Goal: Task Accomplishment & Management: Manage account settings

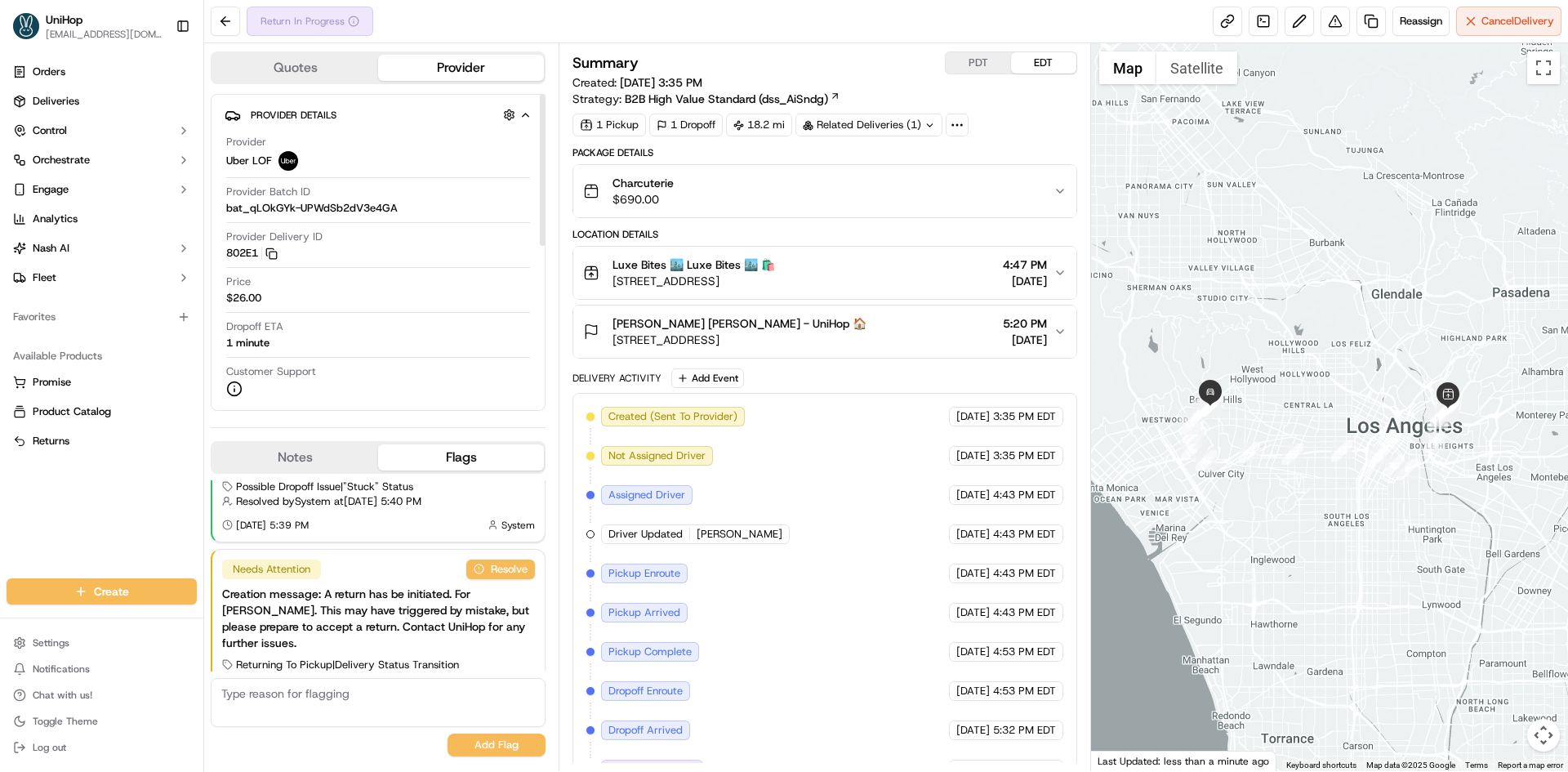
click at [326, 457] on button "Notes" at bounding box center [295, 457] width 166 height 26
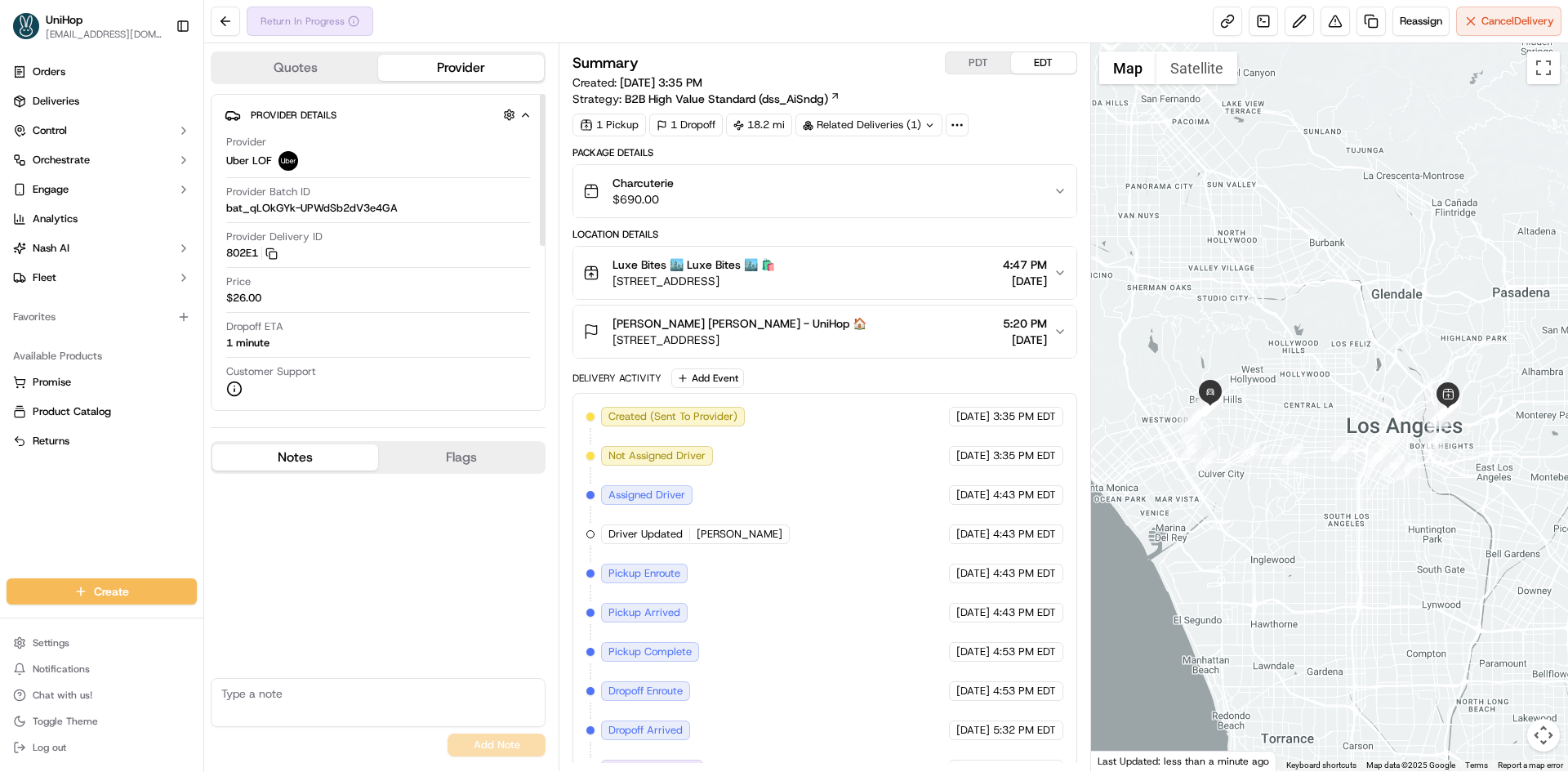
click at [325, 457] on button "Notes" at bounding box center [295, 457] width 166 height 26
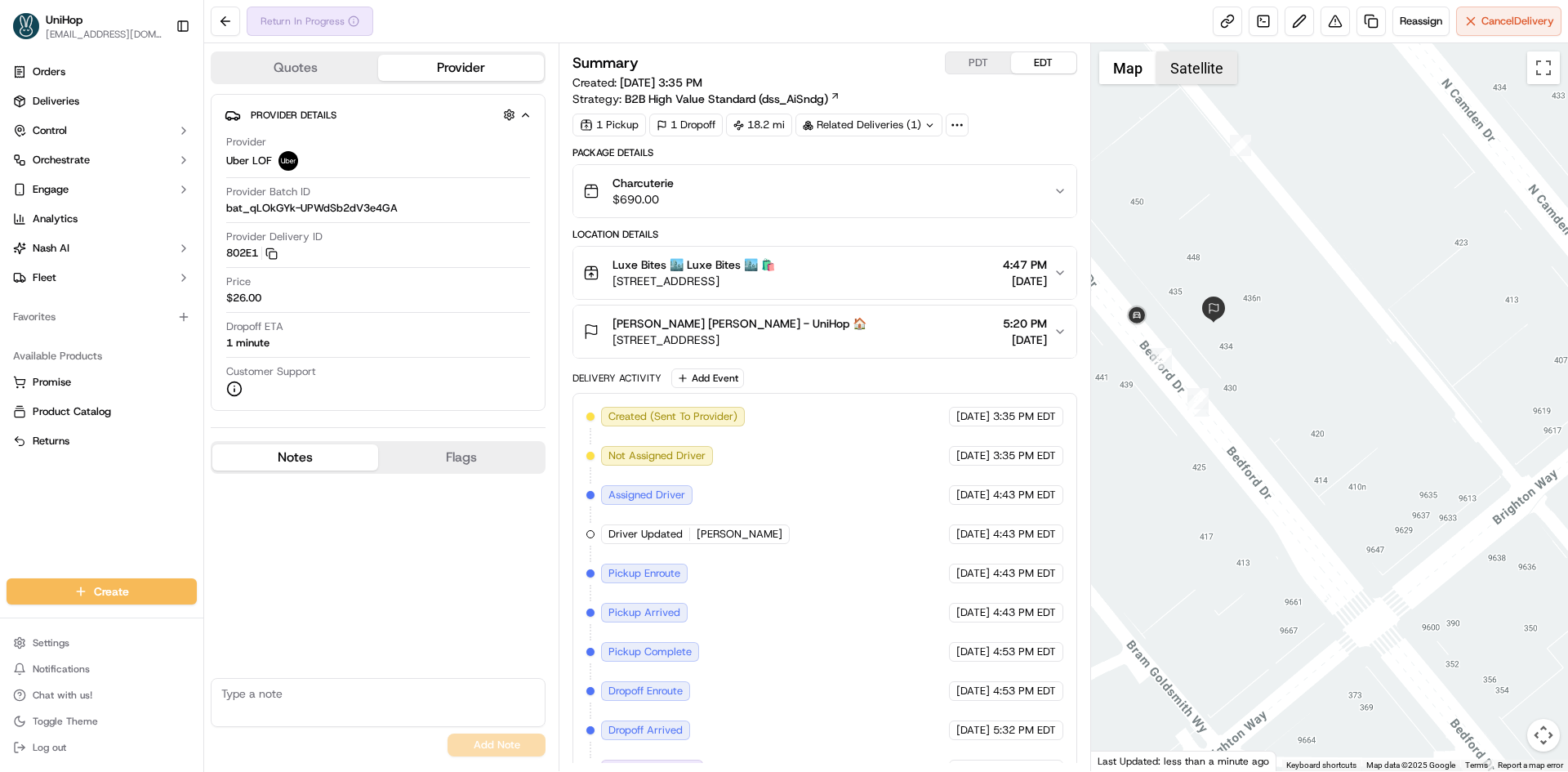
click at [1183, 74] on button "Satellite" at bounding box center [1197, 67] width 81 height 33
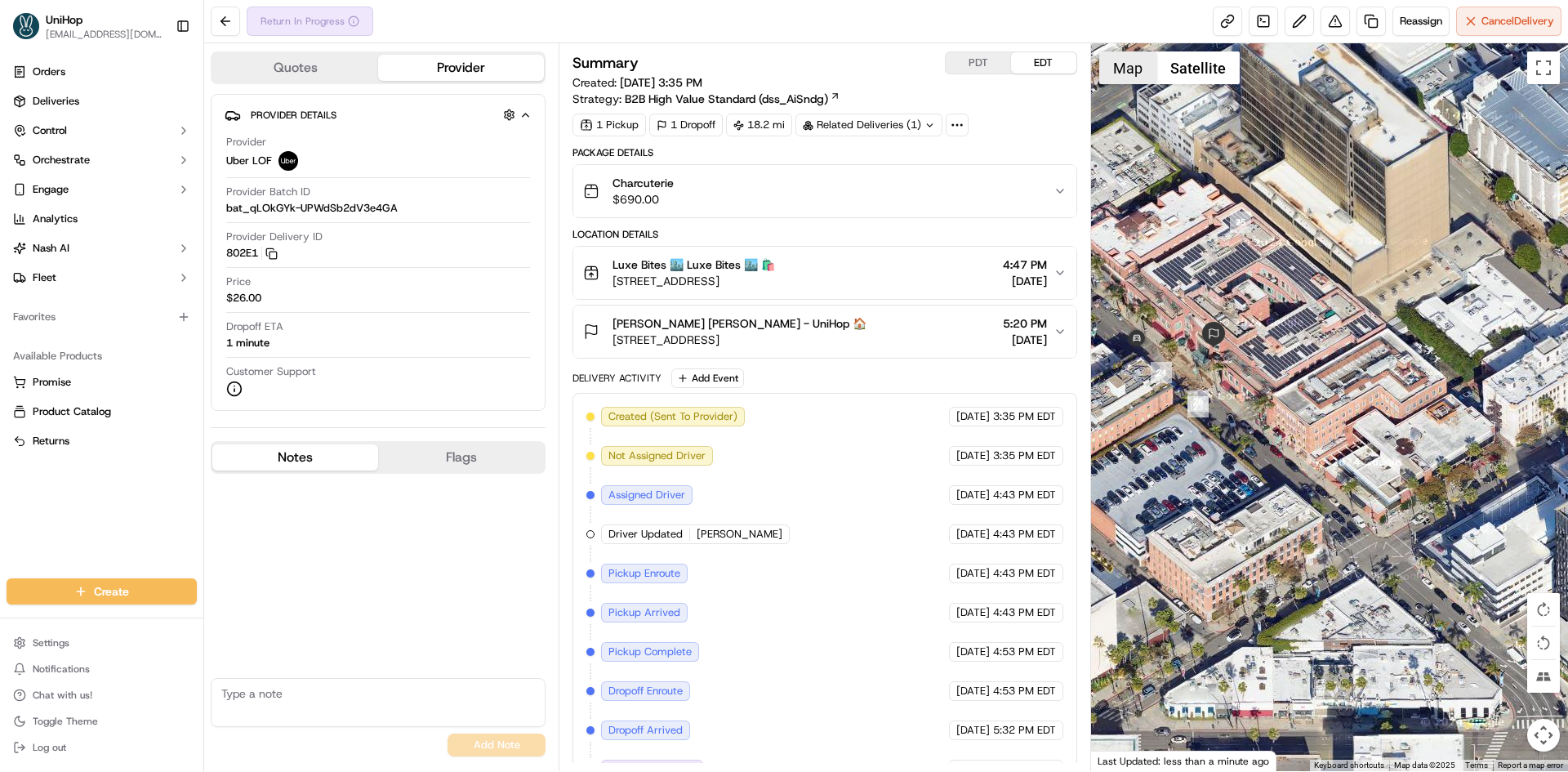
click at [1130, 70] on button "Map" at bounding box center [1128, 67] width 57 height 33
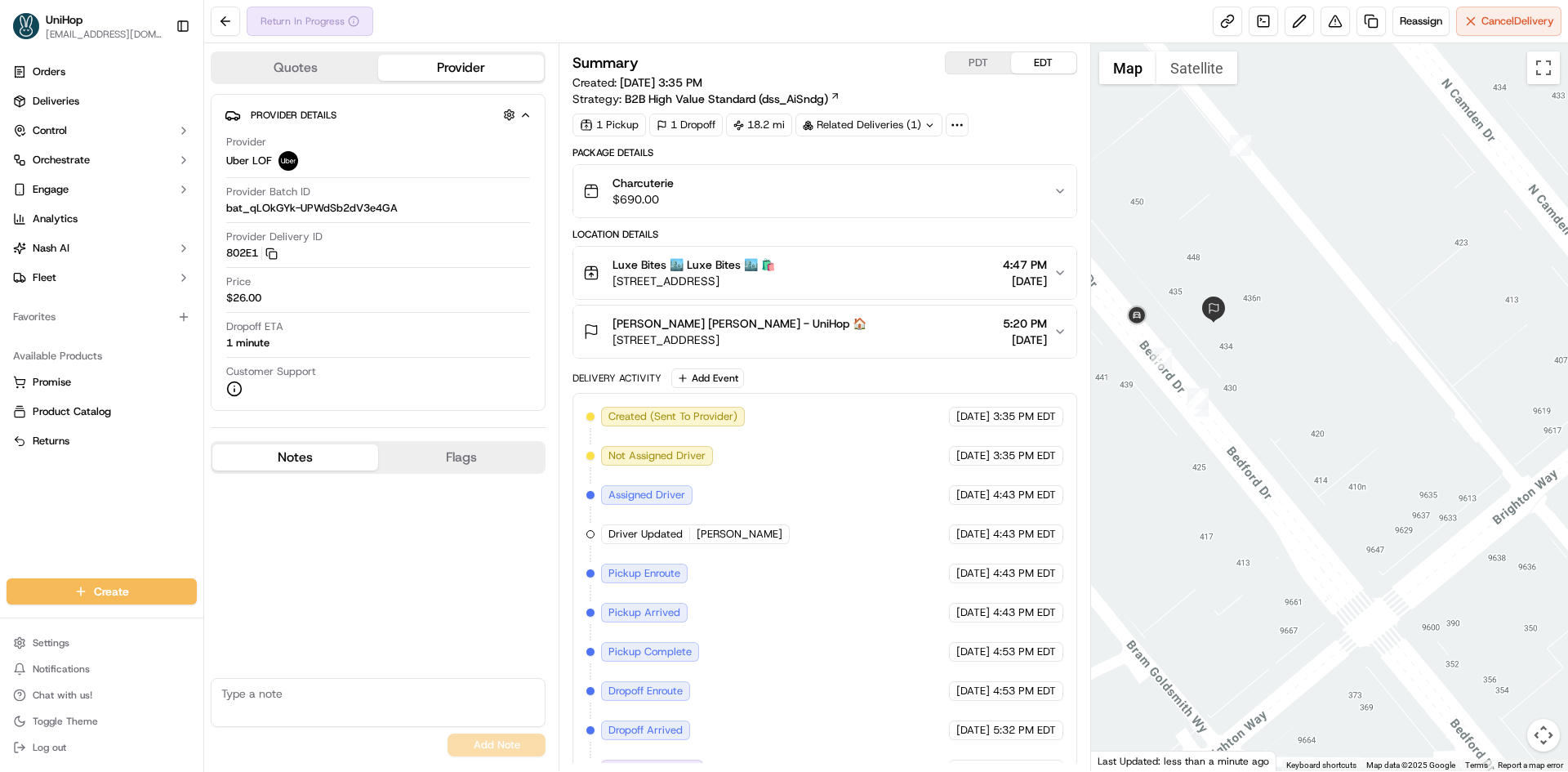
click at [867, 326] on div "Leticia Iegre Leticia Iegre - UniHop 🏠" at bounding box center [740, 323] width 254 height 16
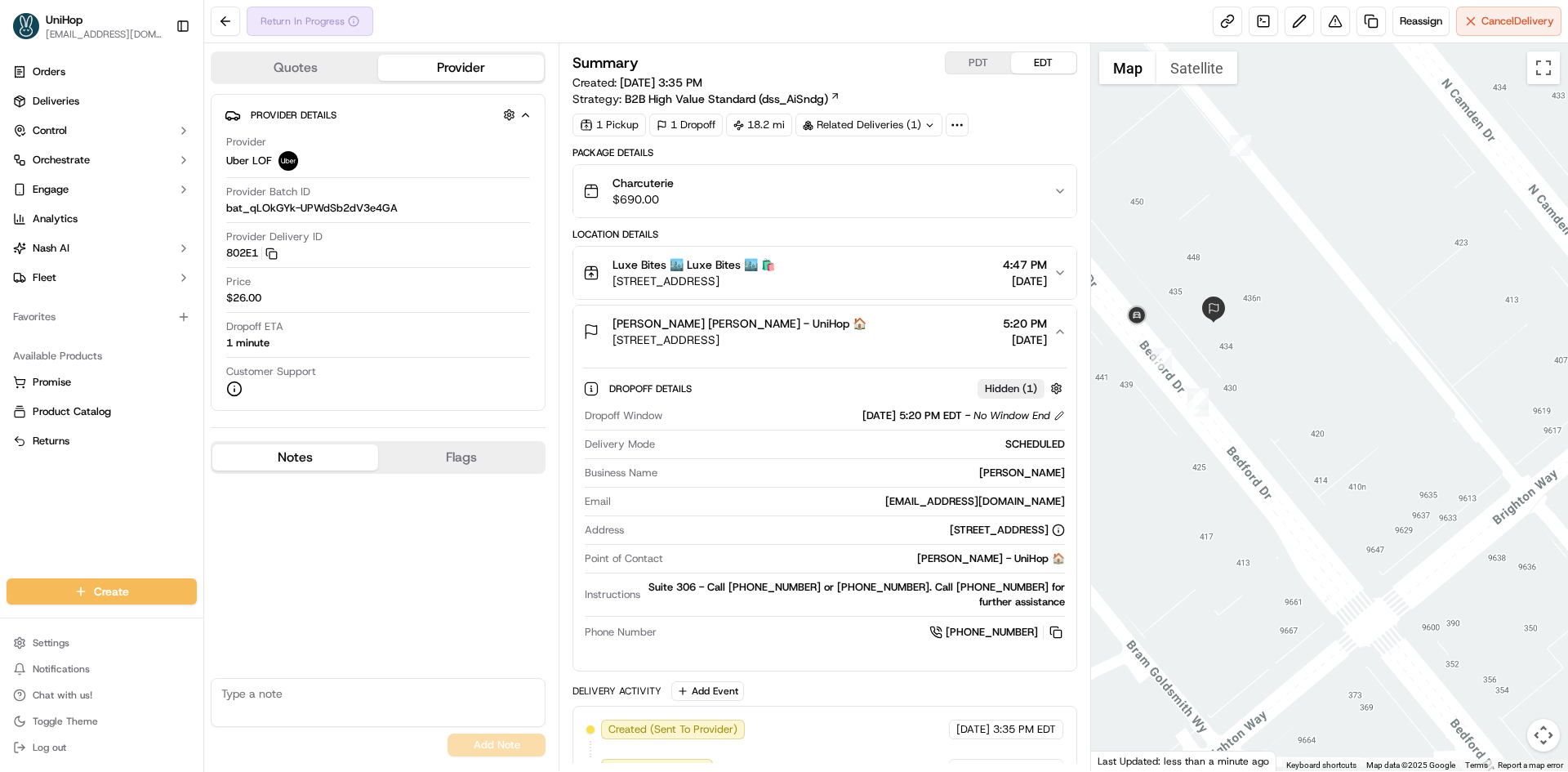
click at [867, 325] on div "Leticia Iegre Leticia Iegre - UniHop 🏠" at bounding box center [740, 323] width 254 height 16
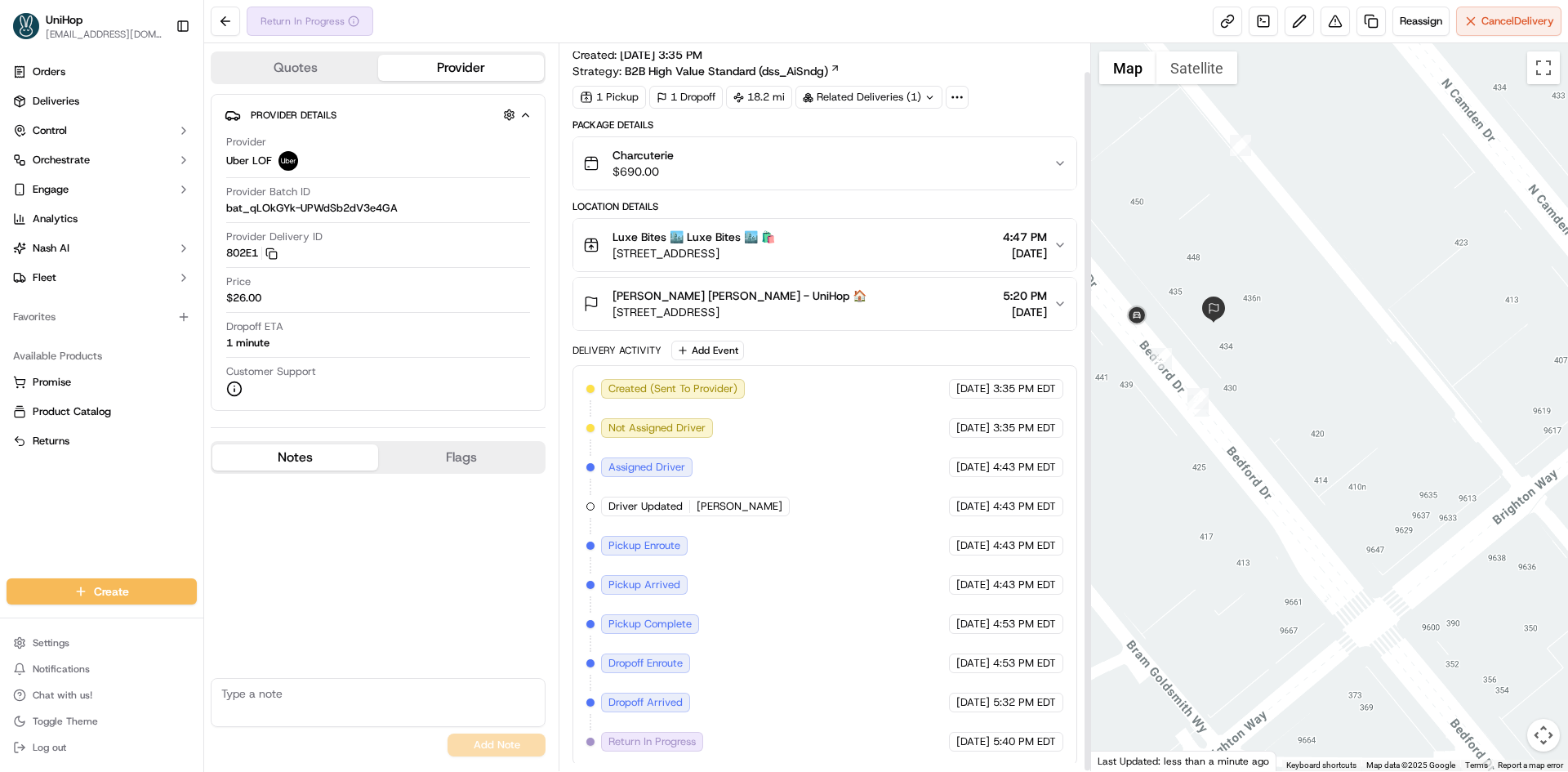
scroll to position [30, 0]
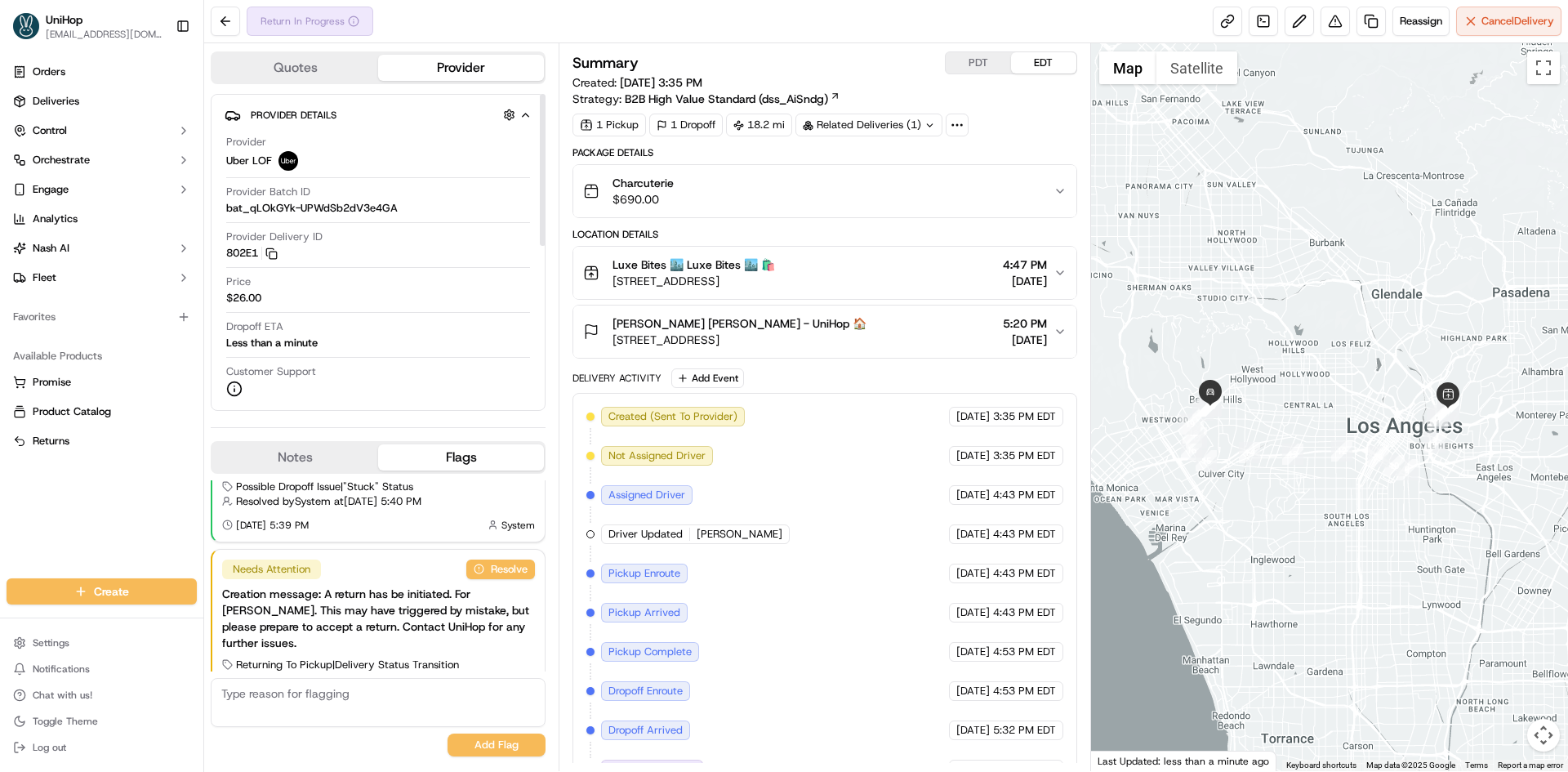
click at [330, 474] on div "Resolved Auto resolved by Nash (via trigger not_8Nx9xhwCAGTqGA2Db5LbJY) Creatio…" at bounding box center [378, 619] width 335 height 289
click at [330, 462] on button "Notes" at bounding box center [295, 457] width 166 height 26
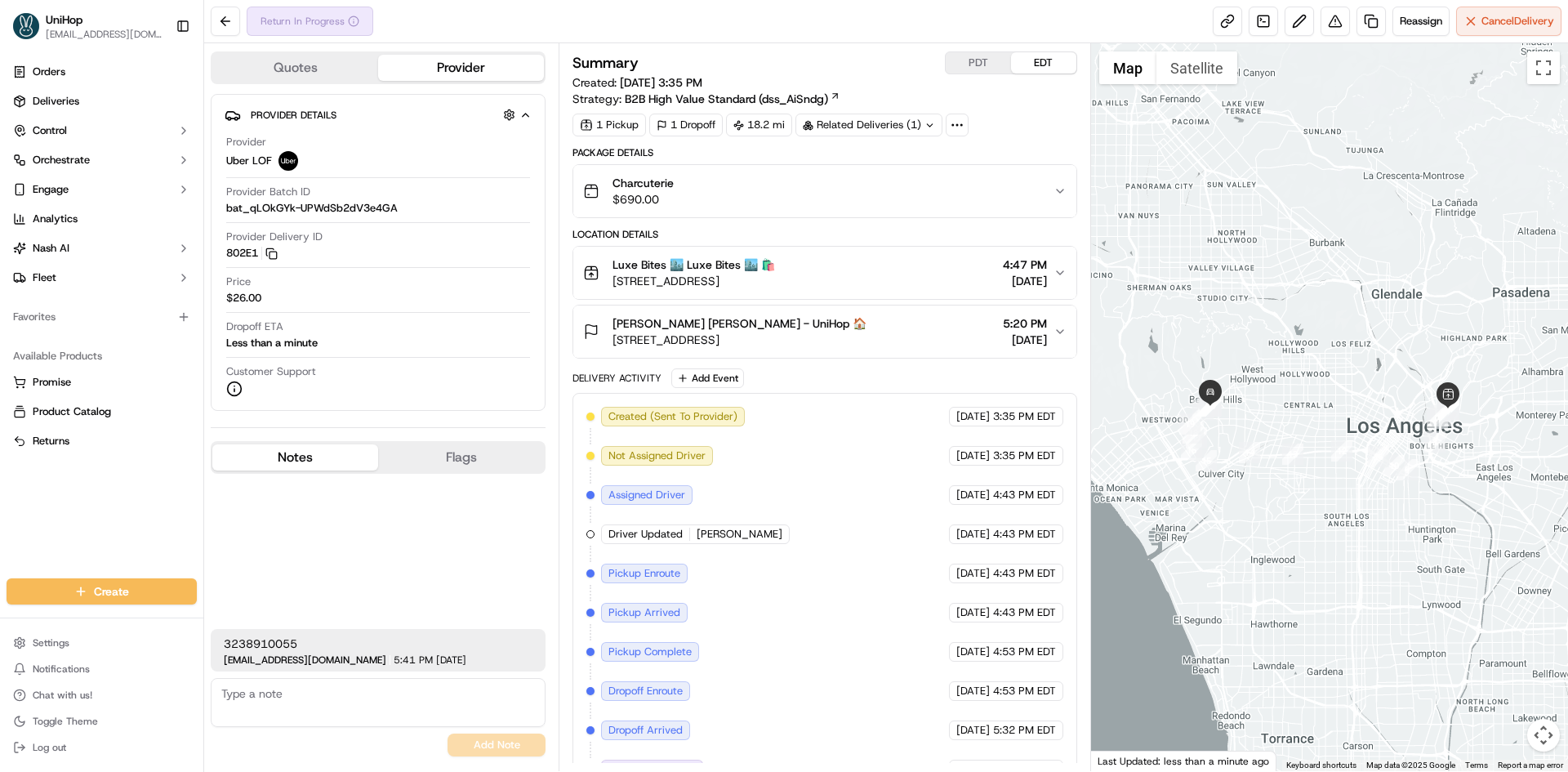
click at [330, 462] on button "Notes" at bounding box center [295, 457] width 166 height 26
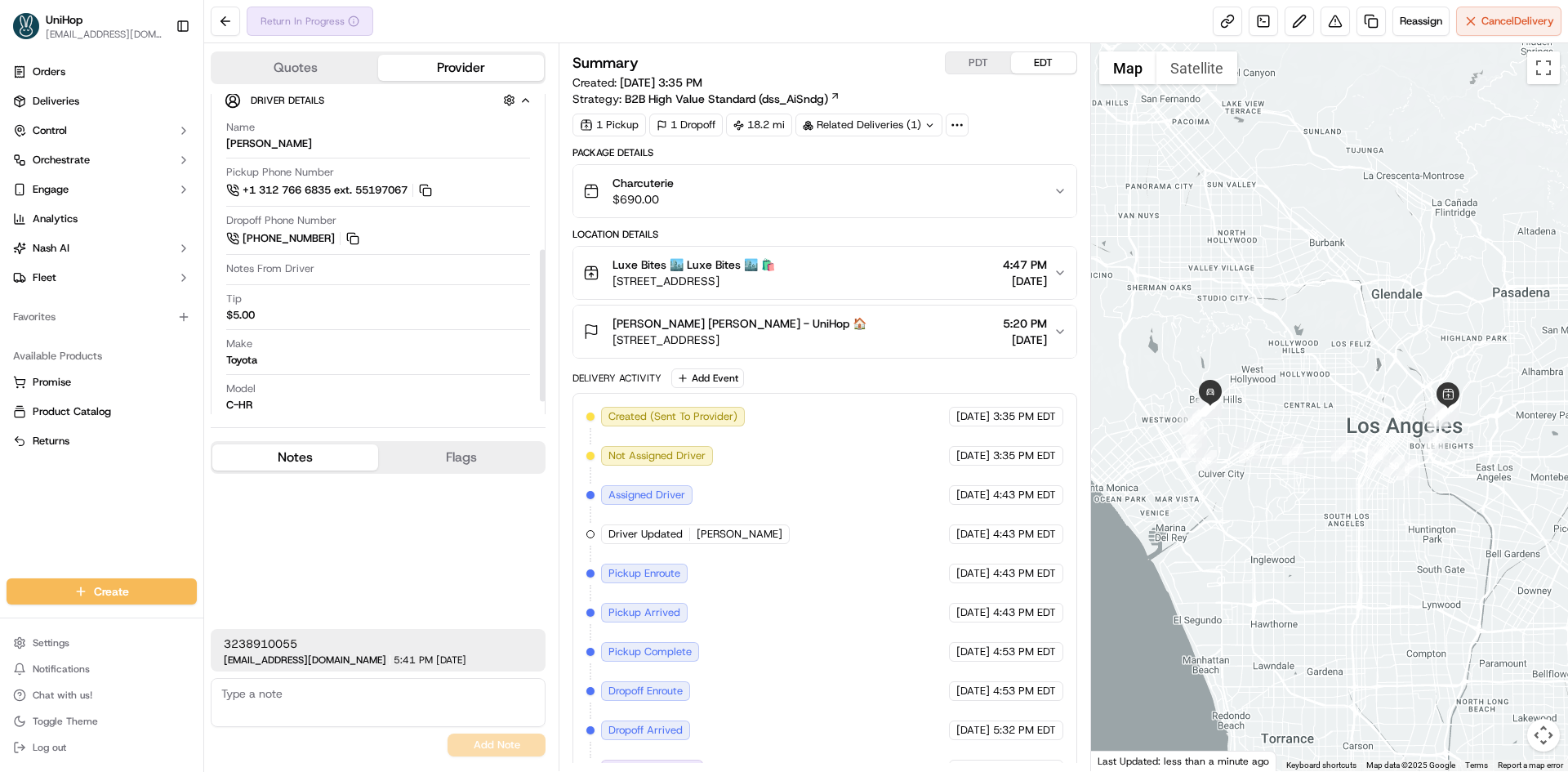
scroll to position [354, 0]
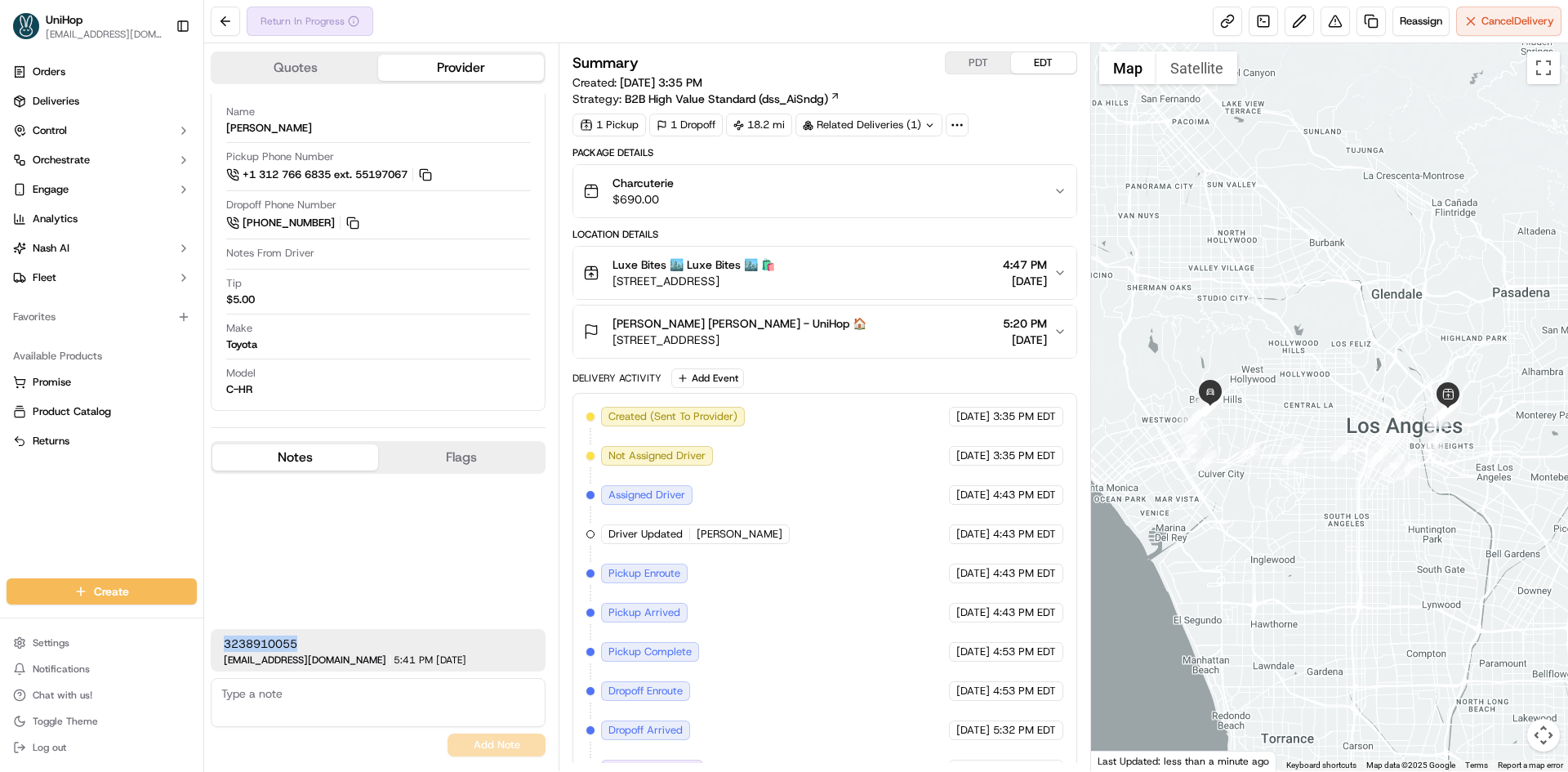
drag, startPoint x: 315, startPoint y: 648, endPoint x: 226, endPoint y: 495, distance: 177.0
click at [226, 637] on span "3238910055" at bounding box center [377, 643] width 309 height 16
copy span "3238910055"
click at [1236, 397] on div at bounding box center [1330, 407] width 478 height 728
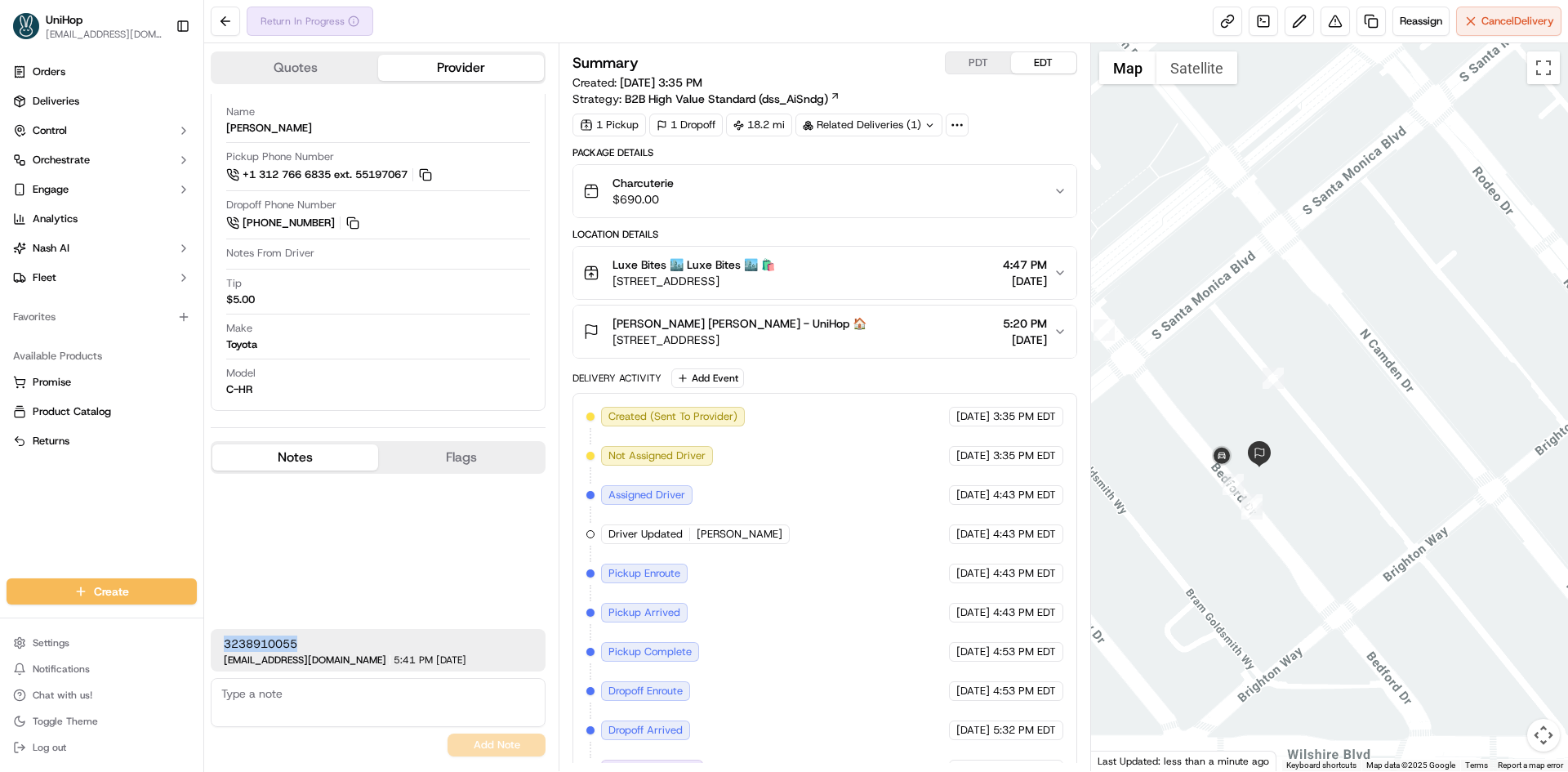
drag, startPoint x: 1252, startPoint y: 505, endPoint x: 1296, endPoint y: 478, distance: 51.6
click at [1296, 478] on div at bounding box center [1330, 407] width 478 height 728
click at [442, 545] on div "3238910055 dispatch+j@unihop.app 5:41 PM Sep 18 2025 No results found Add Note" at bounding box center [378, 619] width 335 height 289
click at [1031, 189] on img "button" at bounding box center [1035, 191] width 23 height 23
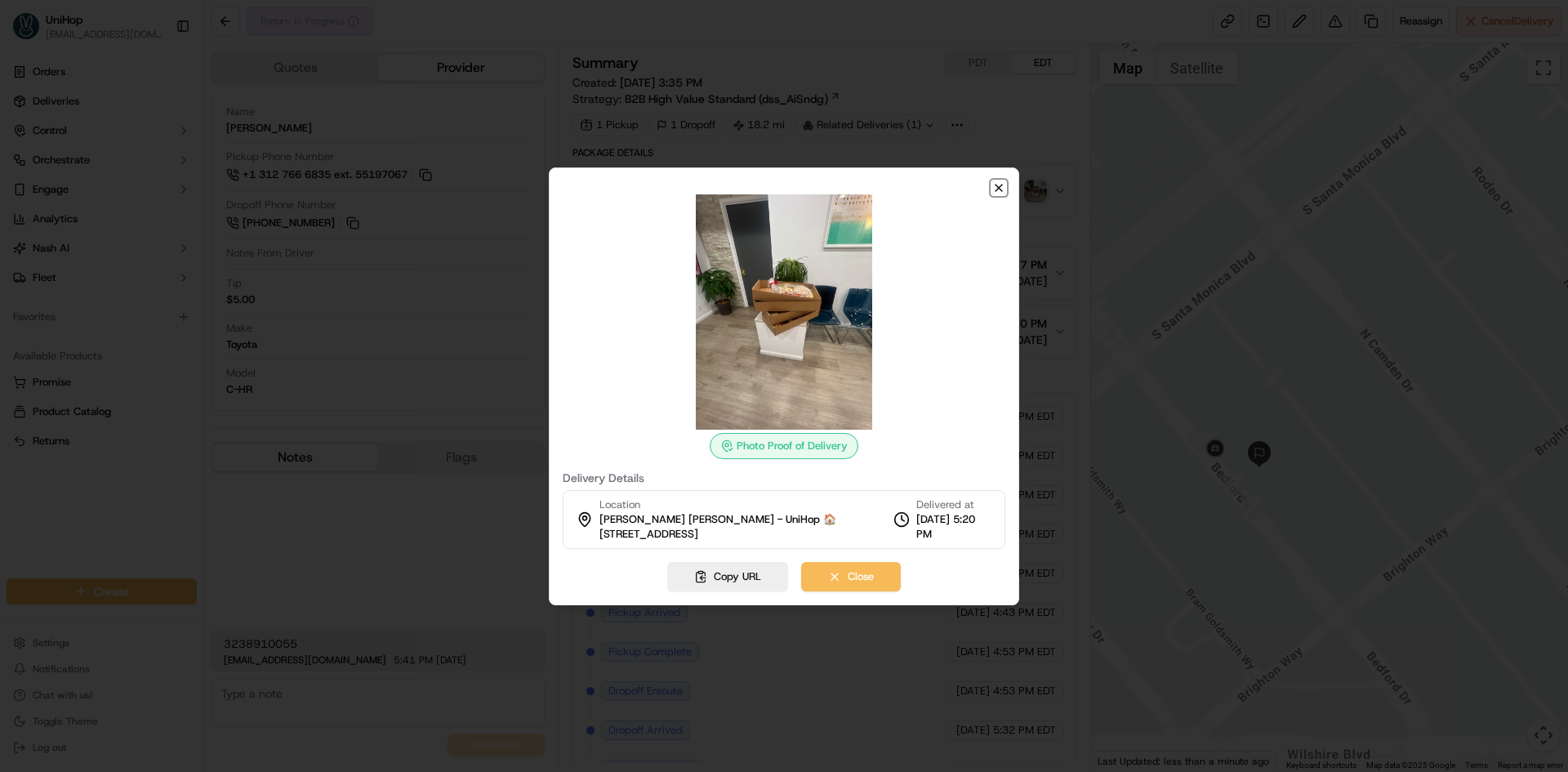
click at [995, 185] on icon "button" at bounding box center [999, 188] width 7 height 7
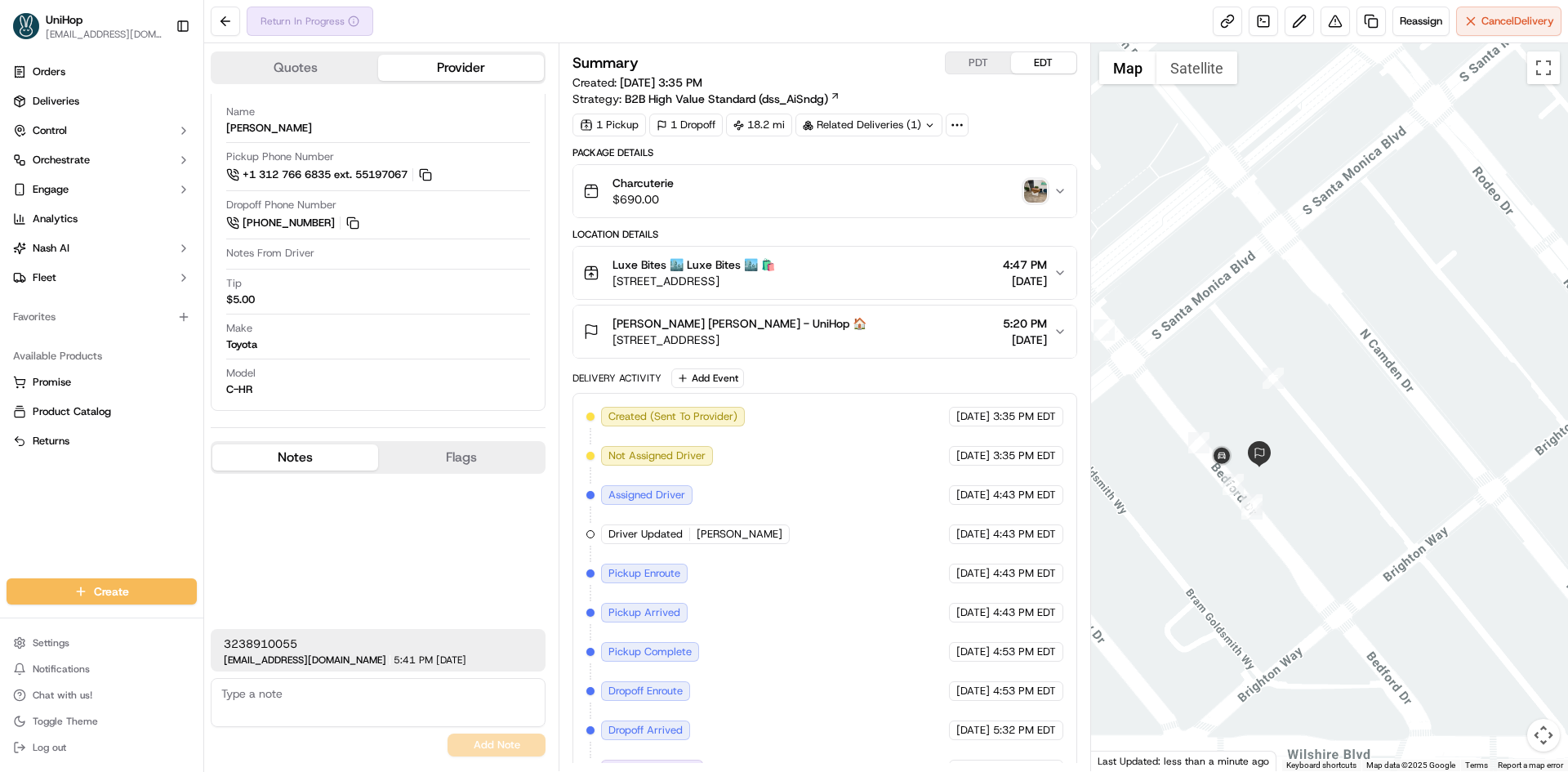
click at [321, 445] on button "Notes" at bounding box center [295, 457] width 166 height 26
click at [818, 338] on span "436 N Bedford Dr #306, Beverly Hills, CA 90210, USA" at bounding box center [740, 339] width 254 height 16
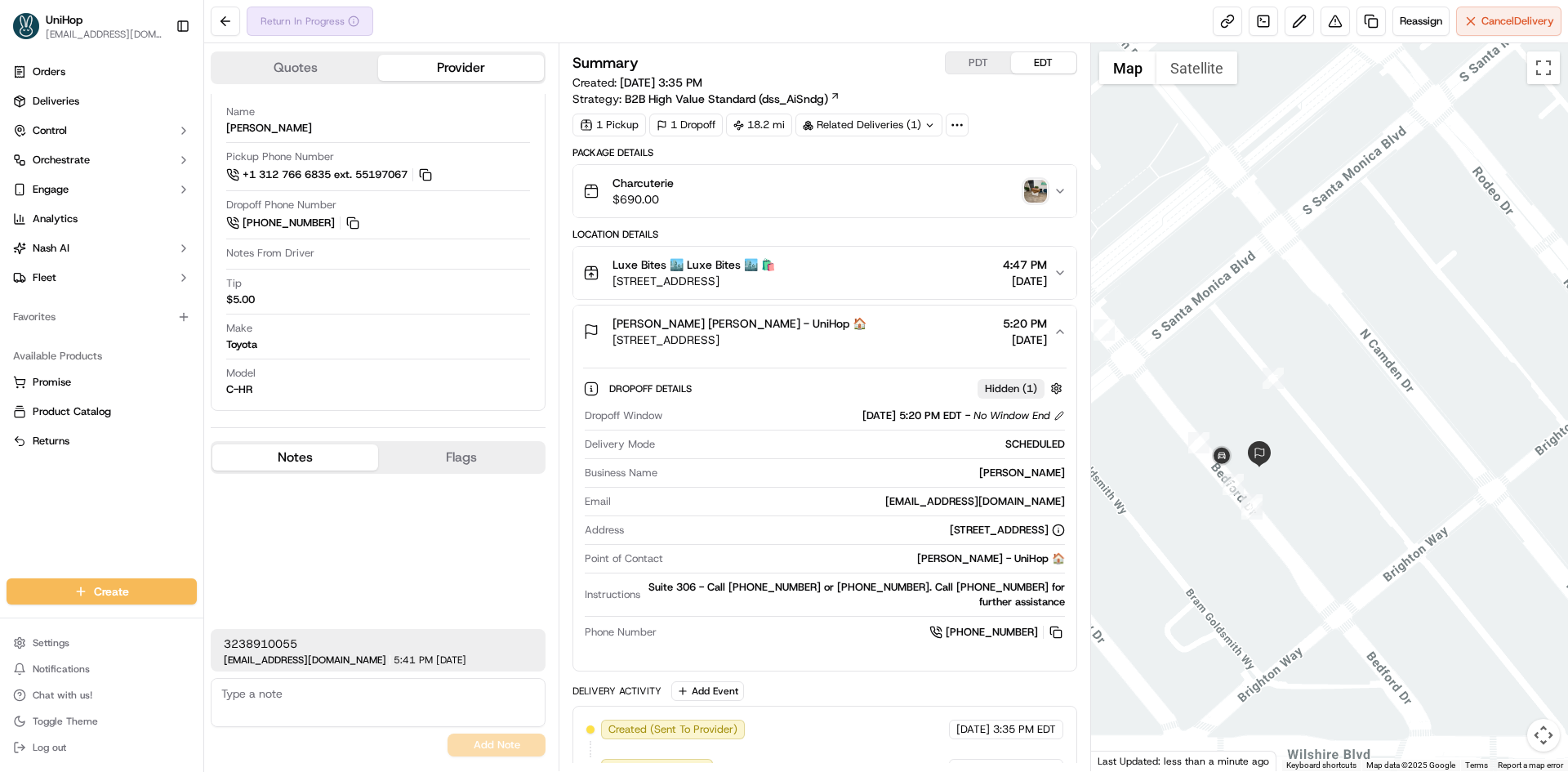
click at [818, 337] on span "436 N Bedford Dr #306, Beverly Hills, CA 90210, USA" at bounding box center [740, 339] width 254 height 16
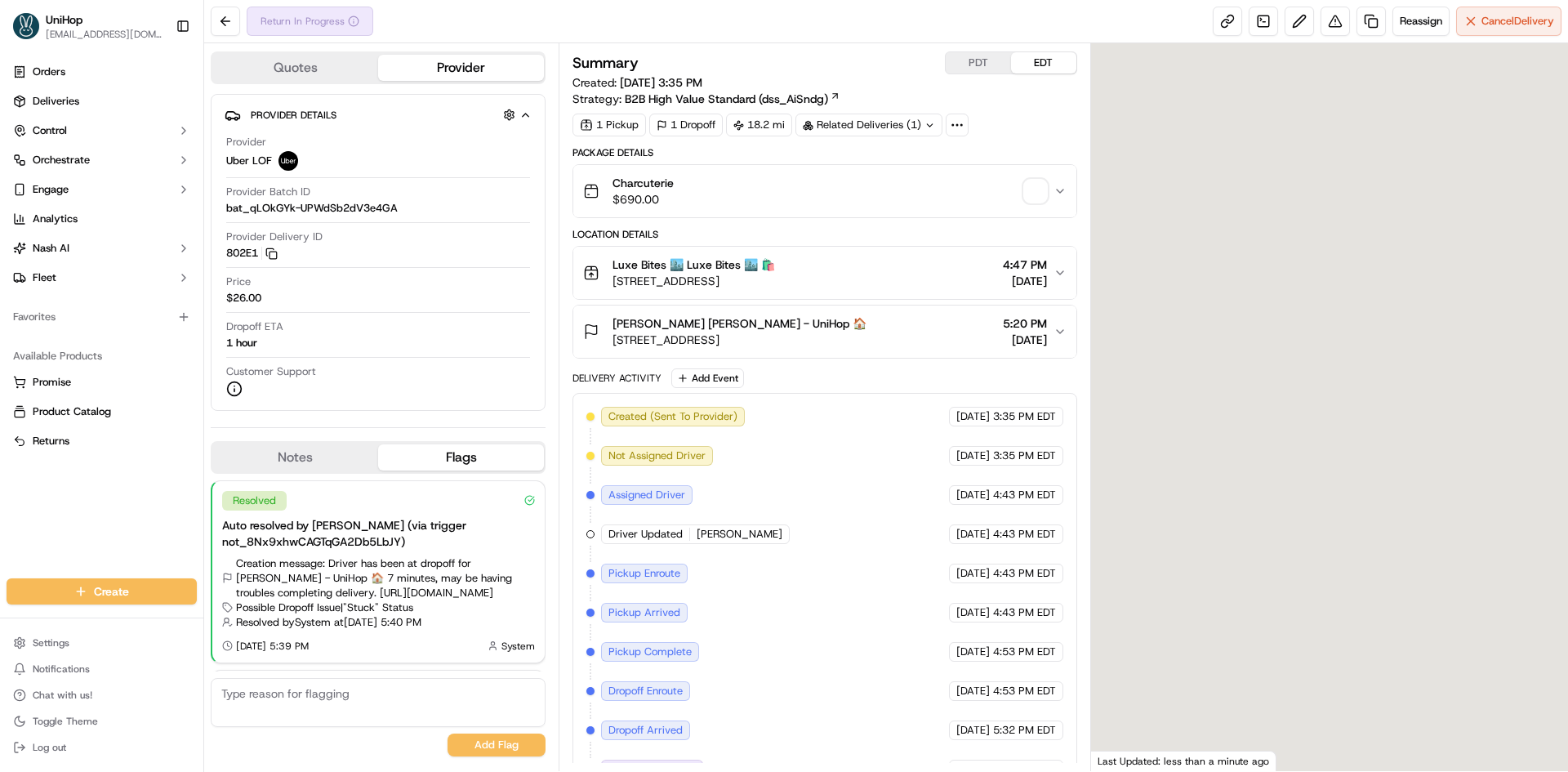
scroll to position [268, 0]
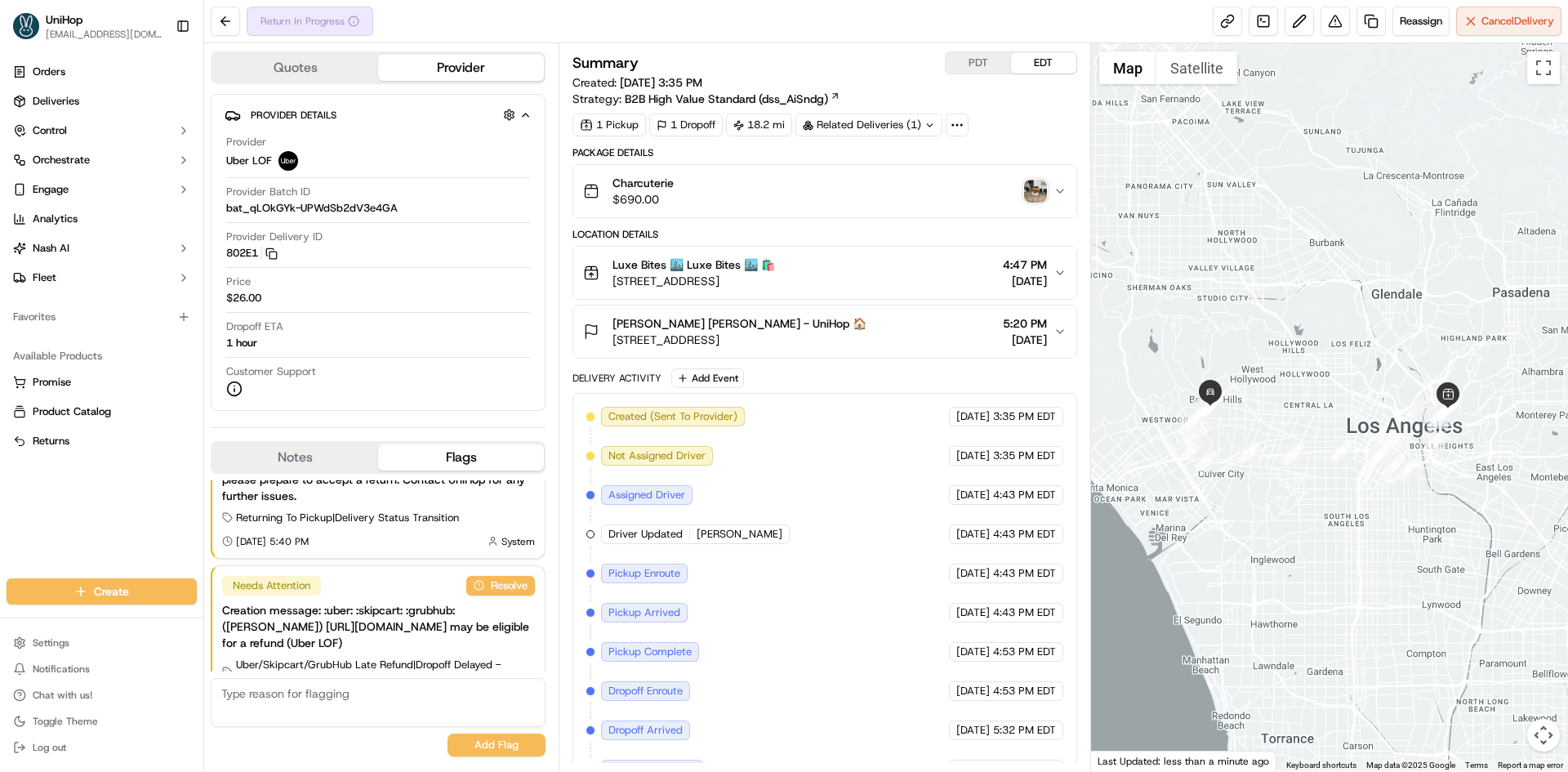
click at [346, 447] on button "Notes" at bounding box center [295, 457] width 166 height 26
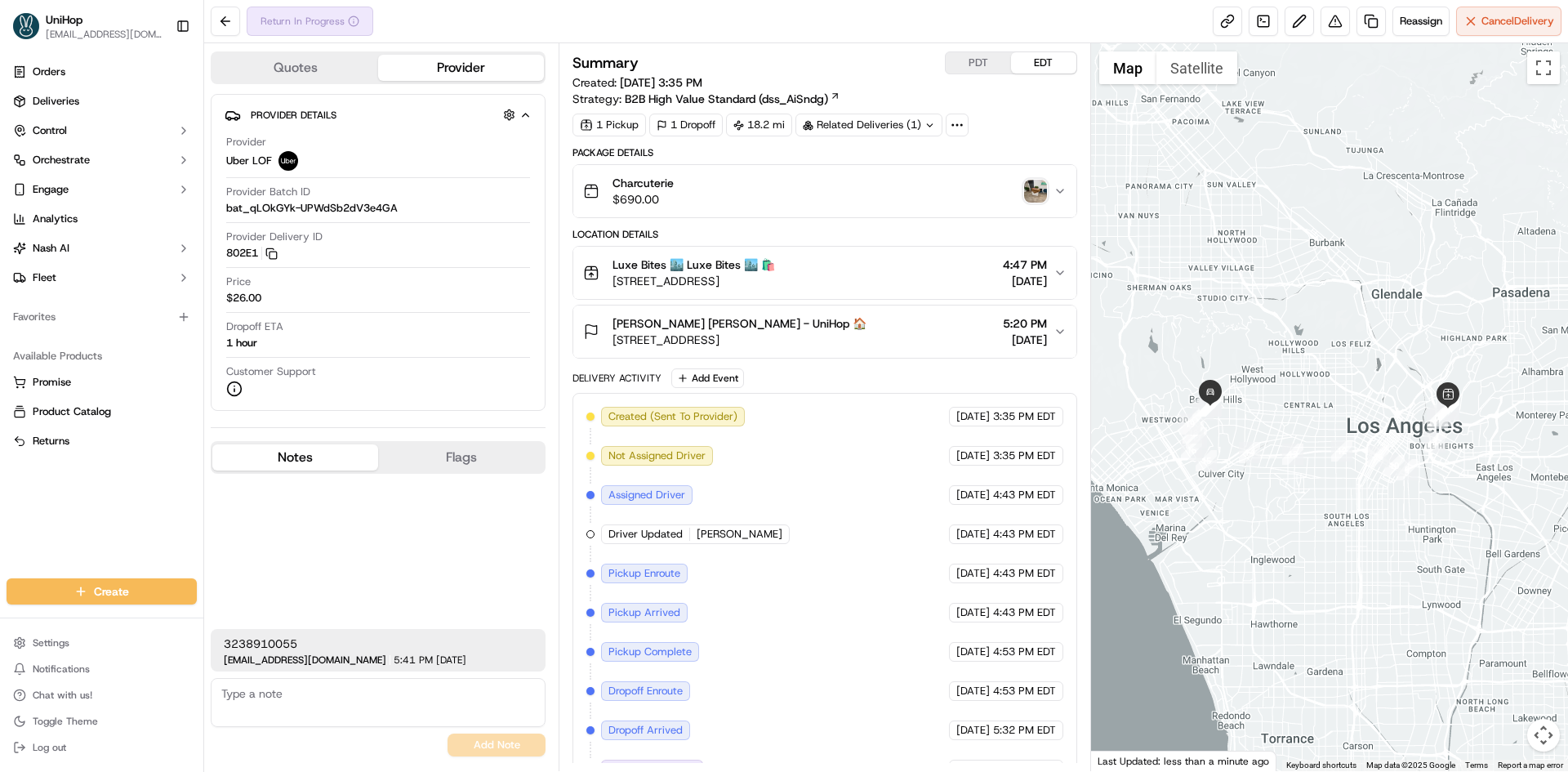
drag, startPoint x: 343, startPoint y: 447, endPoint x: 409, endPoint y: 426, distance: 69.3
click at [345, 447] on button "Notes" at bounding box center [295, 457] width 166 height 26
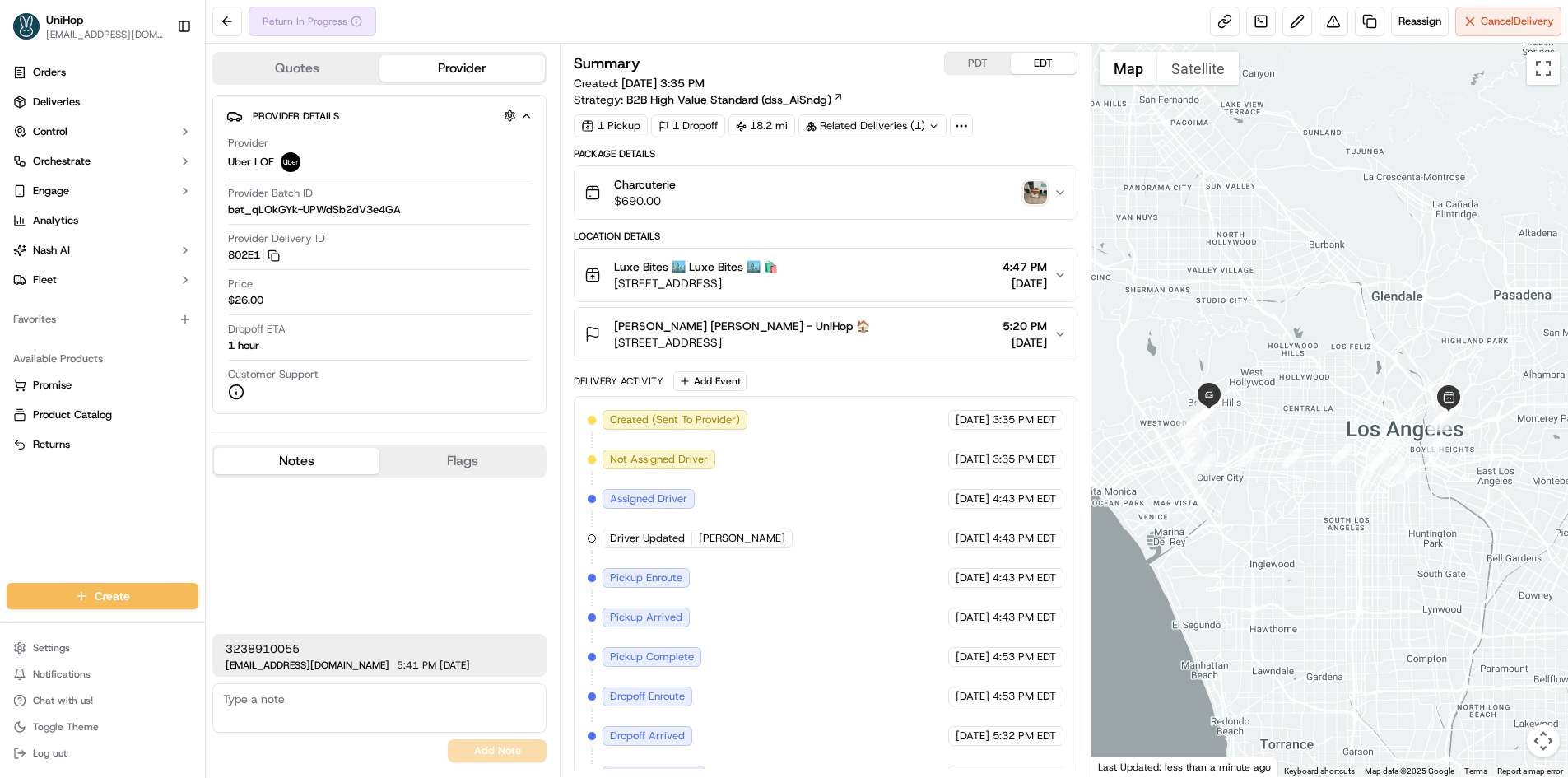
click at [1041, 188] on img "button" at bounding box center [1035, 192] width 23 height 23
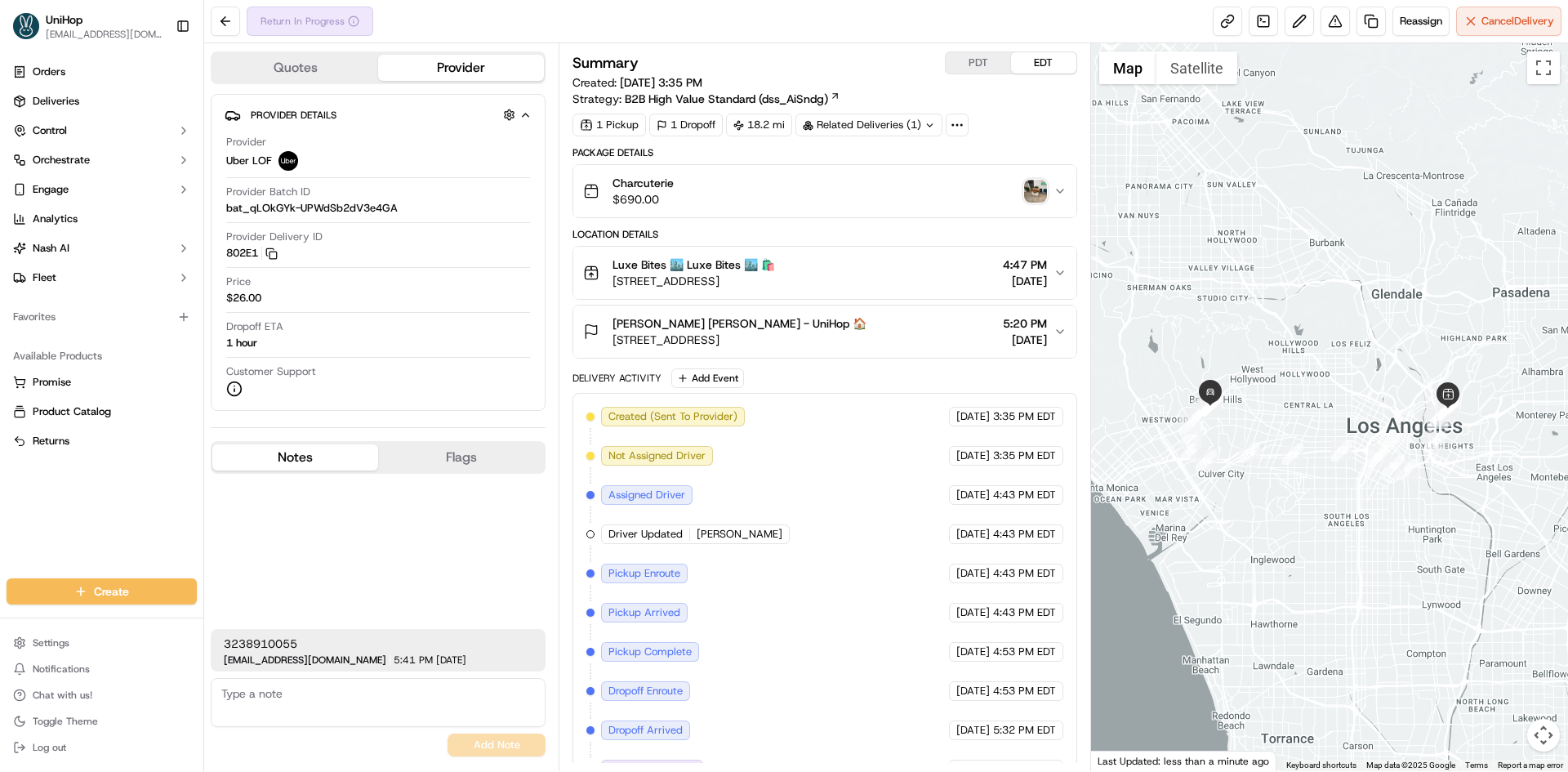
click at [1043, 181] on img "button" at bounding box center [1035, 191] width 23 height 23
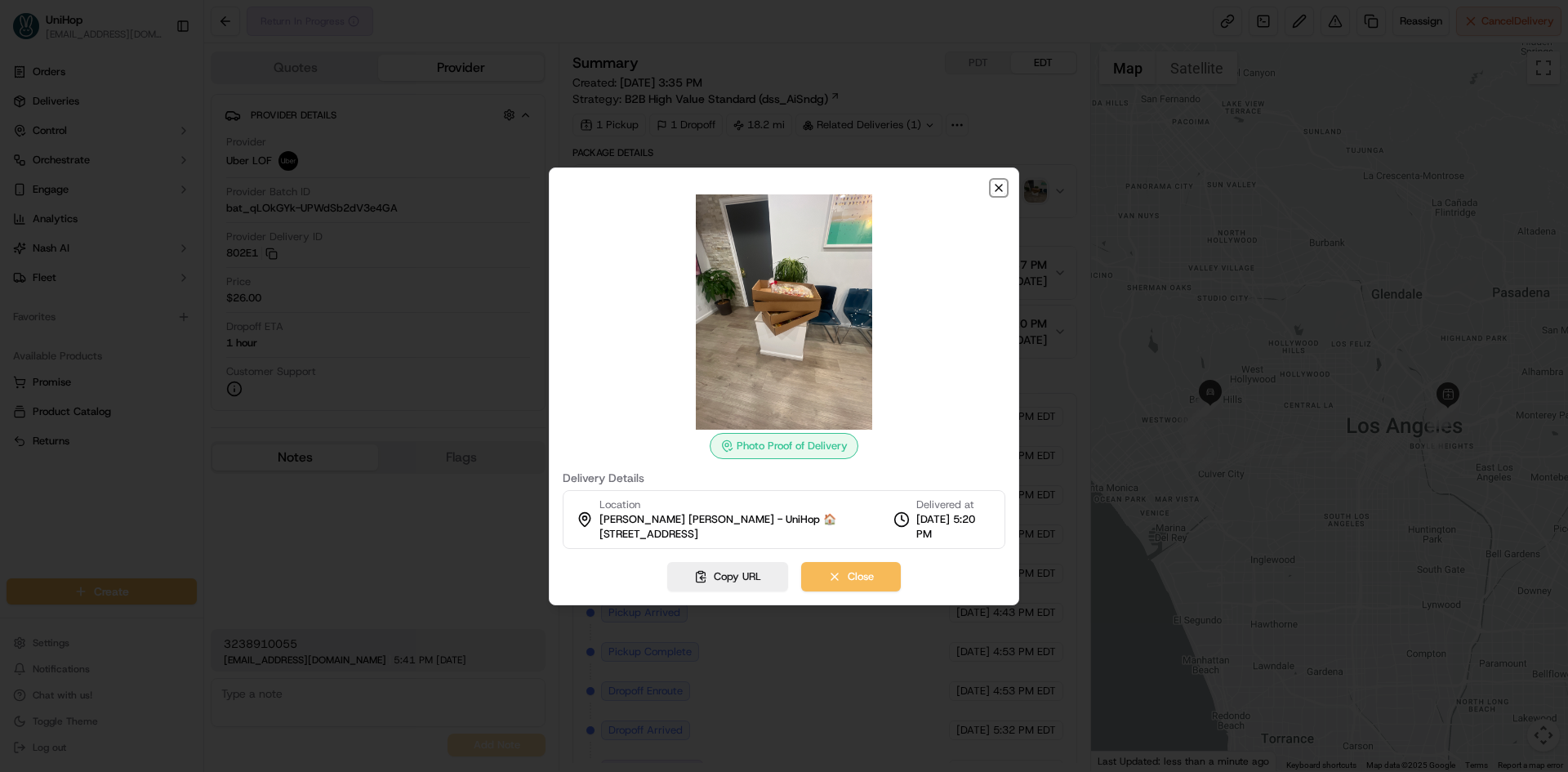
click at [1000, 192] on icon "button" at bounding box center [999, 188] width 13 height 13
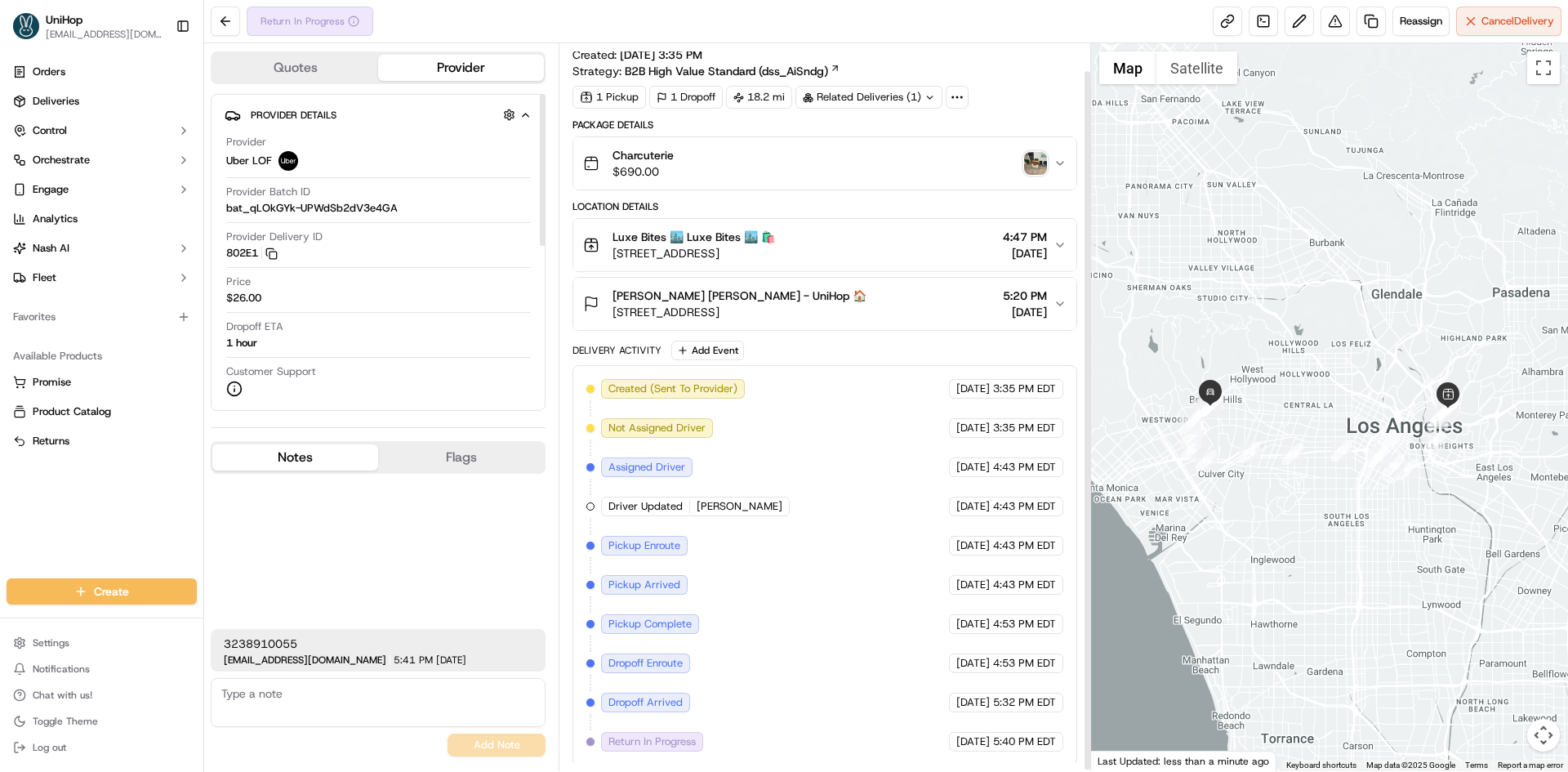
scroll to position [30, 0]
click at [858, 320] on button "Leticia Iegre Leticia Iegre - UniHop 🏠 436 N Bedford Dr #306, Beverly Hills, CA…" at bounding box center [825, 301] width 503 height 52
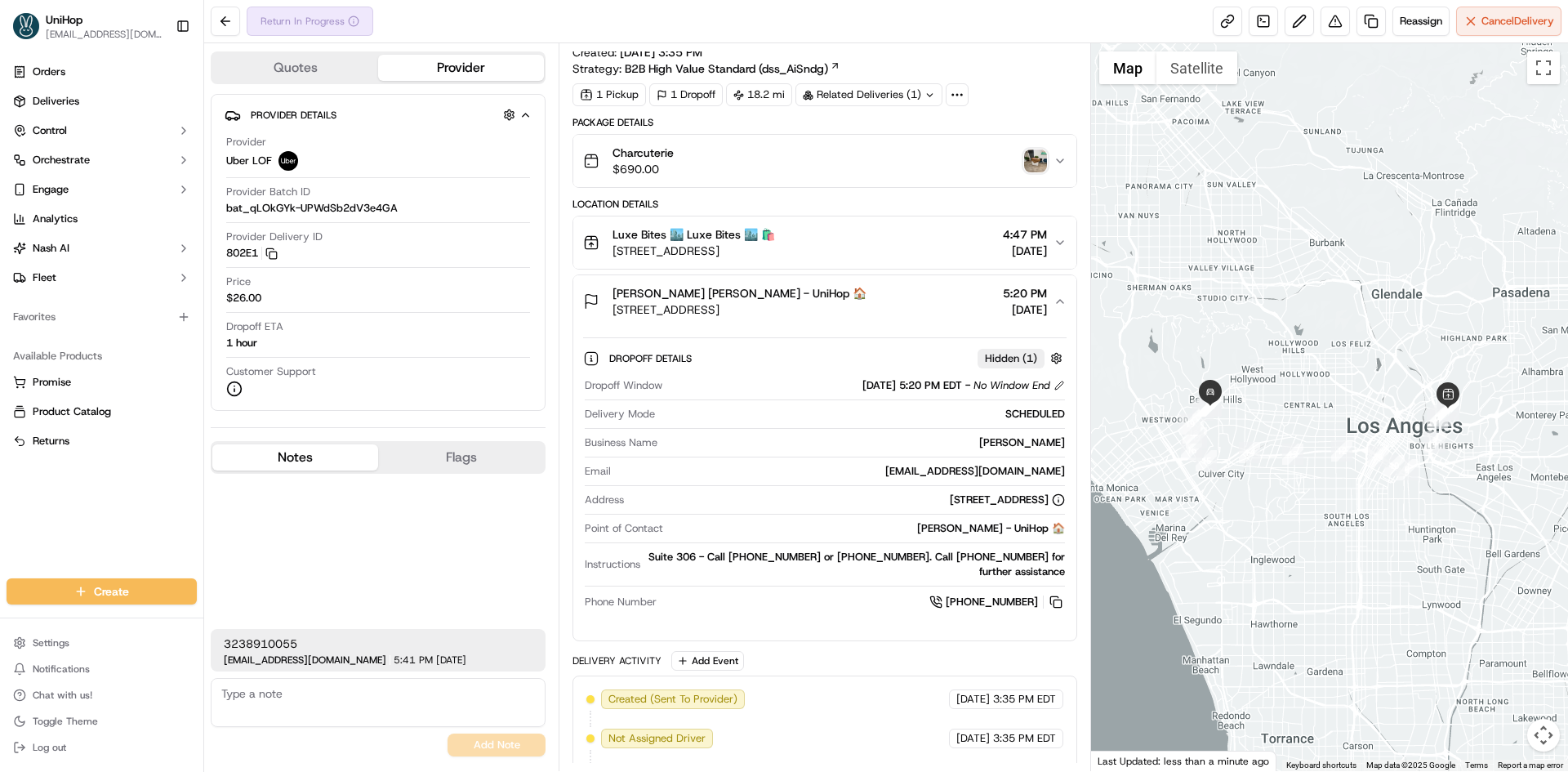
click at [907, 318] on button "Leticia Iegre Leticia Iegre - UniHop 🏠 436 N Bedford Dr #306, Beverly Hills, CA…" at bounding box center [825, 301] width 503 height 52
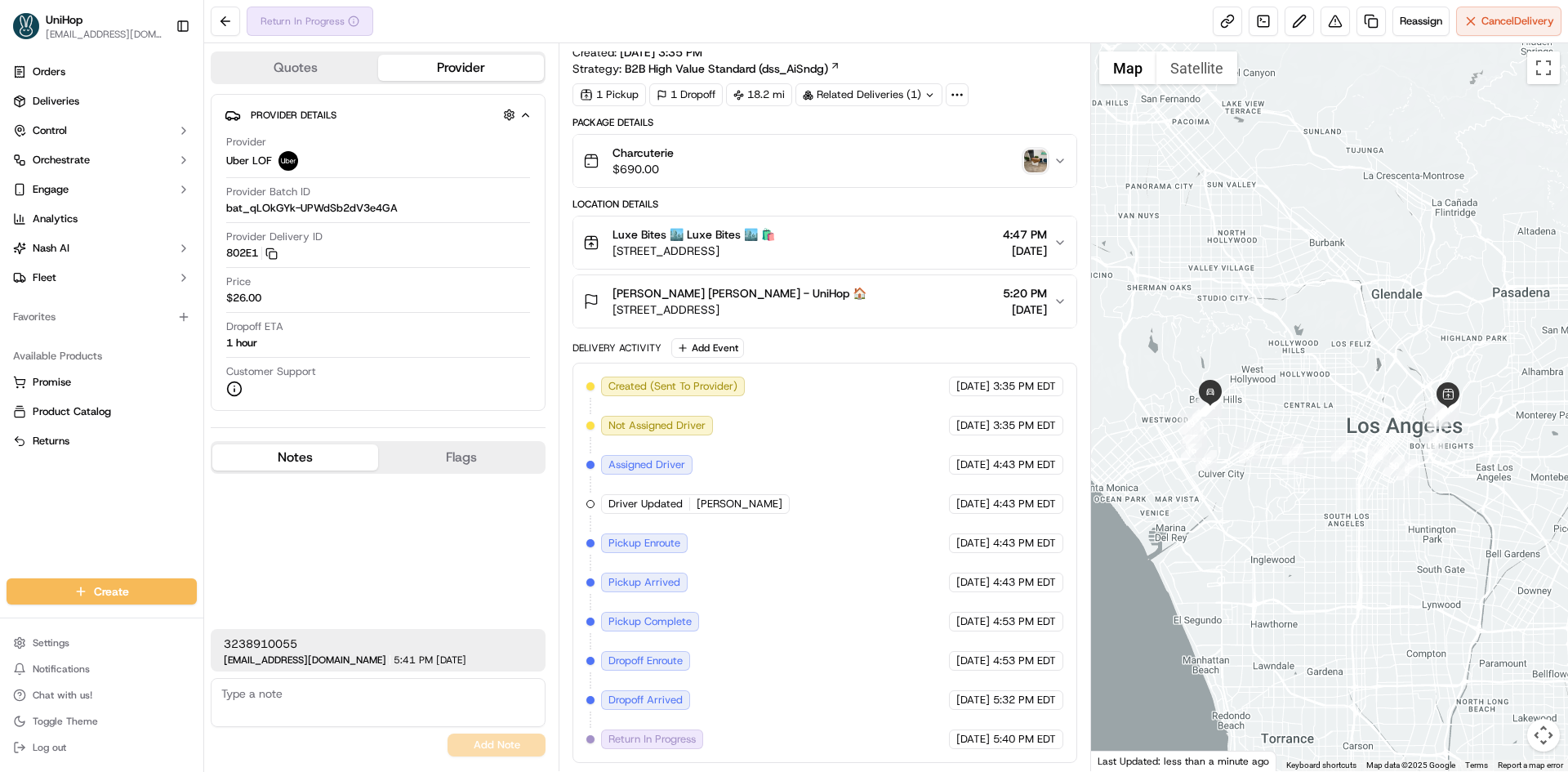
click at [35, 496] on div "Orders Deliveries Control Orchestrate Engage Analytics [PERSON_NAME] Fleet Favo…" at bounding box center [102, 309] width 203 height 513
click at [274, 706] on textarea at bounding box center [378, 702] width 335 height 49
click at [227, 701] on textarea "delivered to" at bounding box center [378, 702] width 335 height 49
click at [224, 697] on textarea "delivered to" at bounding box center [378, 702] width 335 height 49
click at [821, 320] on button "Leticia Iegre Leticia Iegre - UniHop 🏠 436 N Bedford Dr #306, Beverly Hills, CA…" at bounding box center [825, 301] width 503 height 52
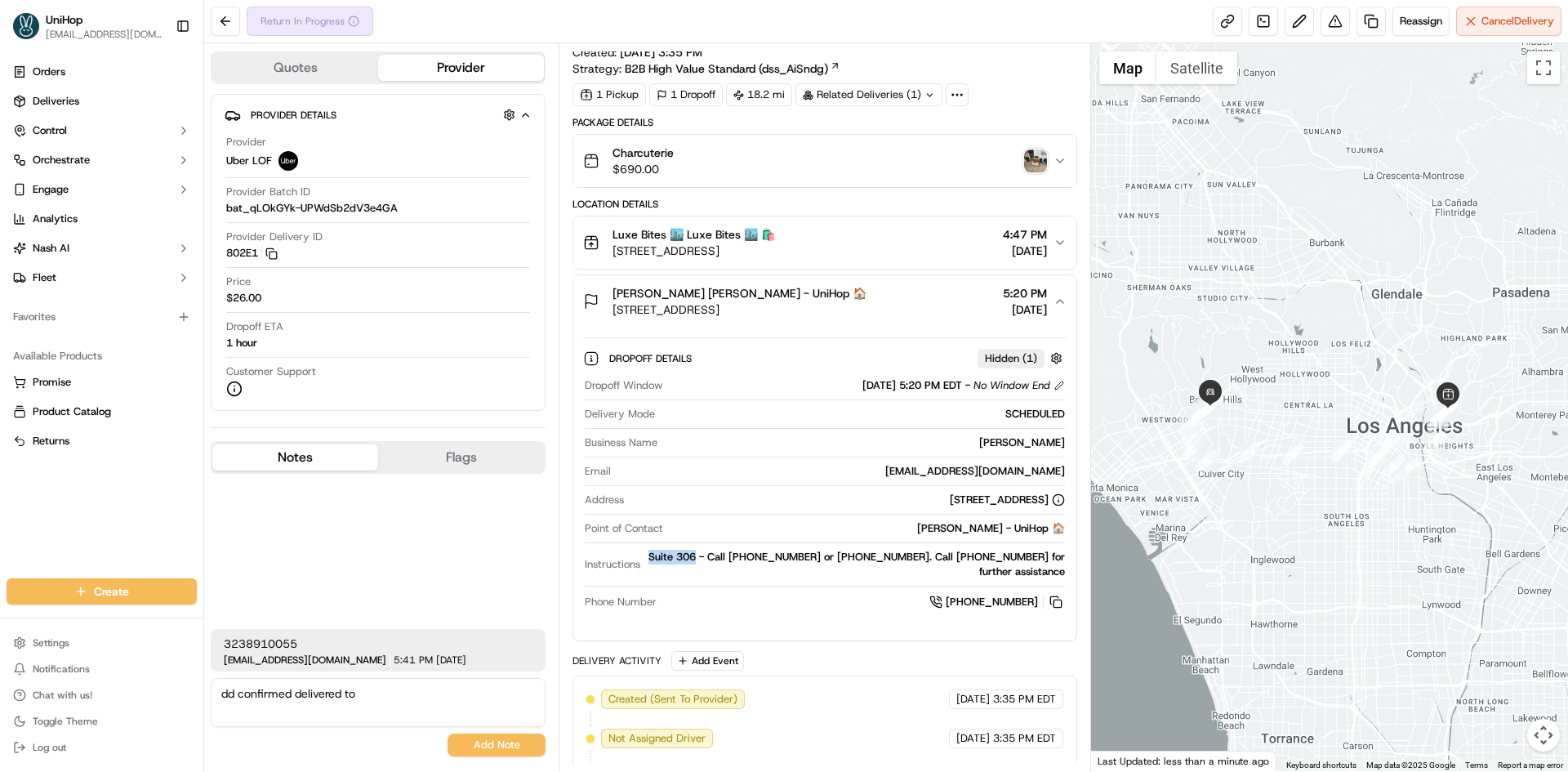
drag, startPoint x: 680, startPoint y: 561, endPoint x: 715, endPoint y: 558, distance: 35.1
click at [729, 554] on div "Suite 306 - Call +13103390169 or +13103390169. Call 323-447-6382 for further as…" at bounding box center [855, 564] width 417 height 29
copy div "Suite 306"
click at [419, 691] on textarea "dd confirmed delivered to" at bounding box center [378, 702] width 335 height 49
paste textarea "Suite 306"
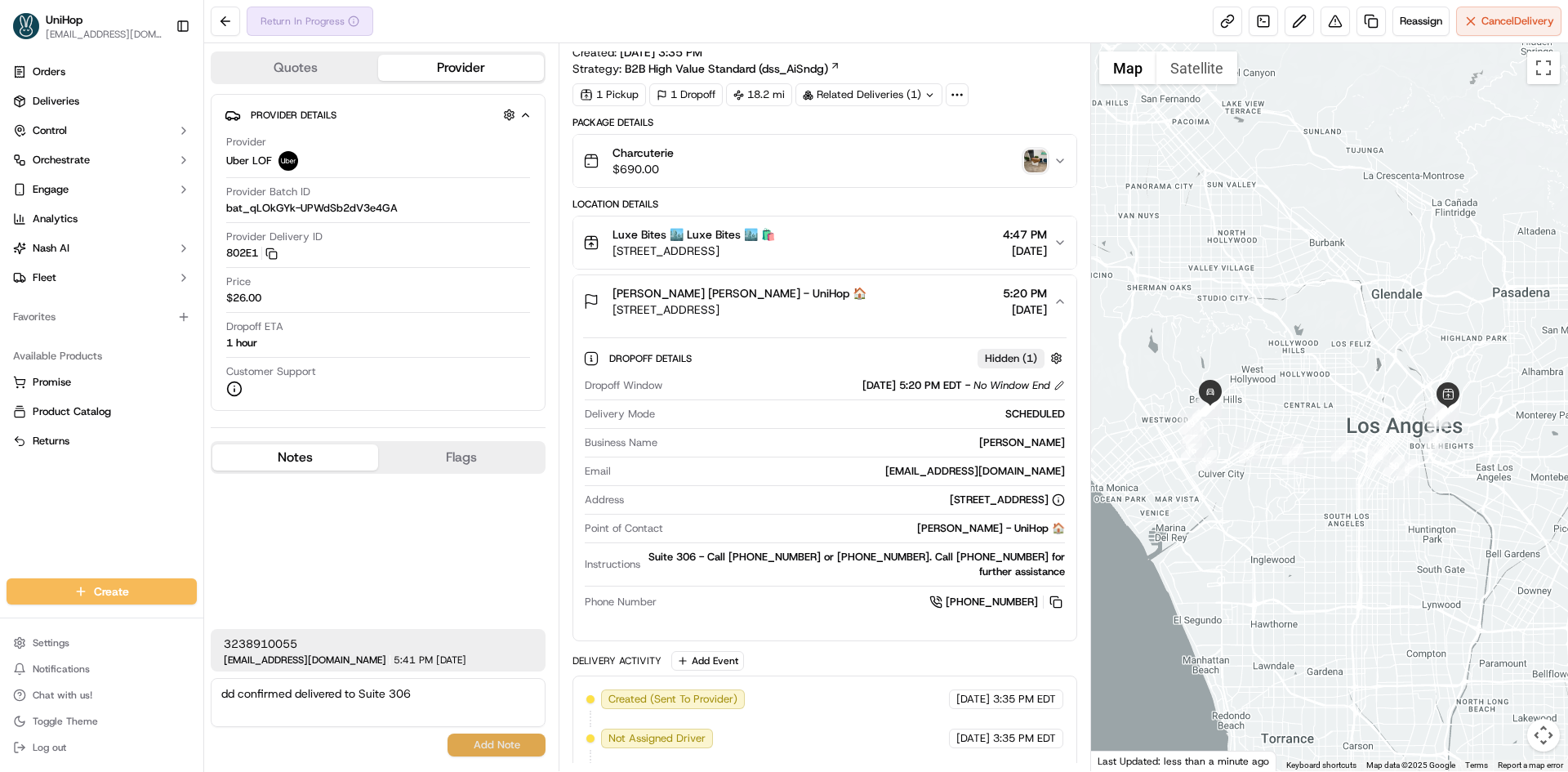
type textarea "dd confirmed delivered to Suite 306"
click at [478, 739] on button "Add Note" at bounding box center [496, 744] width 98 height 23
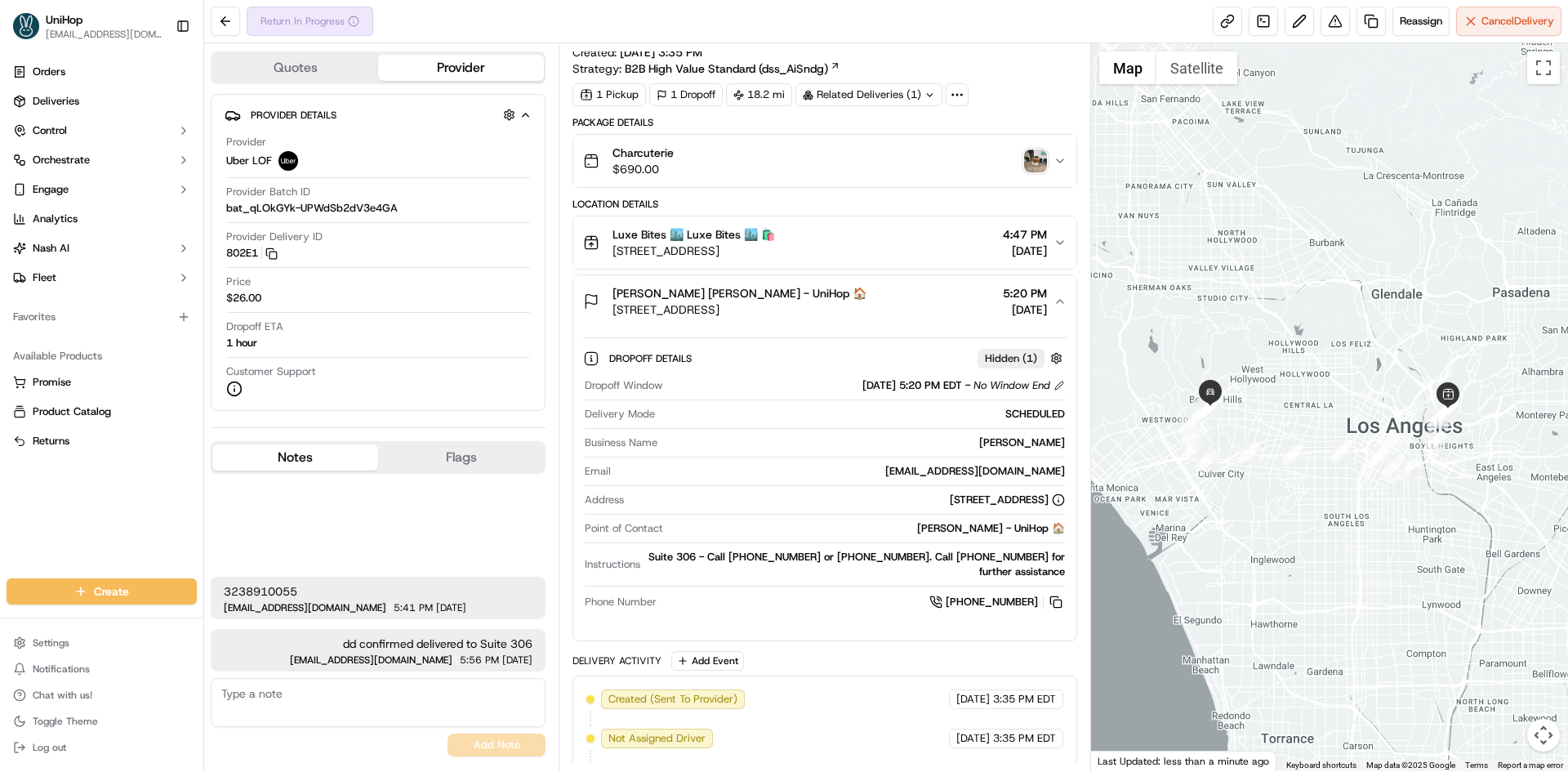
click at [934, 300] on div "Leticia Iegre Leticia Iegre - UniHop 🏠 436 N Bedford Dr #306, Beverly Hills, CA…" at bounding box center [818, 301] width 470 height 33
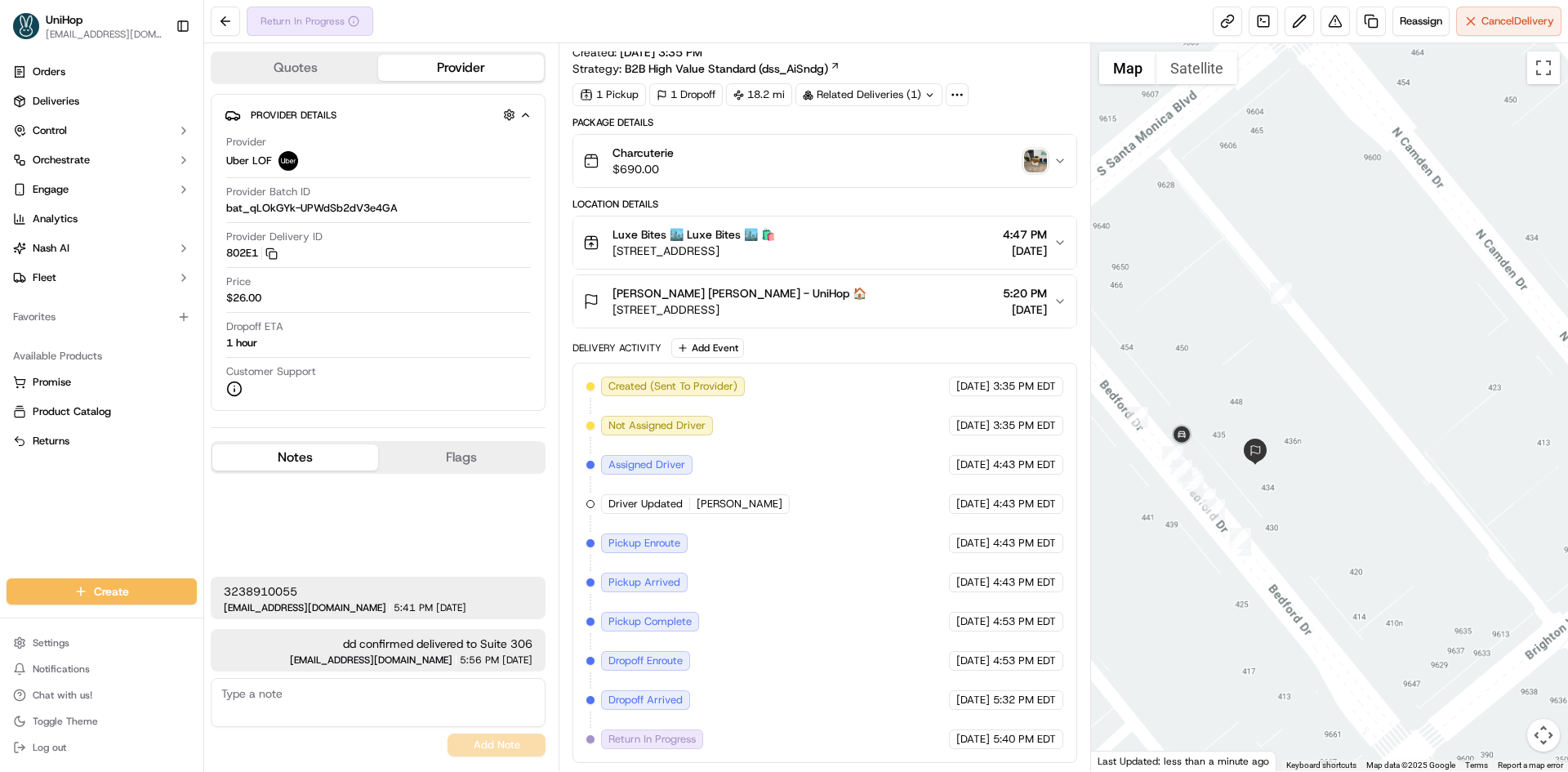
drag, startPoint x: 1175, startPoint y: 447, endPoint x: 1243, endPoint y: 468, distance: 71.2
click at [1243, 468] on div at bounding box center [1330, 407] width 478 height 728
click at [909, 291] on div "Leticia Iegre Leticia Iegre - UniHop 🏠 436 N Bedford Dr #306, Beverly Hills, CA…" at bounding box center [818, 301] width 470 height 33
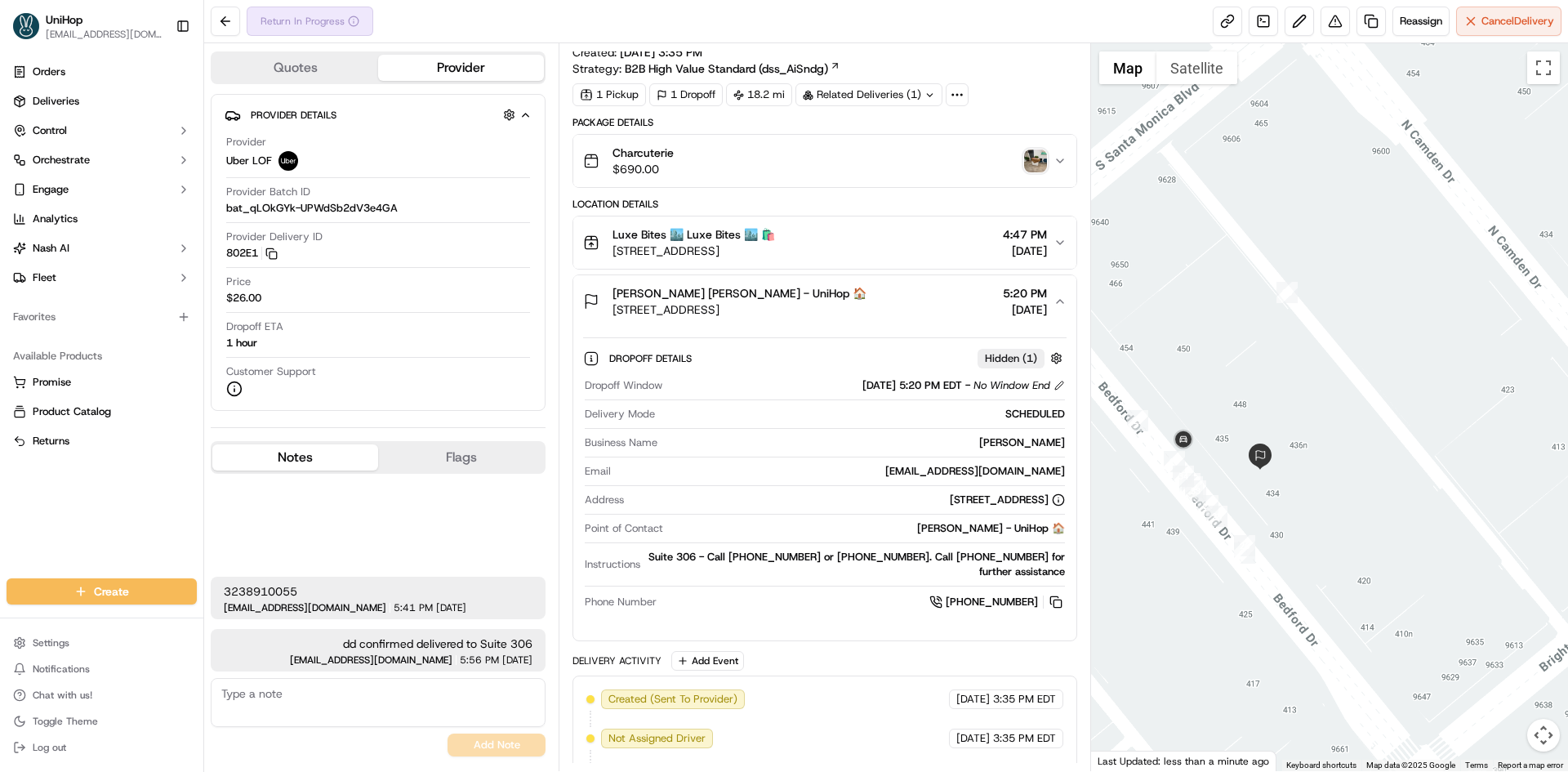
click at [906, 288] on div "Leticia Iegre Leticia Iegre - UniHop 🏠 436 N Bedford Dr #306, Beverly Hills, CA…" at bounding box center [818, 301] width 470 height 33
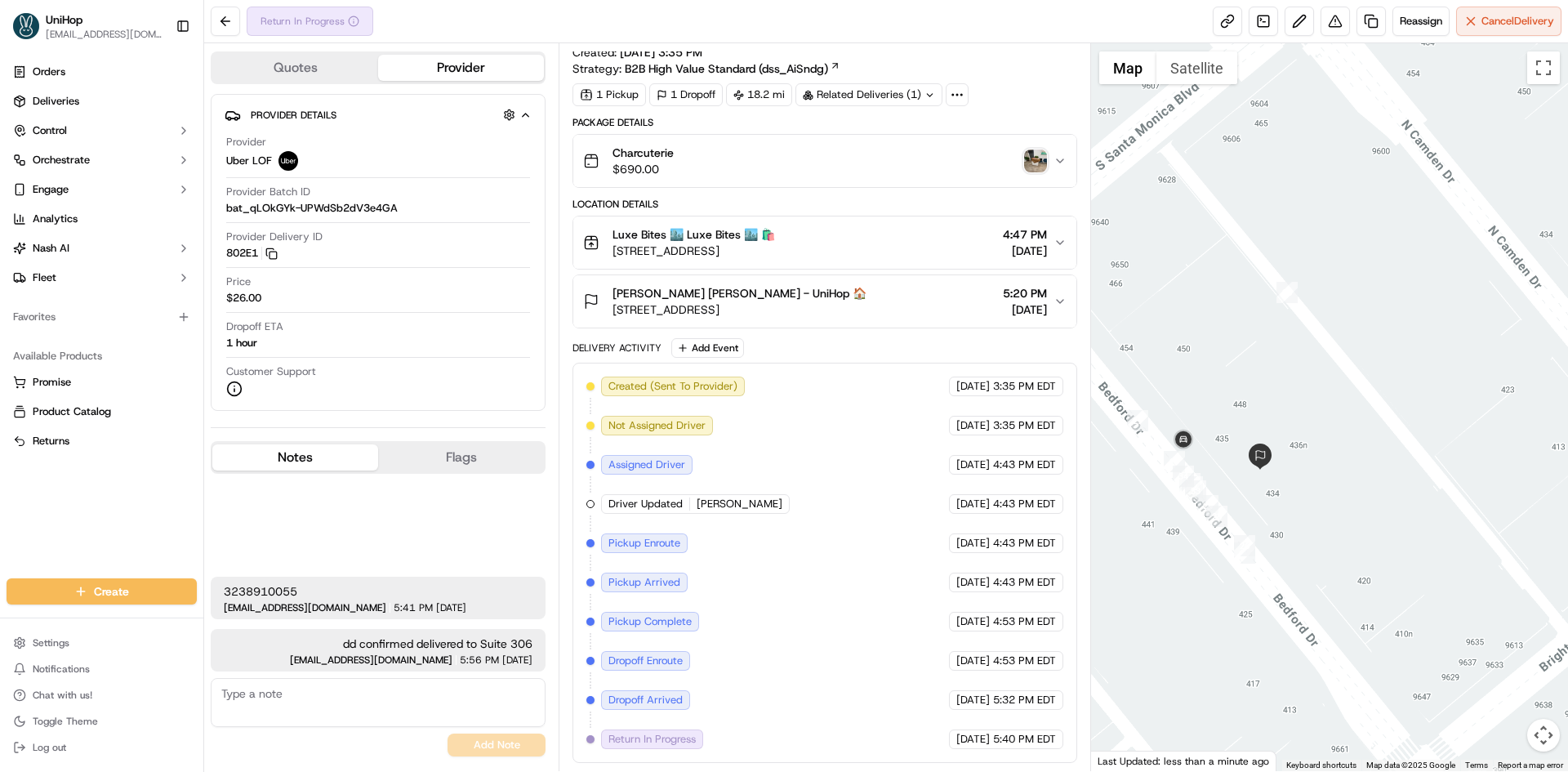
click at [906, 290] on div "Leticia Iegre Leticia Iegre - UniHop 🏠 436 N Bedford Dr #306, Beverly Hills, CA…" at bounding box center [818, 301] width 470 height 33
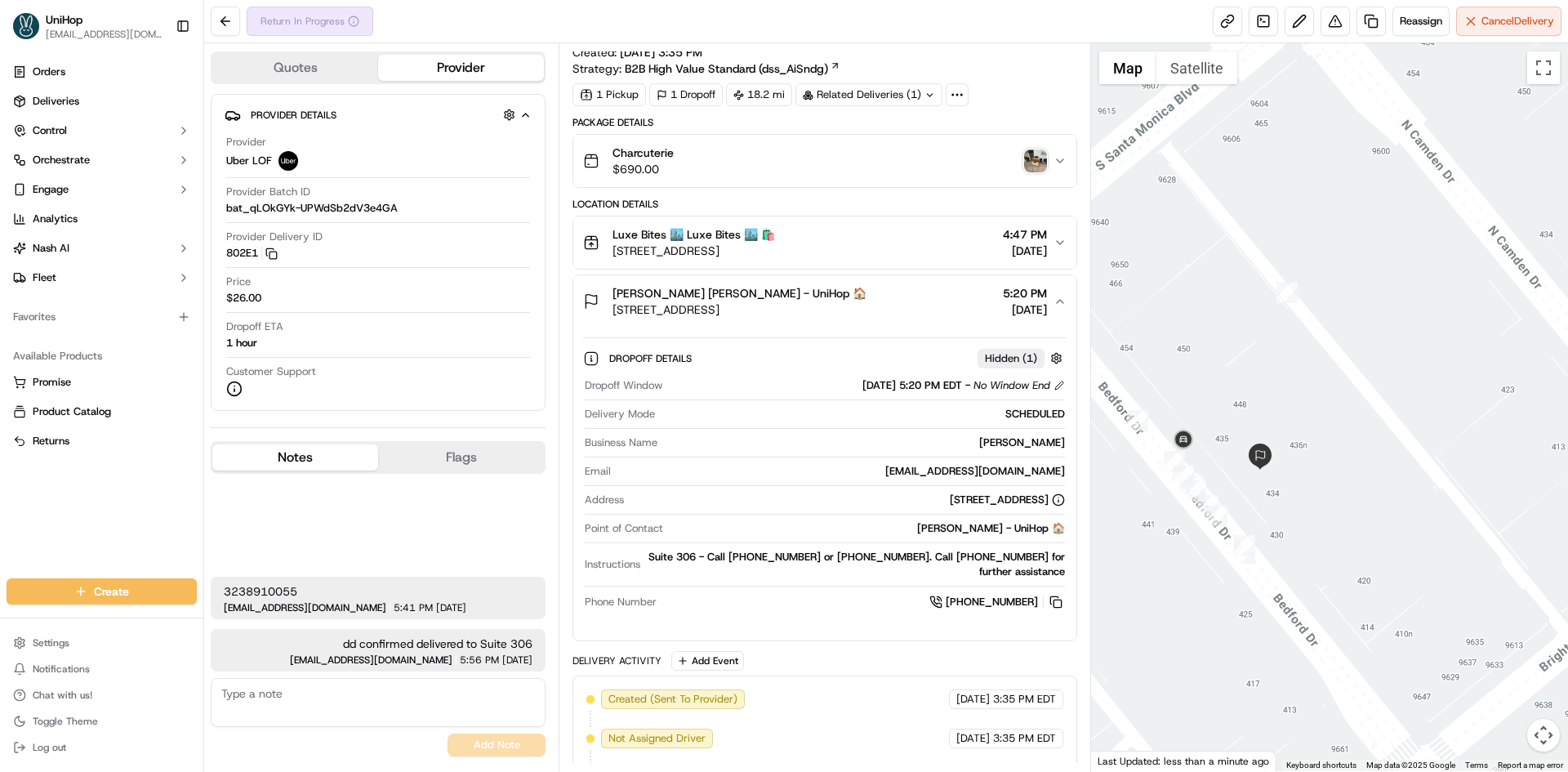
click at [936, 295] on div "Leticia Iegre Leticia Iegre - UniHop 🏠 436 N Bedford Dr #306, Beverly Hills, CA…" at bounding box center [818, 301] width 470 height 33
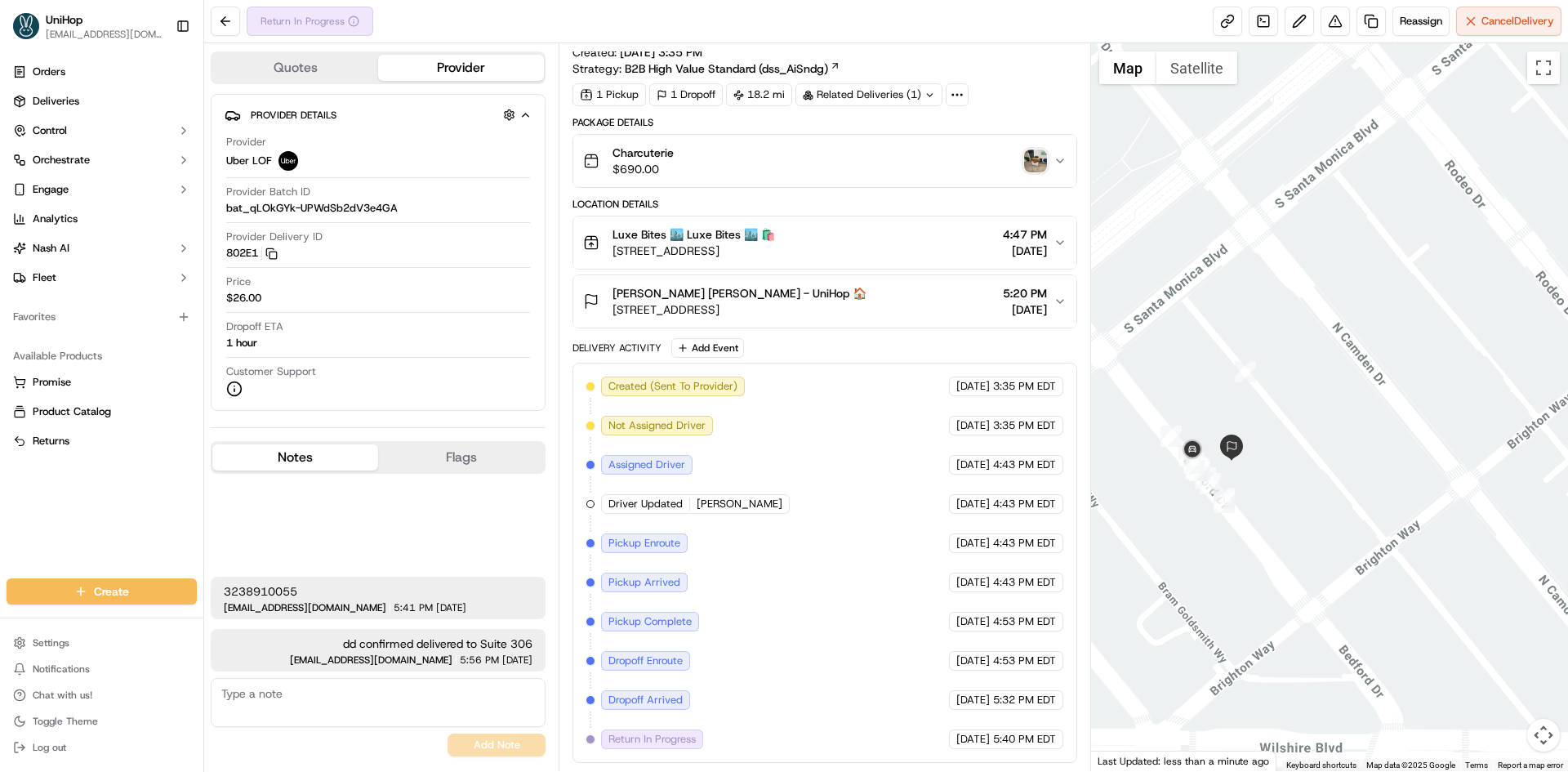
drag, startPoint x: 1301, startPoint y: 435, endPoint x: 1338, endPoint y: 420, distance: 39.9
click at [1338, 420] on div at bounding box center [1330, 407] width 478 height 728
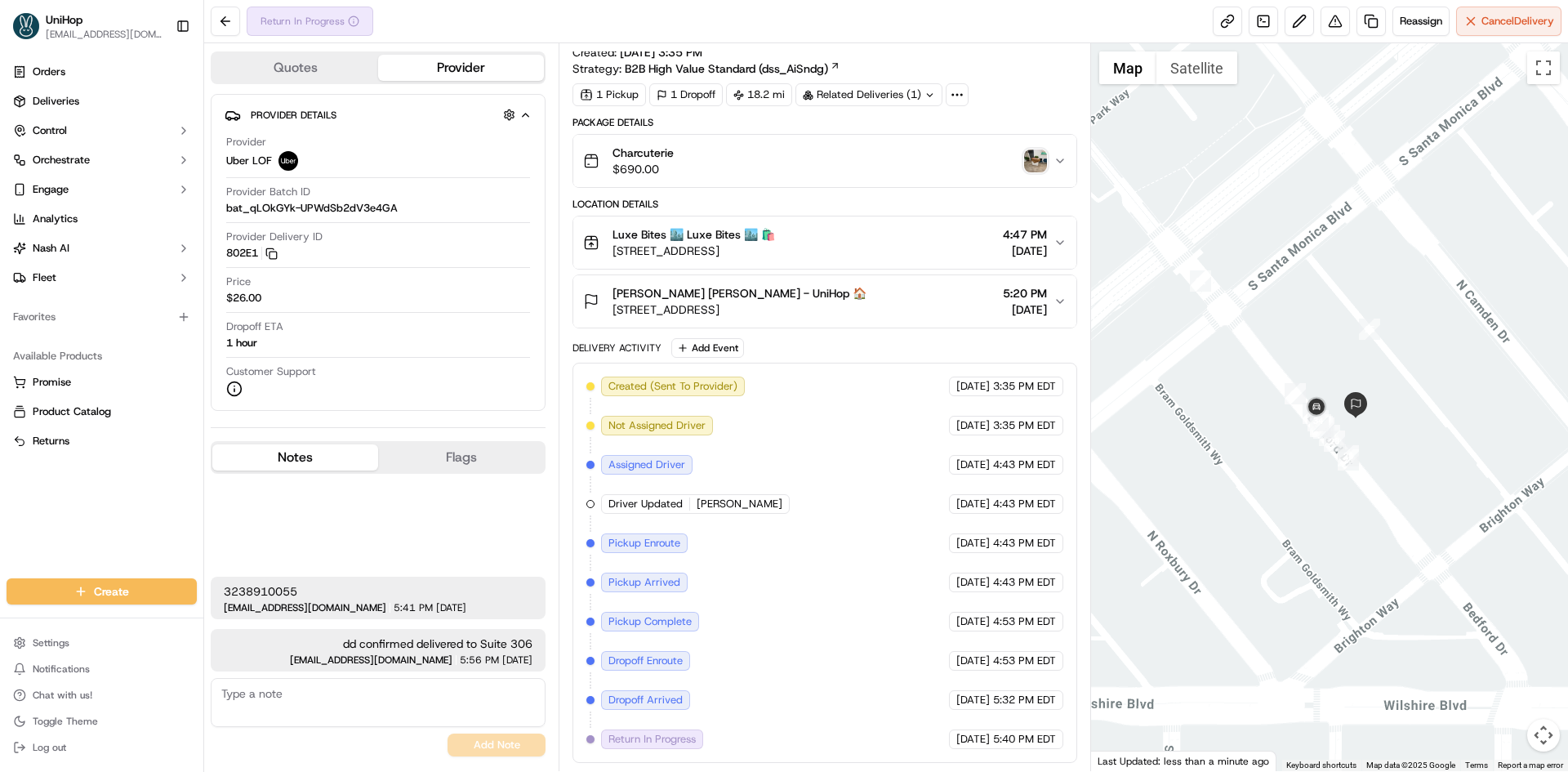
click at [122, 519] on div "Orders Deliveries Control Orchestrate Engage Analytics [PERSON_NAME] Fleet Favo…" at bounding box center [102, 309] width 203 height 513
click at [433, 463] on button "Flags" at bounding box center [461, 457] width 166 height 26
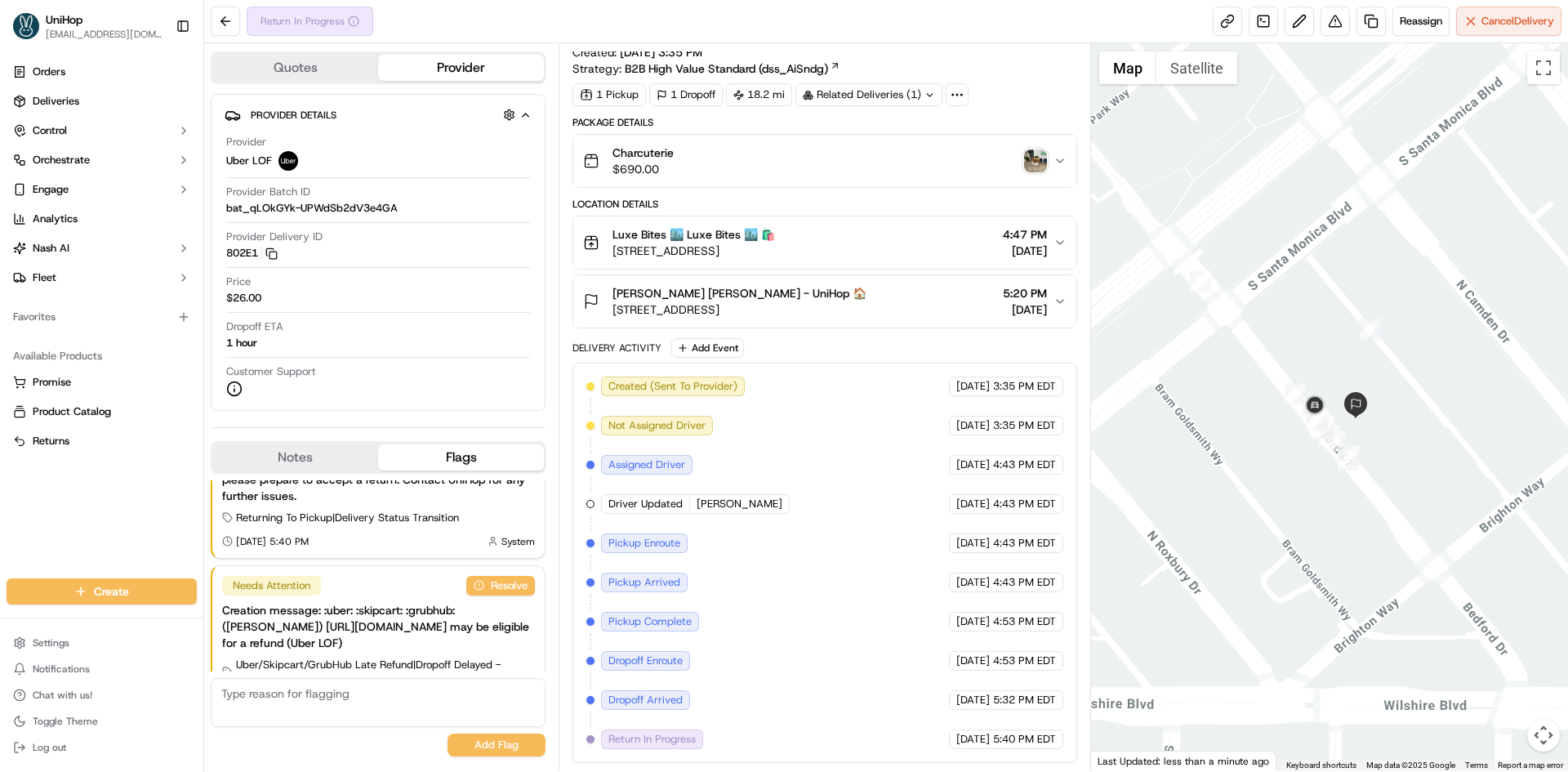
click at [317, 460] on button "Notes" at bounding box center [295, 457] width 166 height 26
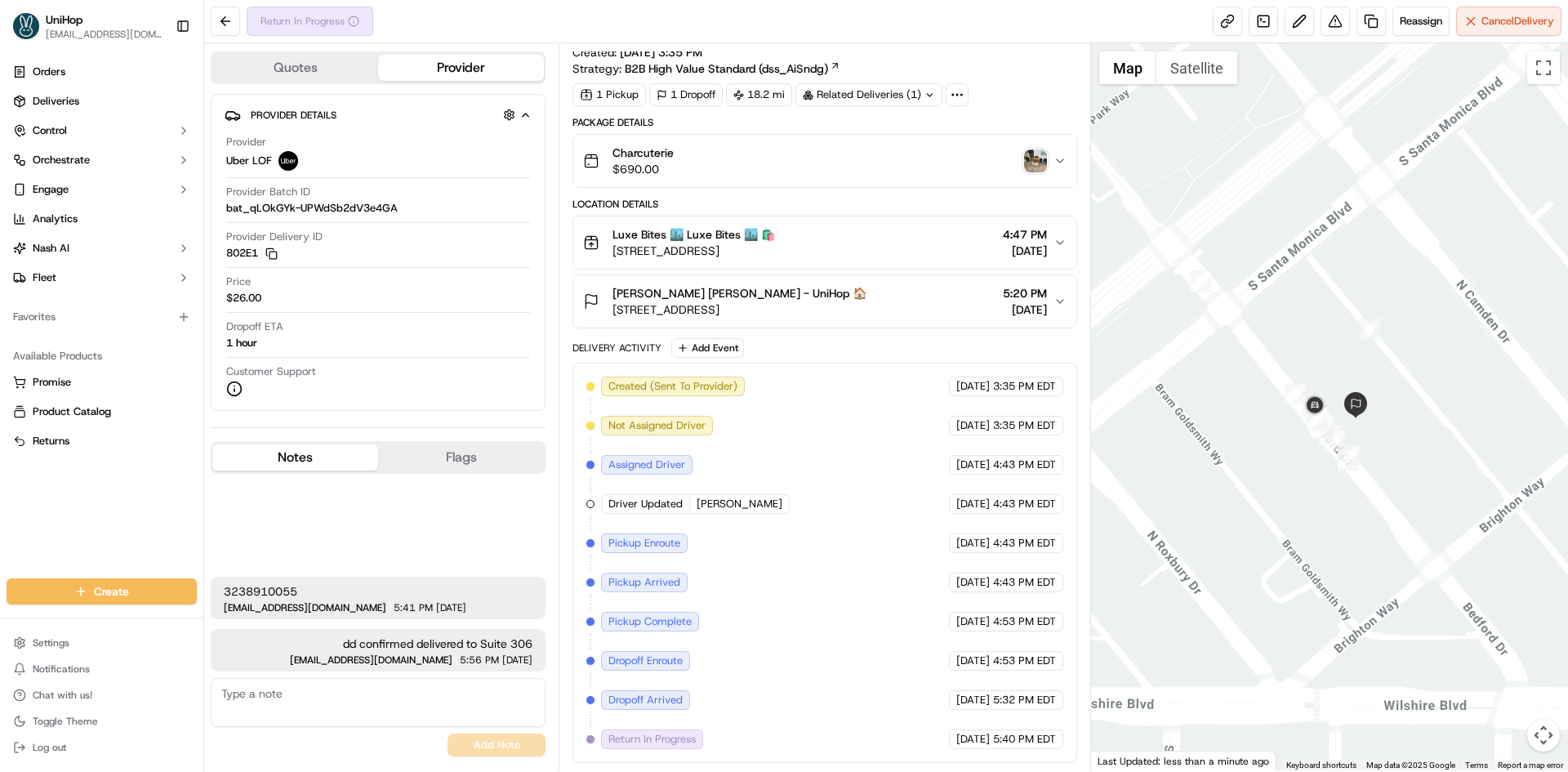
click at [88, 518] on div "Orders Deliveries Control Orchestrate Engage Analytics Nash AI Fleet Favorites …" at bounding box center [102, 309] width 203 height 513
click at [283, 456] on button "Notes" at bounding box center [295, 457] width 166 height 26
click at [1260, 31] on link at bounding box center [1264, 21] width 29 height 29
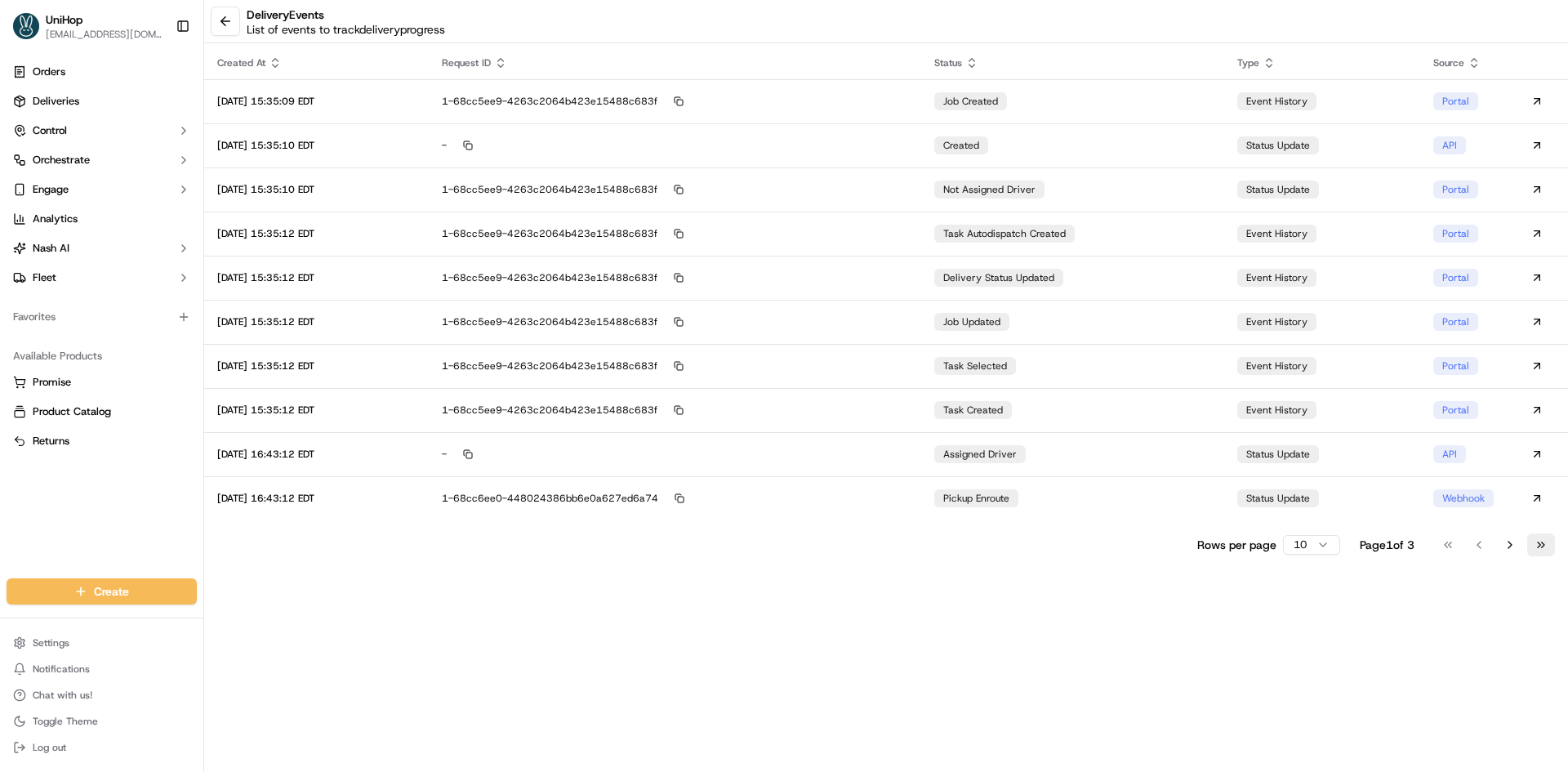
click at [1550, 546] on button "Go to last page" at bounding box center [1541, 544] width 28 height 23
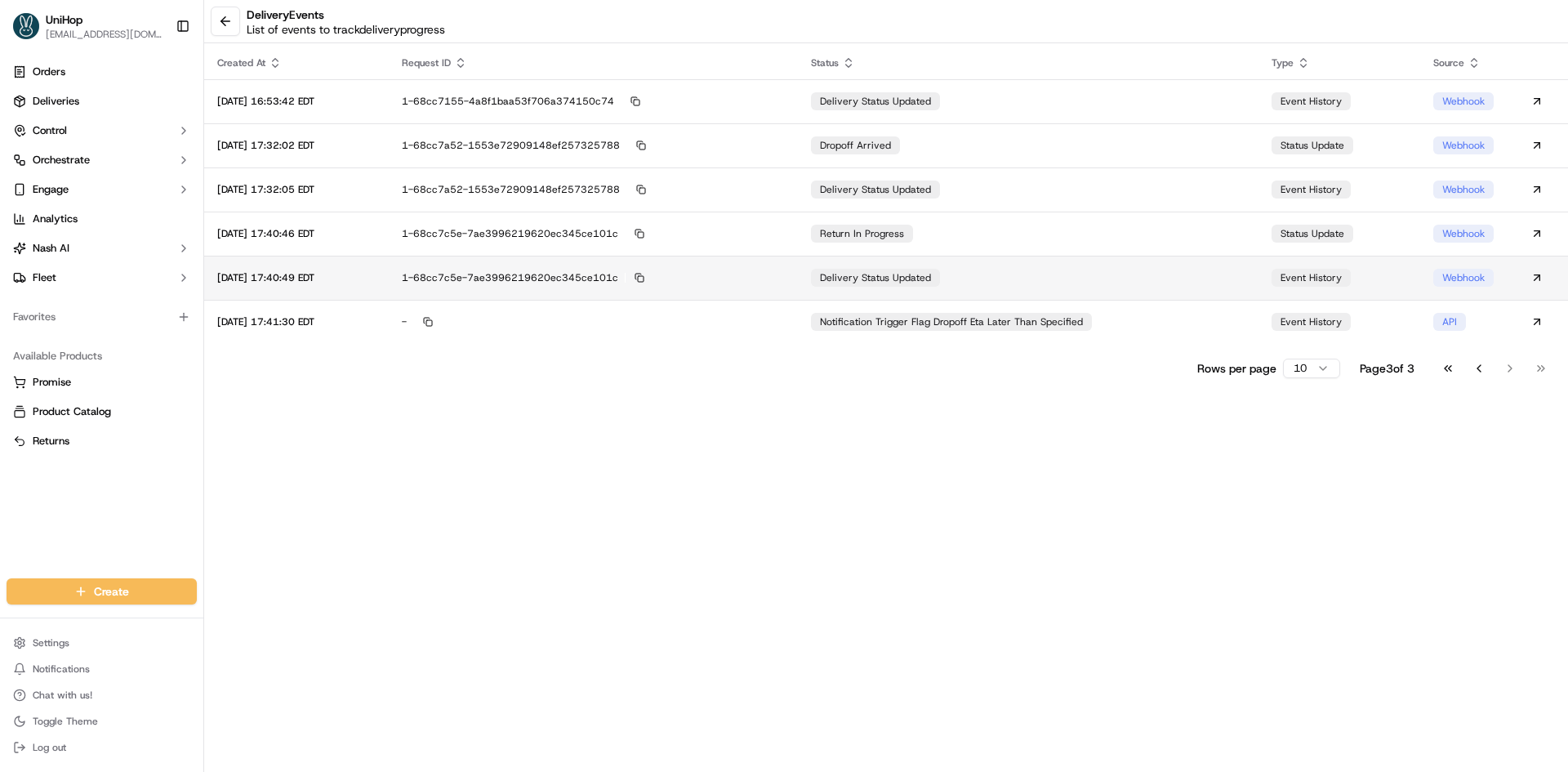
click at [1118, 273] on td "delivery status updated" at bounding box center [1028, 278] width 461 height 44
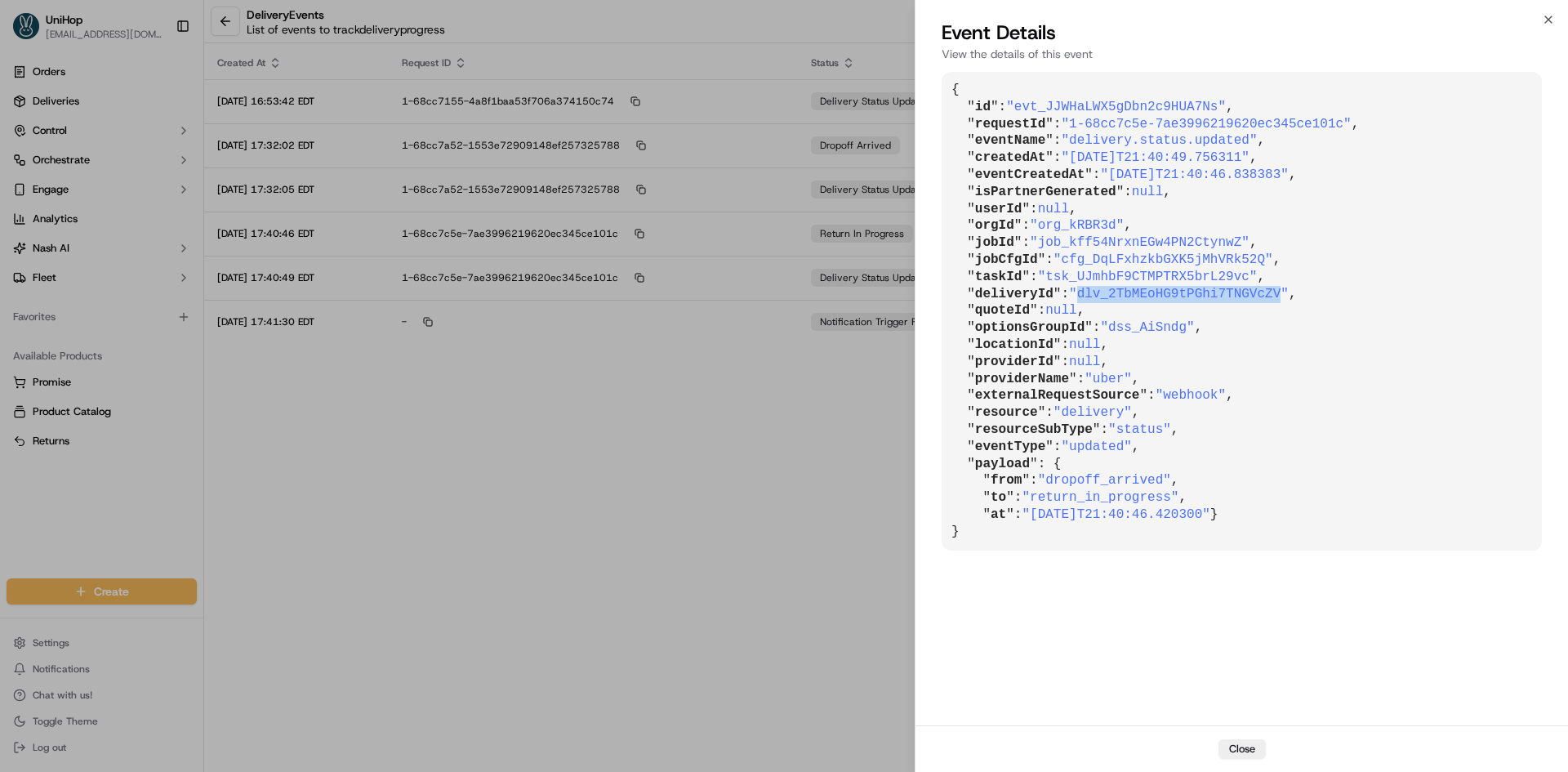
drag, startPoint x: 1075, startPoint y: 292, endPoint x: 1258, endPoint y: 293, distance: 183.0
click at [1258, 293] on span ""dlv_2TbMEoHG9tPGhi7TNGVcZV"" at bounding box center [1179, 293] width 219 height 14
copy span "dlv_2TbMEoHG9tPGhi7TNGVcZV"
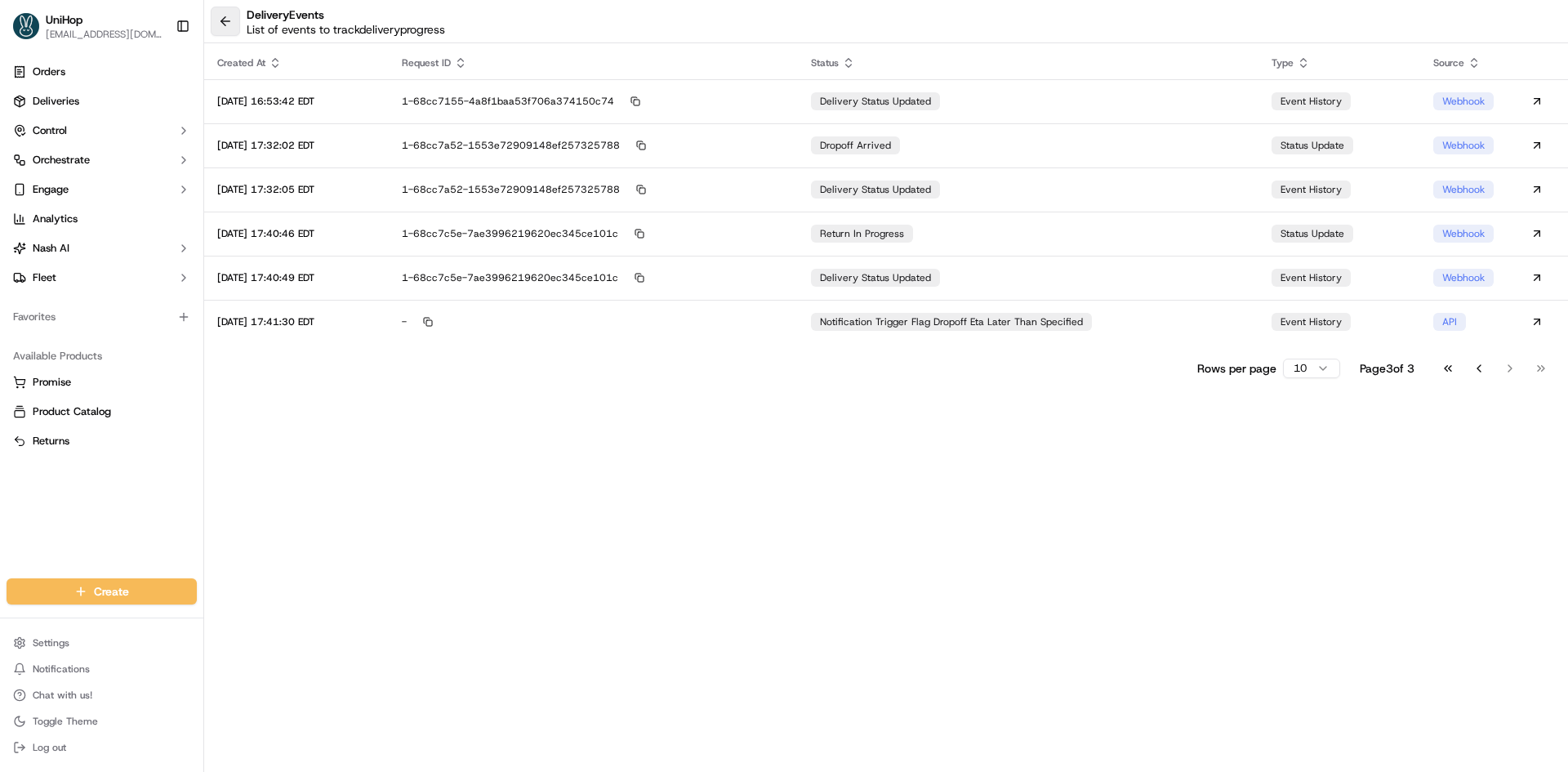
click at [227, 21] on button at bounding box center [225, 21] width 29 height 29
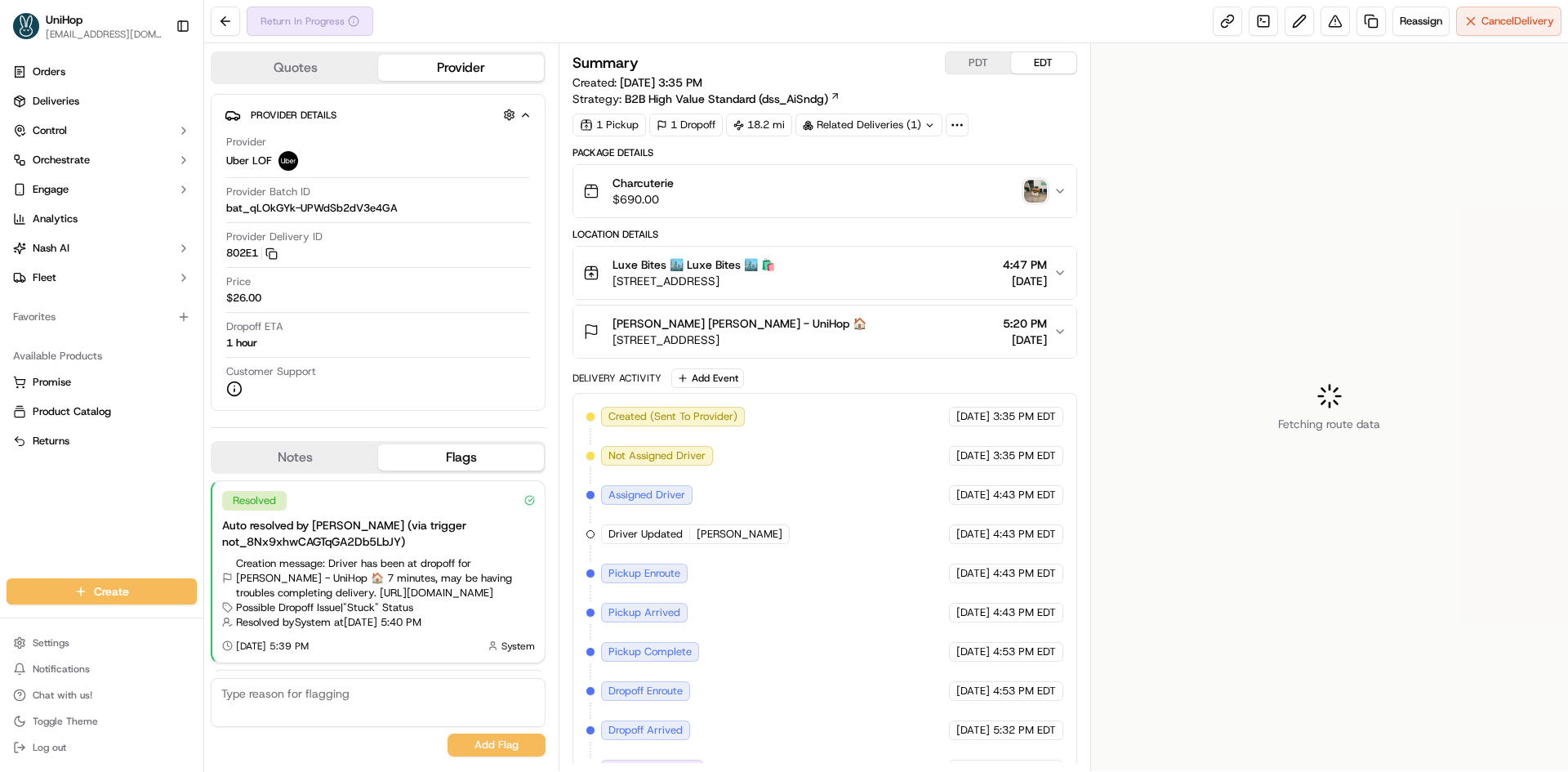
scroll to position [268, 0]
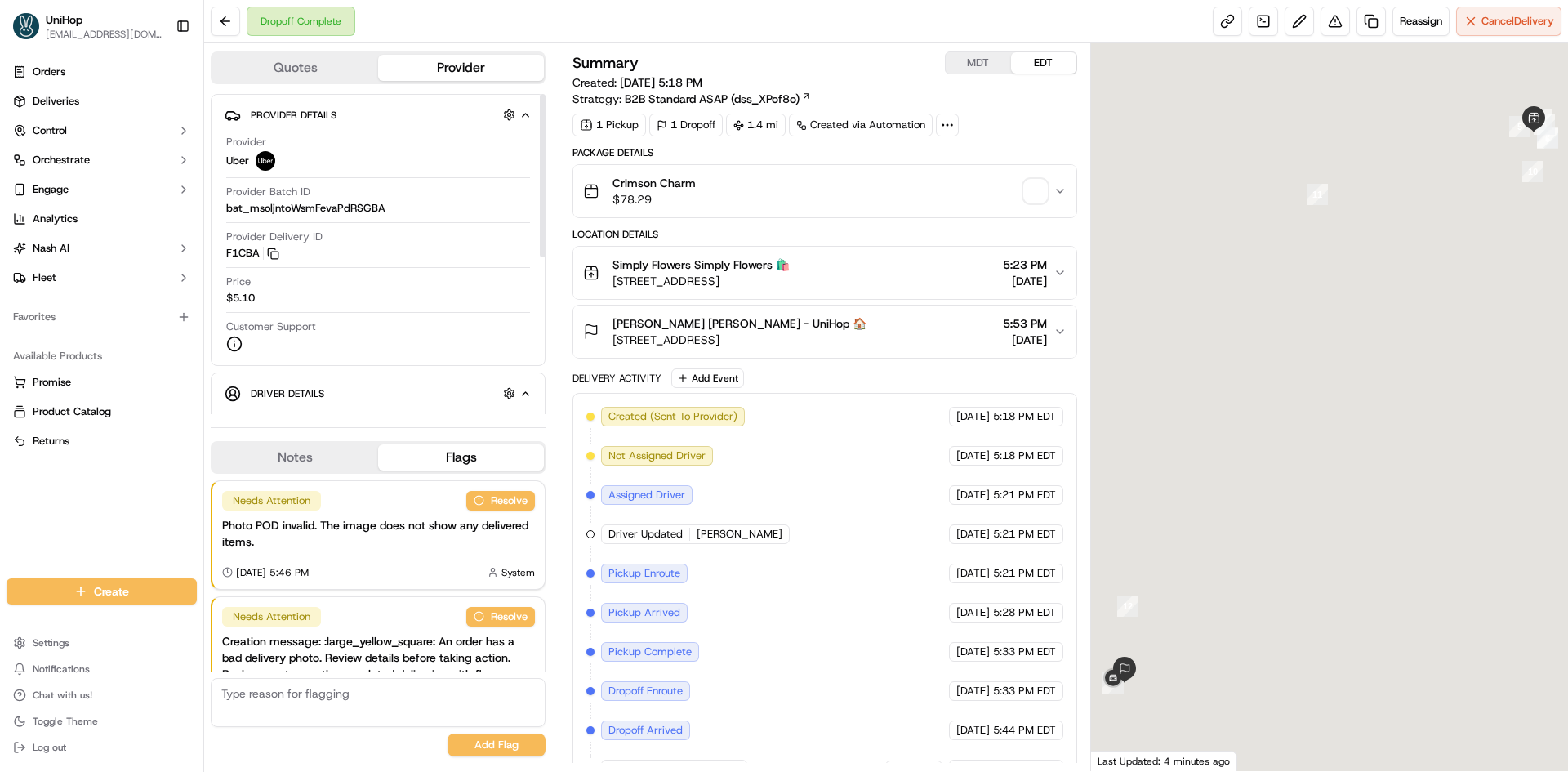
scroll to position [80, 0]
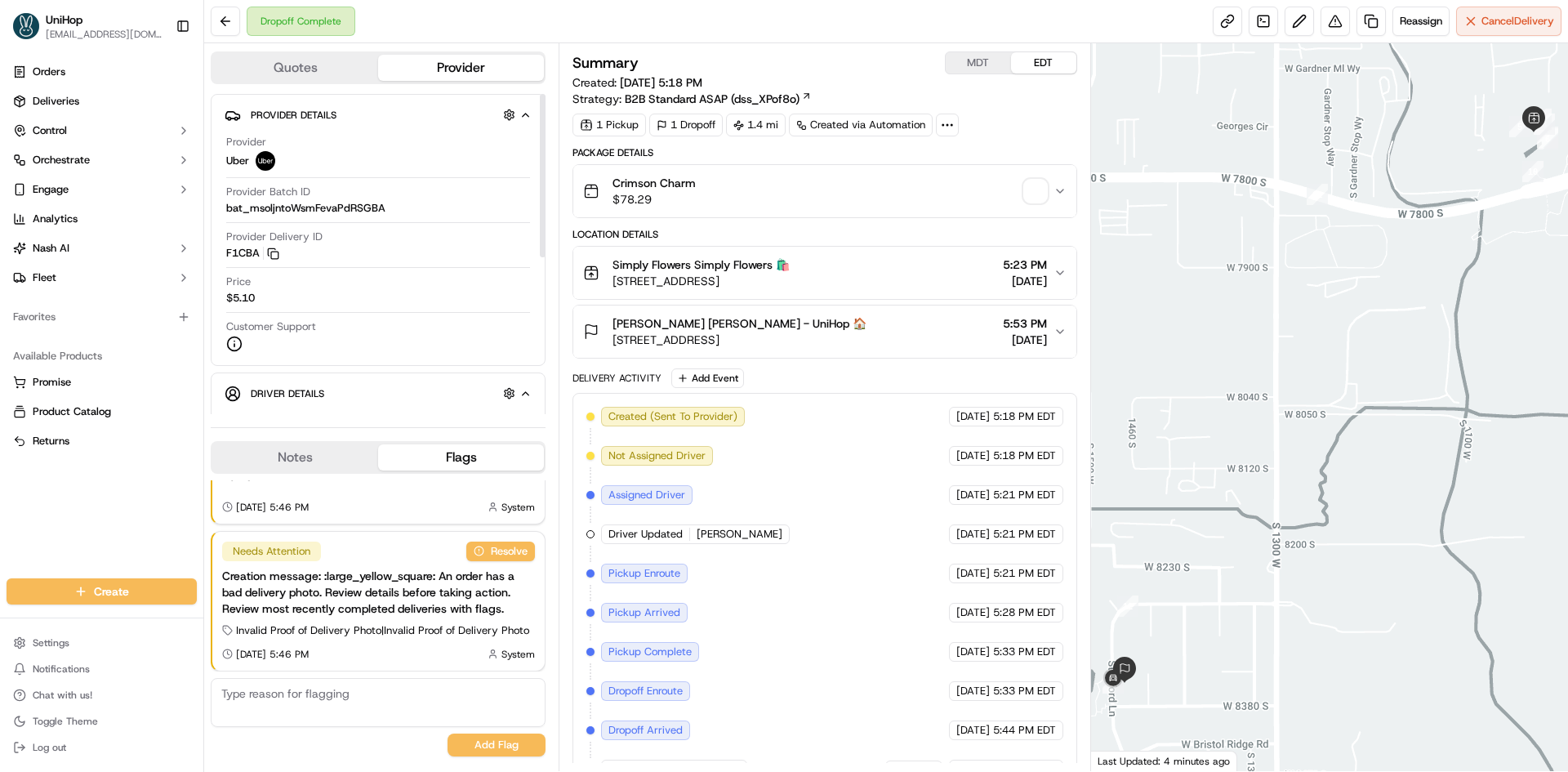
click at [326, 446] on button "Notes" at bounding box center [295, 457] width 166 height 26
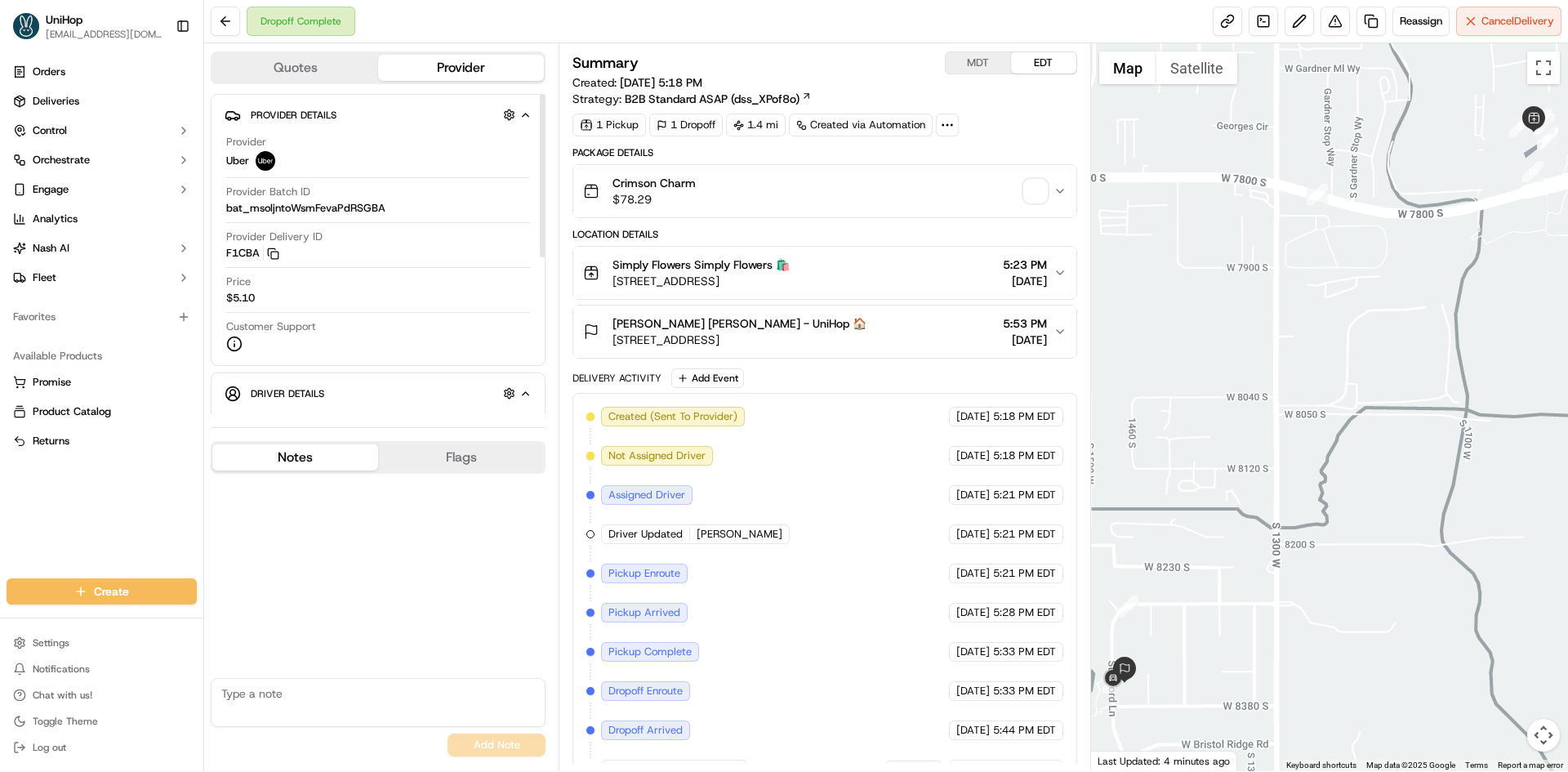
click at [326, 446] on button "Notes" at bounding box center [295, 457] width 166 height 26
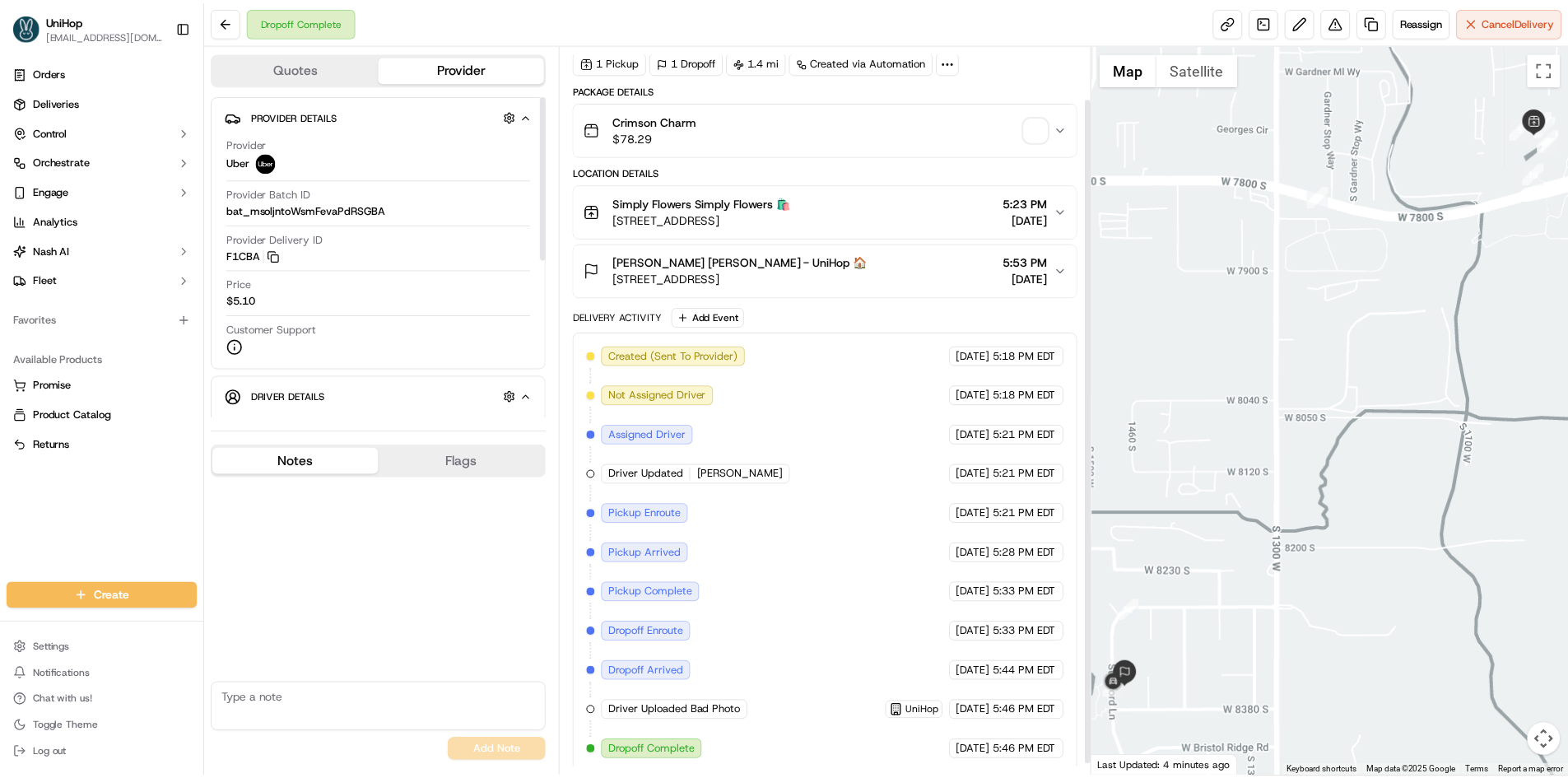
scroll to position [70, 0]
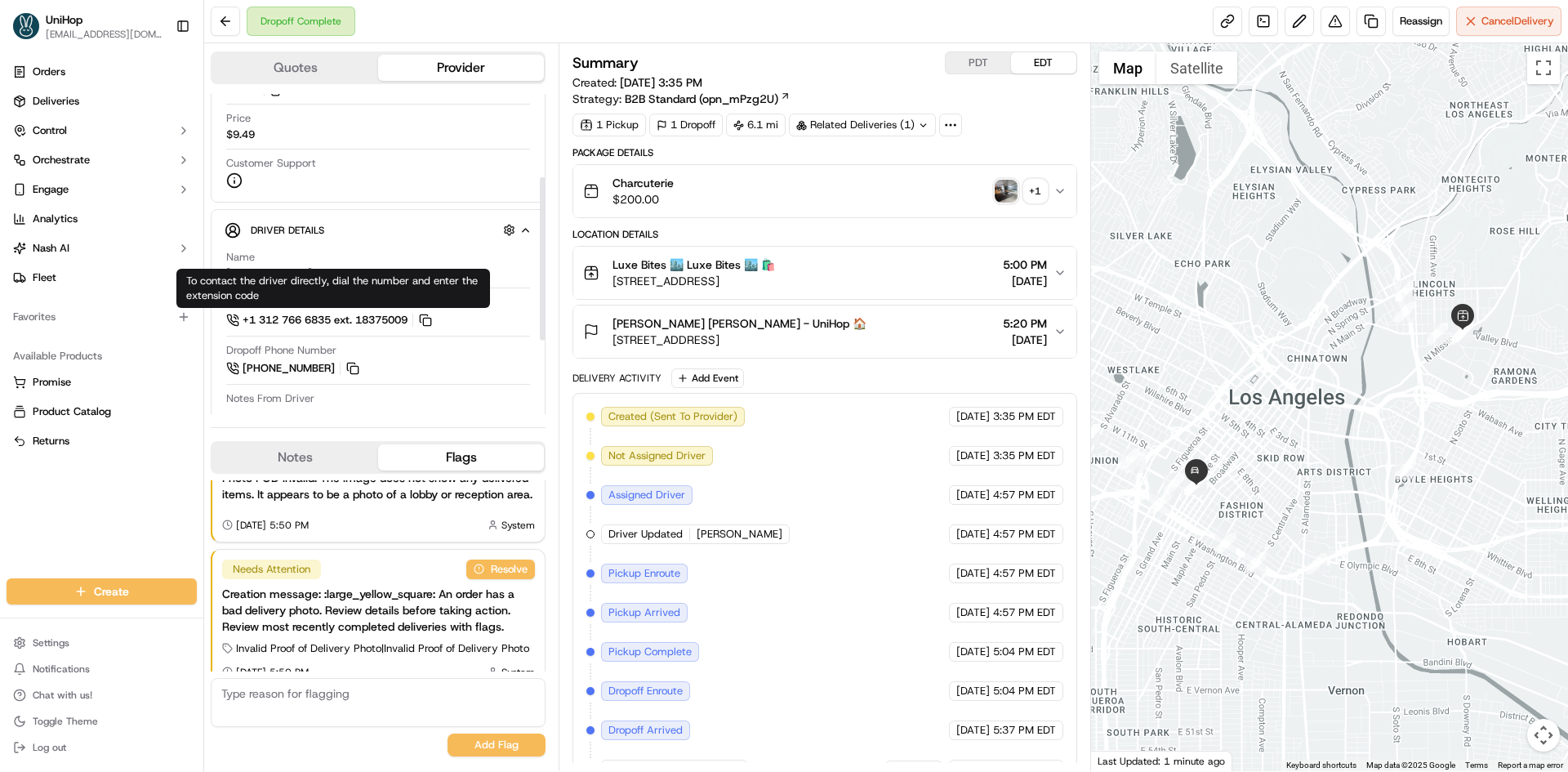
click at [310, 463] on button "Notes" at bounding box center [295, 457] width 166 height 26
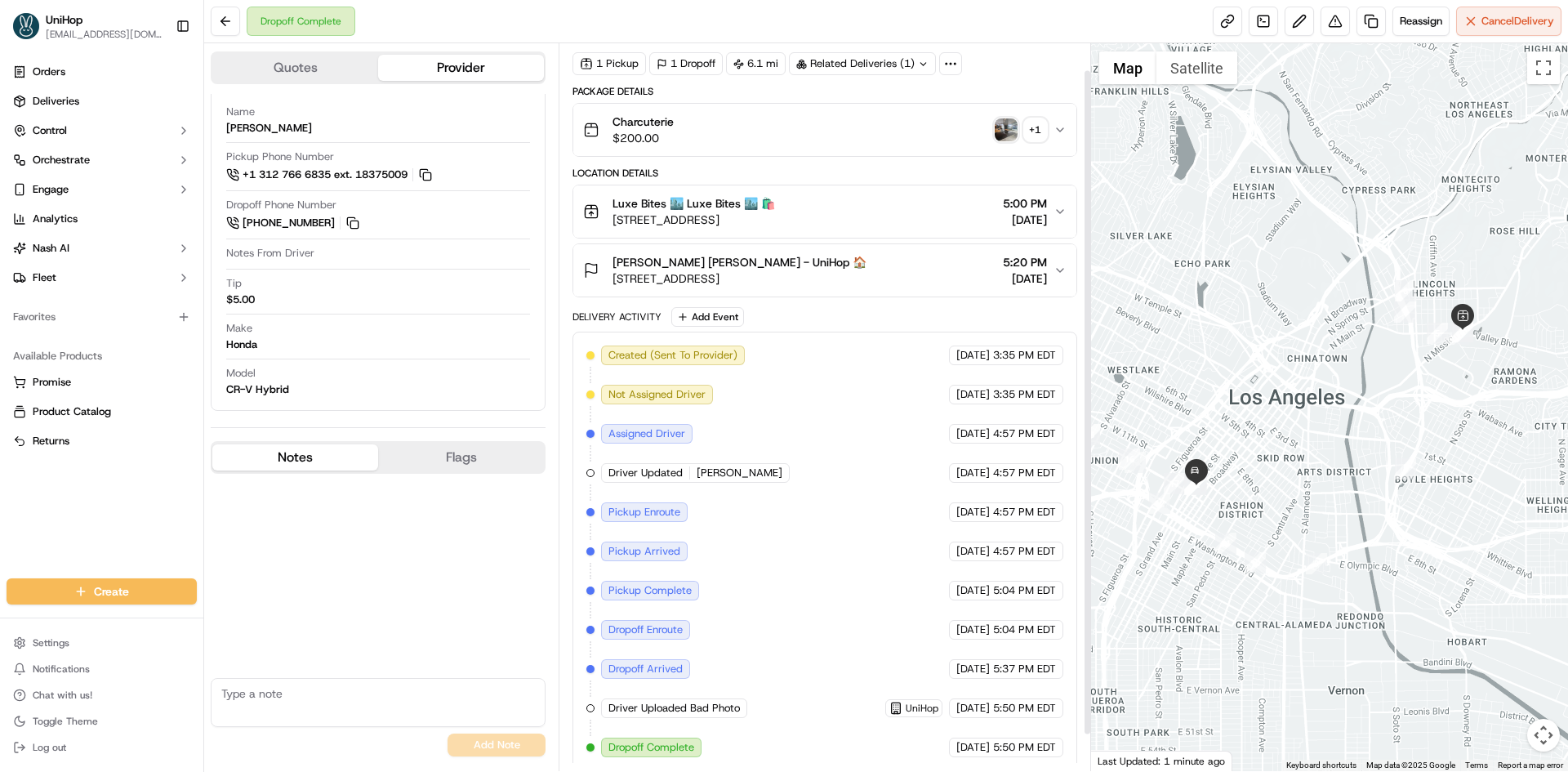
scroll to position [70, 0]
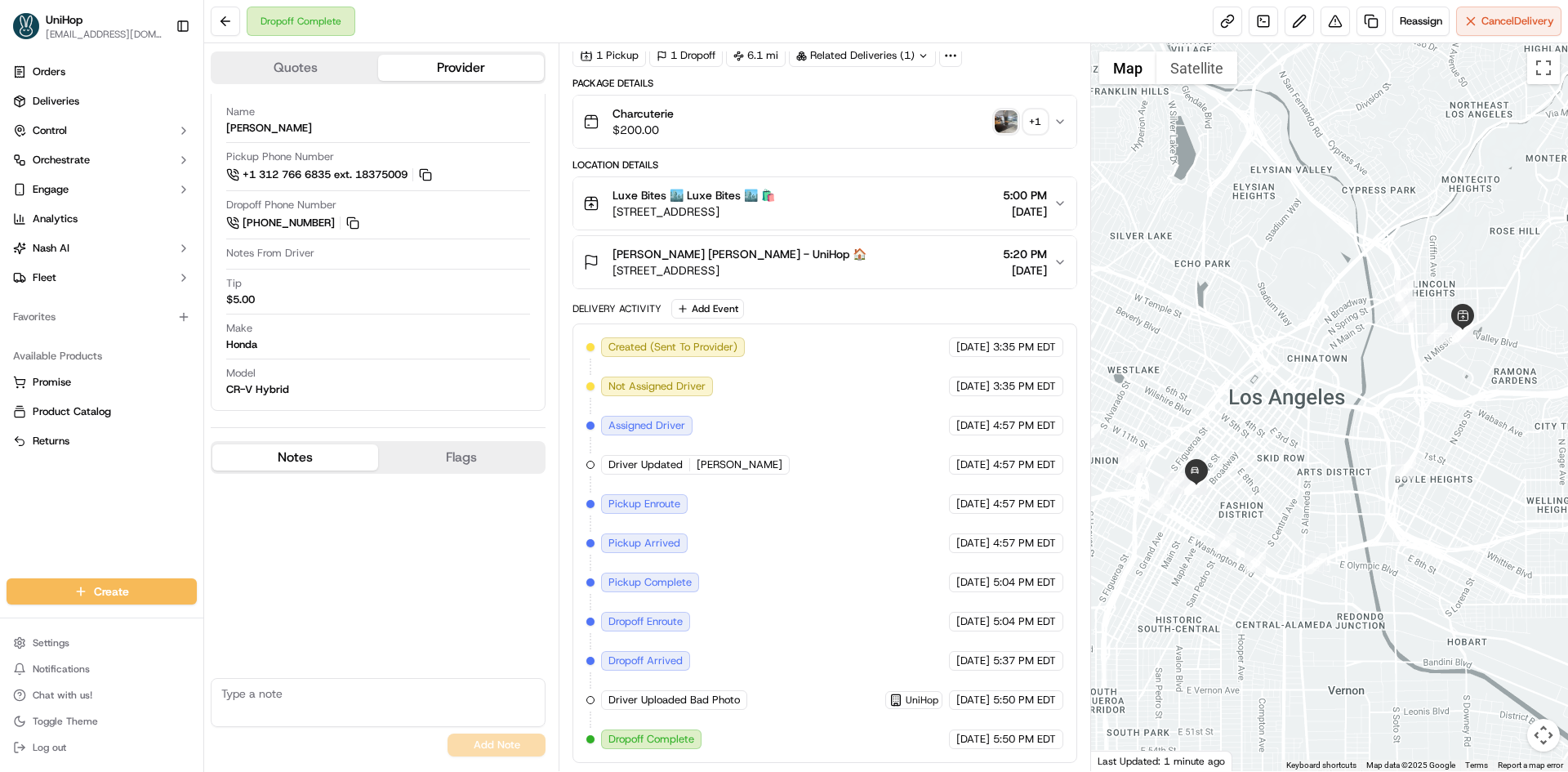
click at [4, 453] on div "Available Products Promise Product Catalog Returns" at bounding box center [102, 399] width 203 height 124
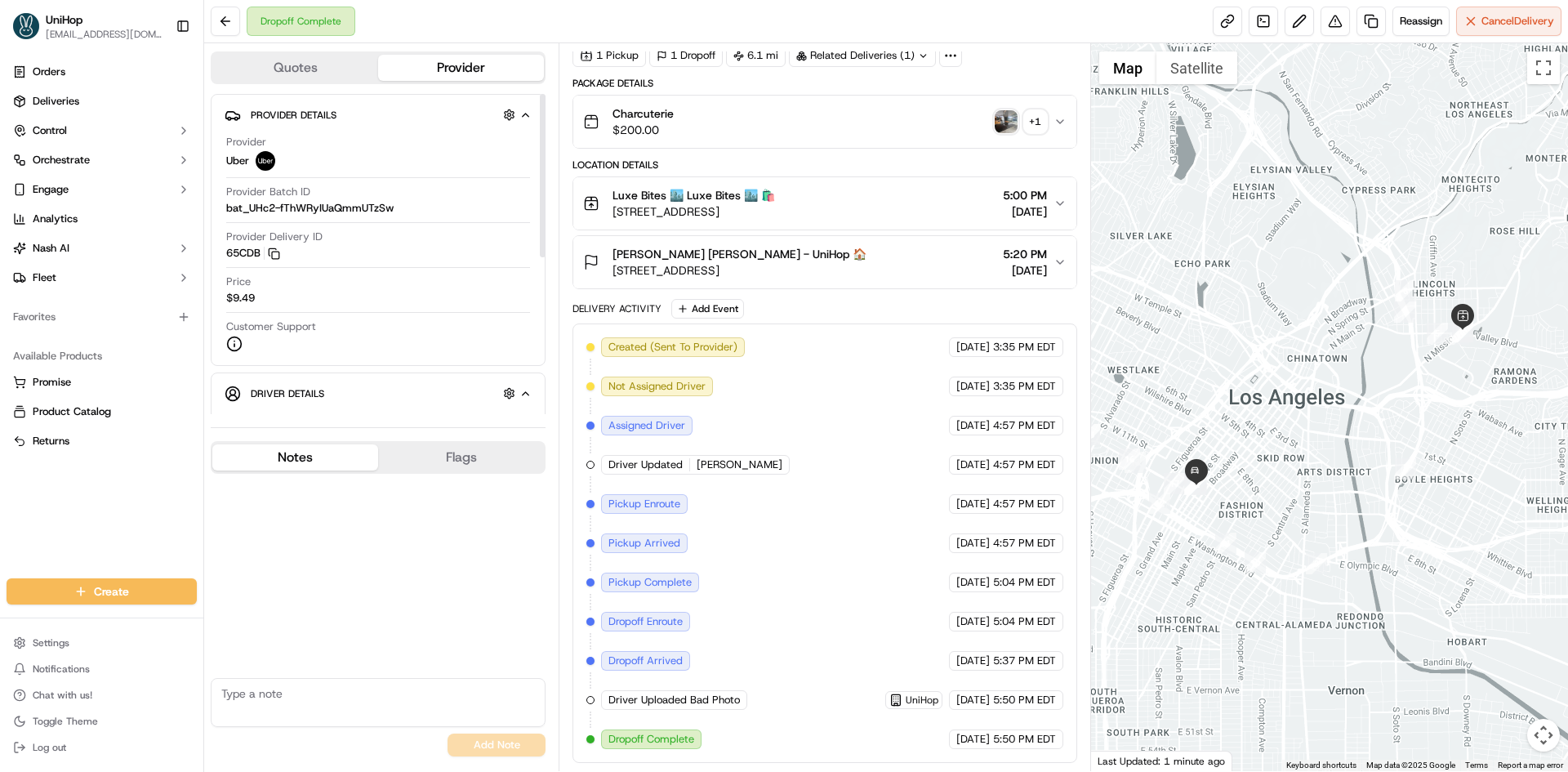
scroll to position [309, 0]
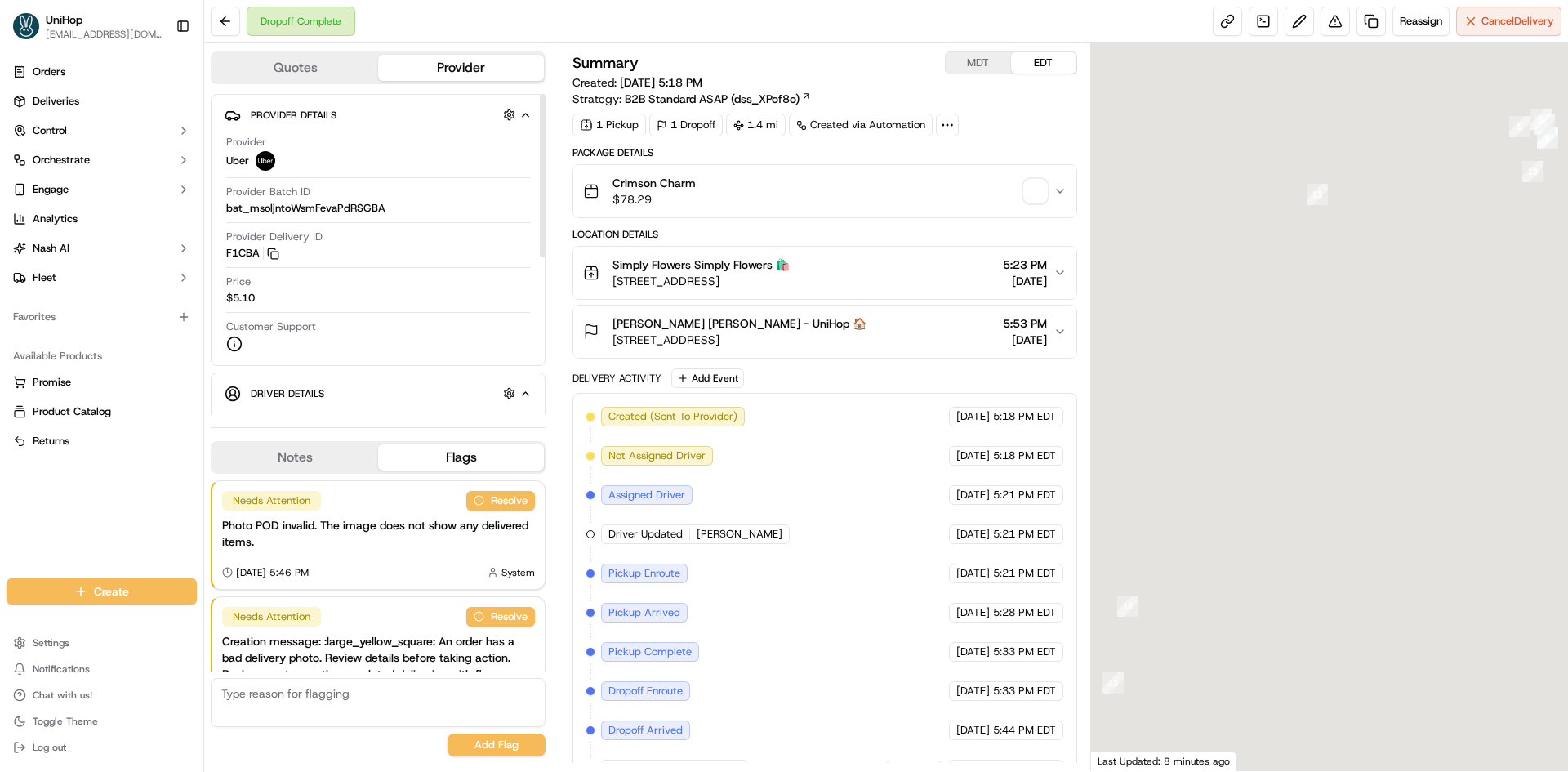
scroll to position [80, 0]
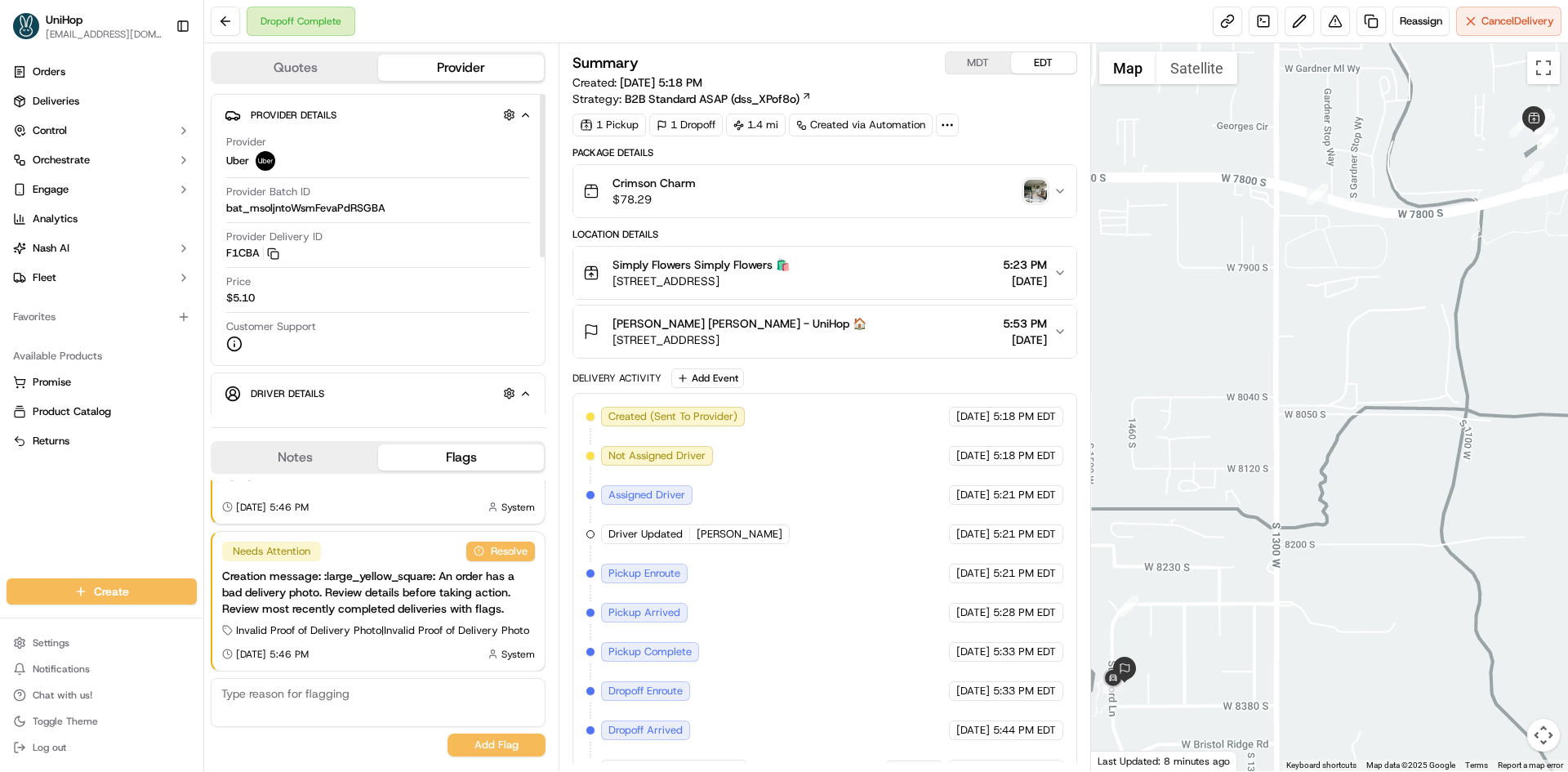
click at [294, 442] on div "Notes Flags" at bounding box center [378, 457] width 335 height 33
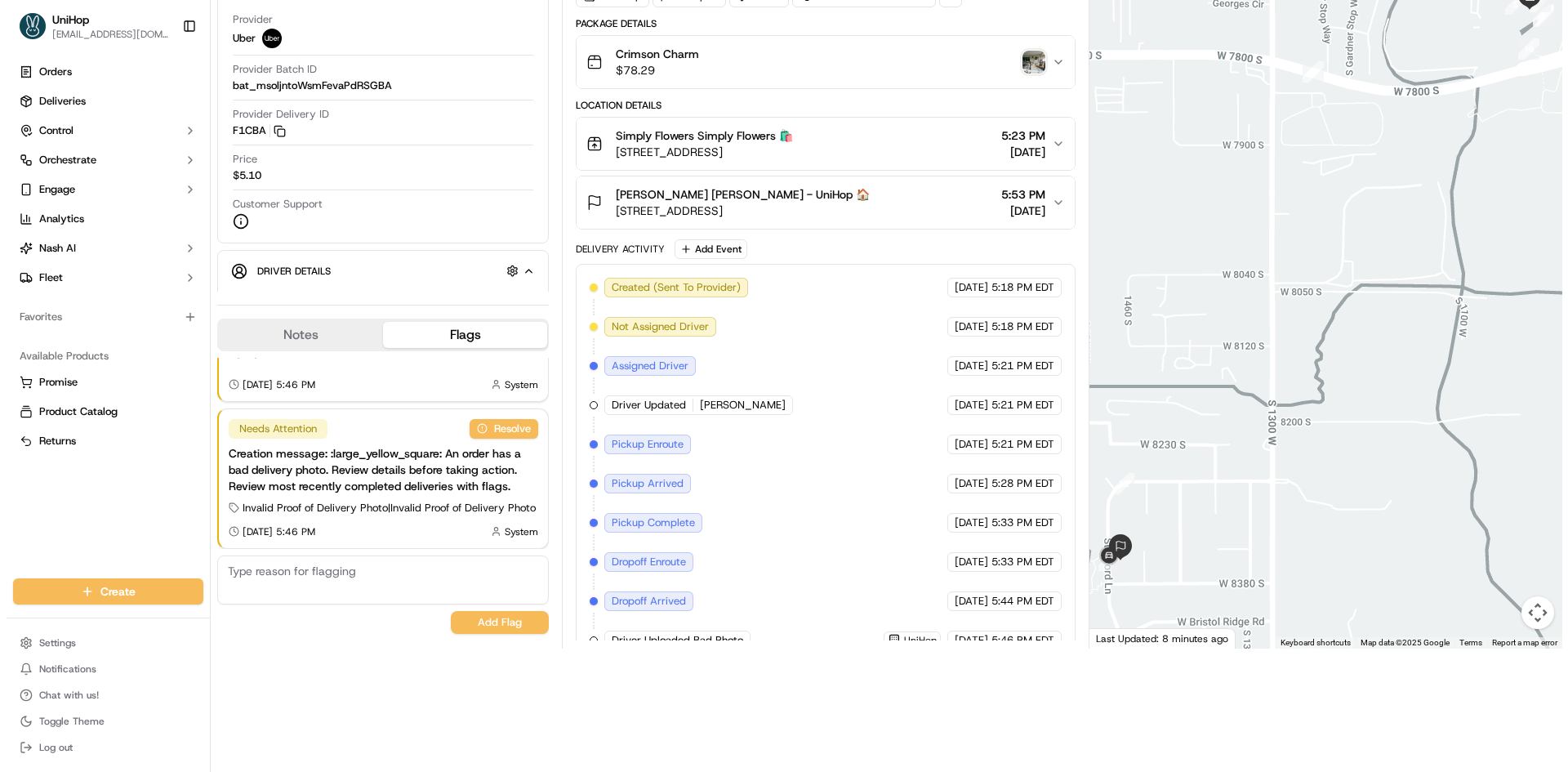
scroll to position [0, 0]
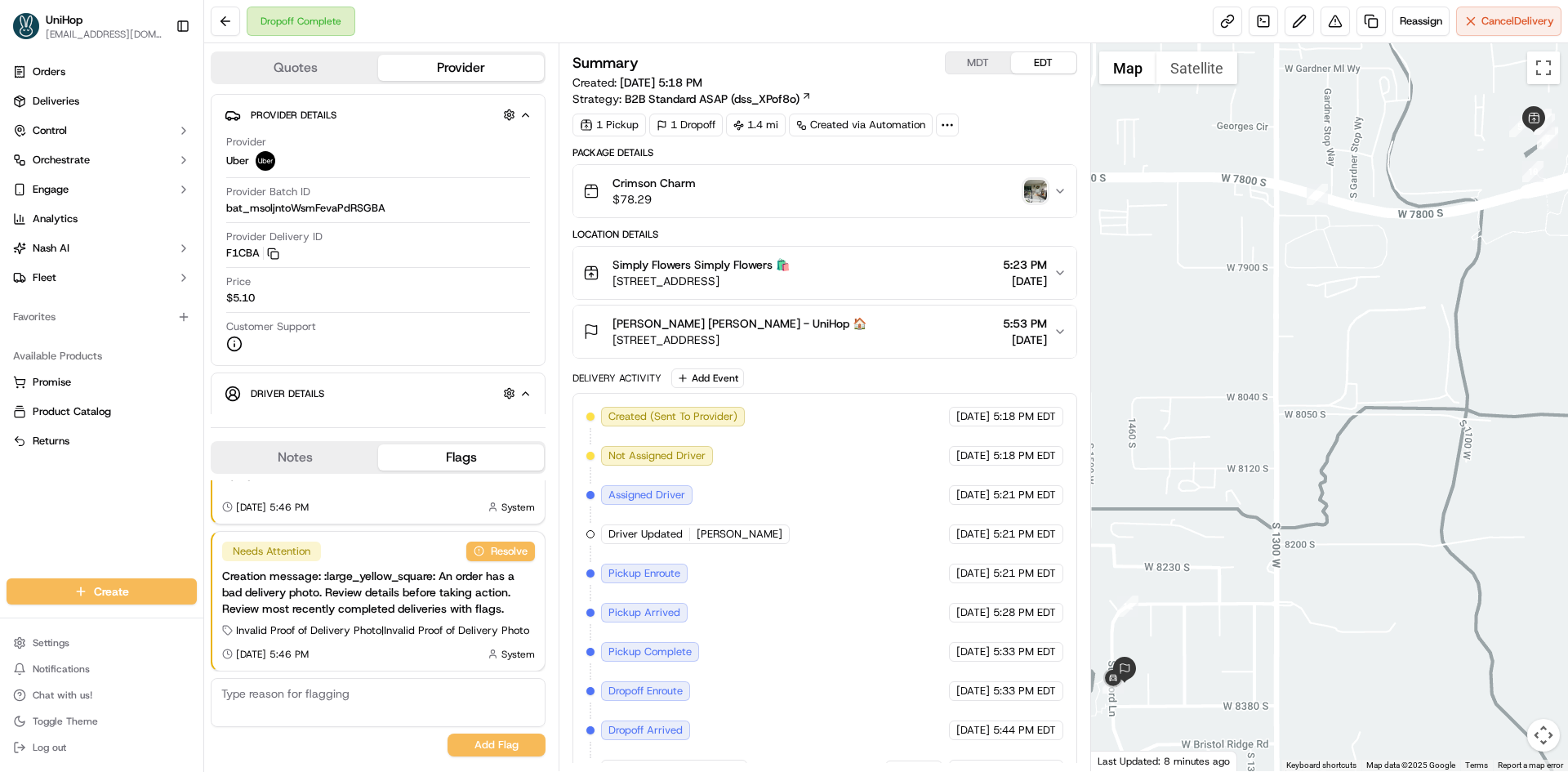
click at [1038, 193] on img "button" at bounding box center [1035, 191] width 23 height 23
click at [327, 453] on button "Notes" at bounding box center [295, 457] width 166 height 26
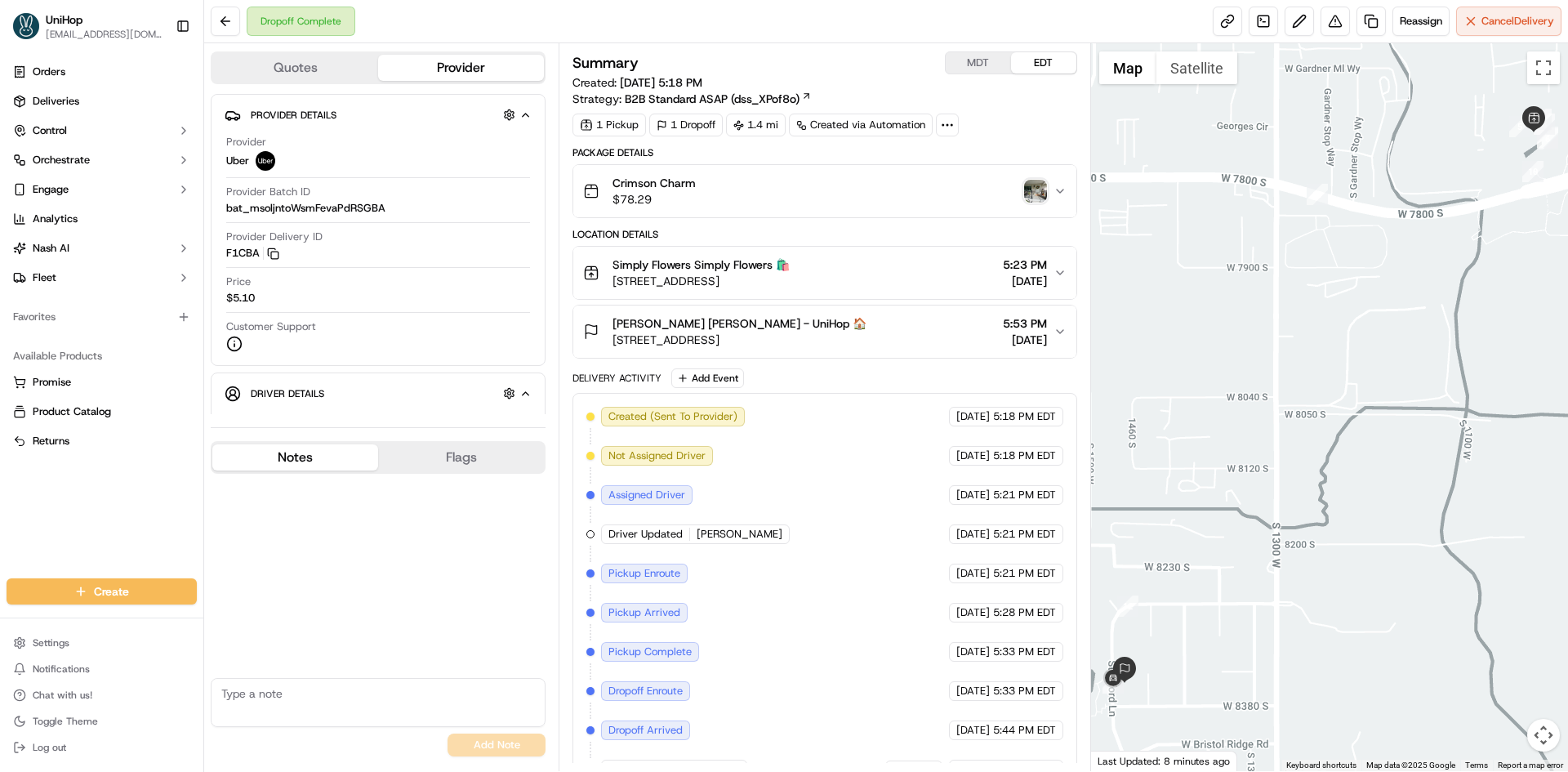
click at [327, 453] on button "Notes" at bounding box center [295, 457] width 166 height 26
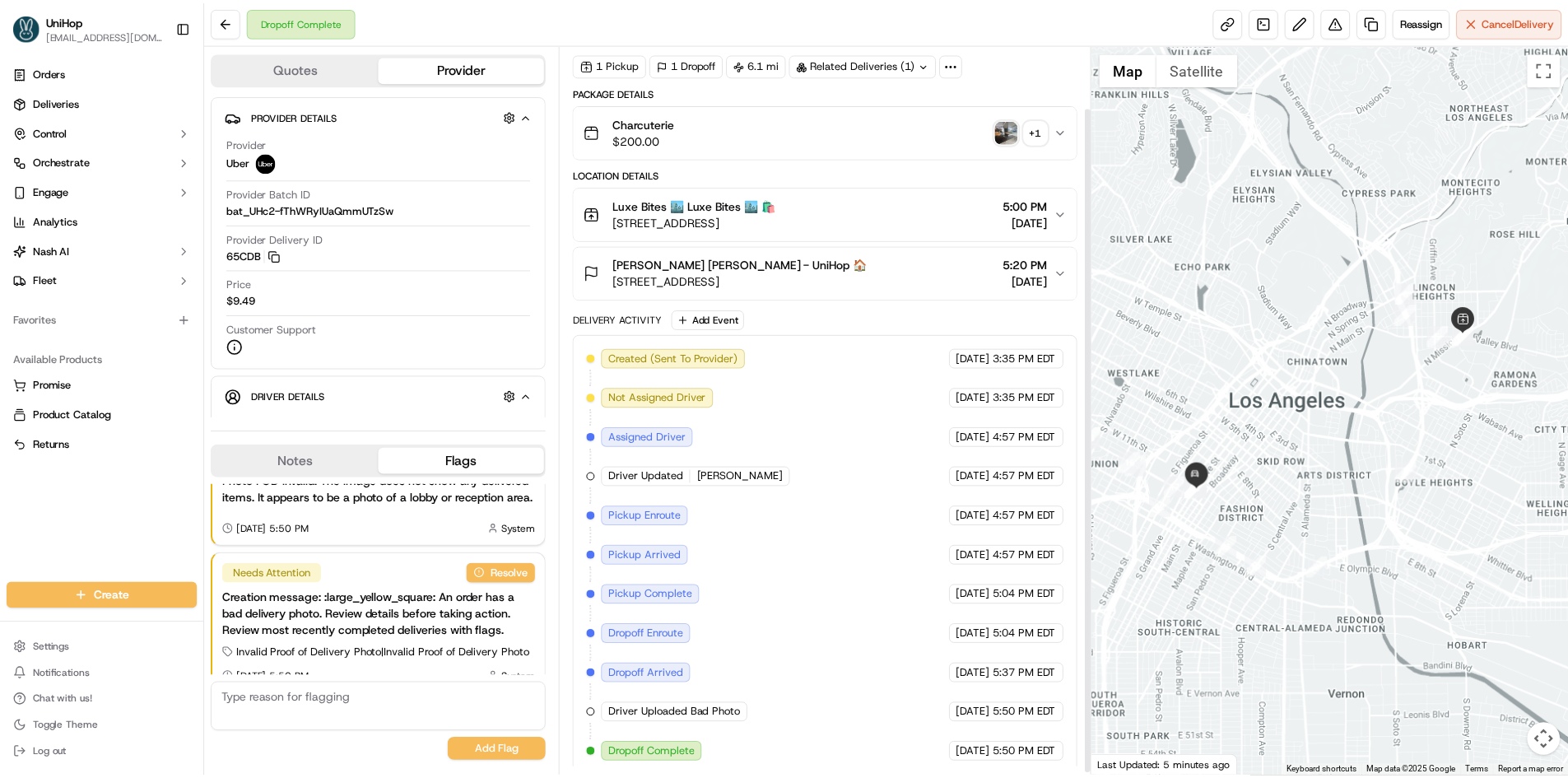
scroll to position [70, 0]
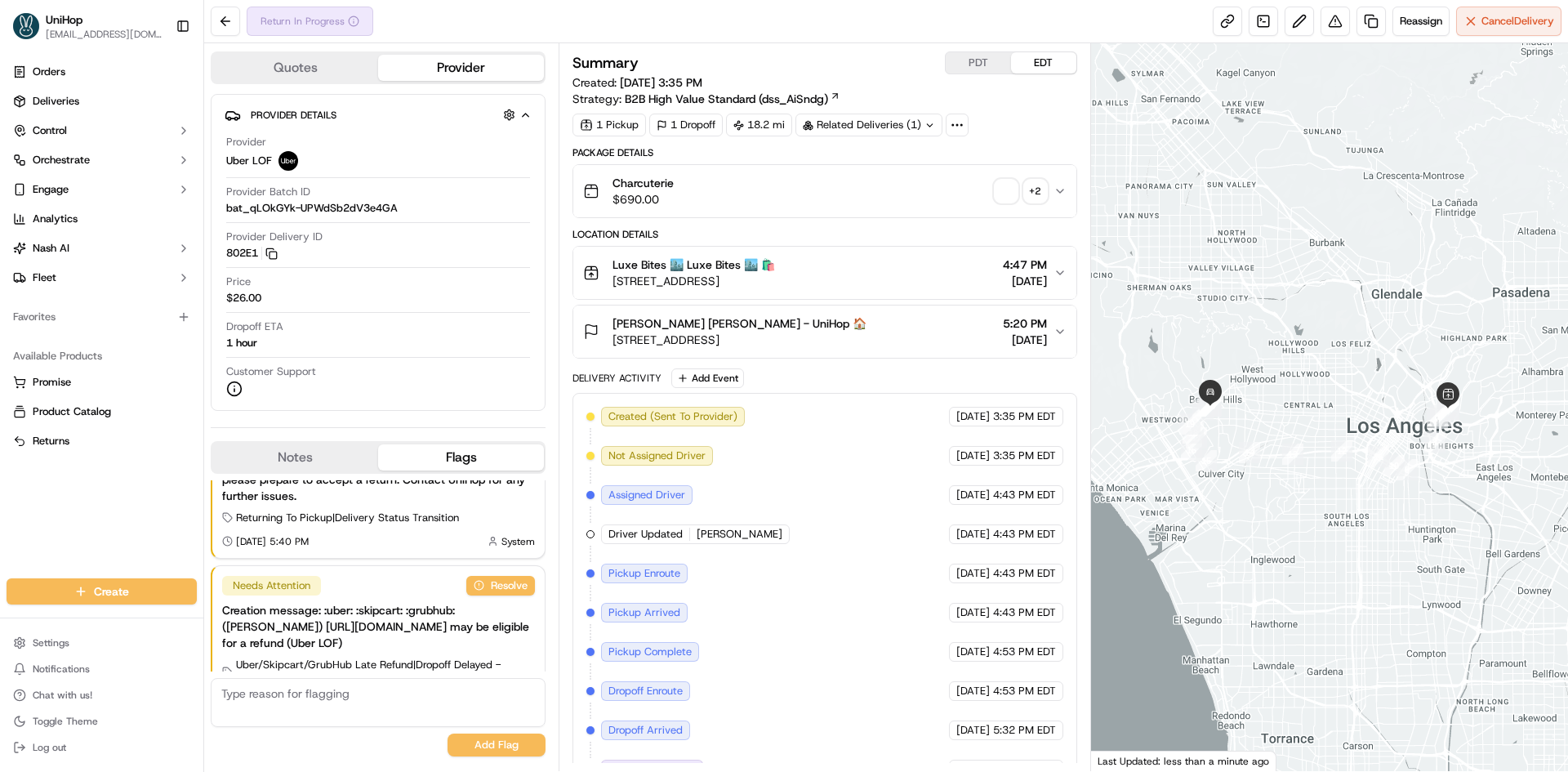
click at [1006, 197] on span "button" at bounding box center [1006, 191] width 23 height 23
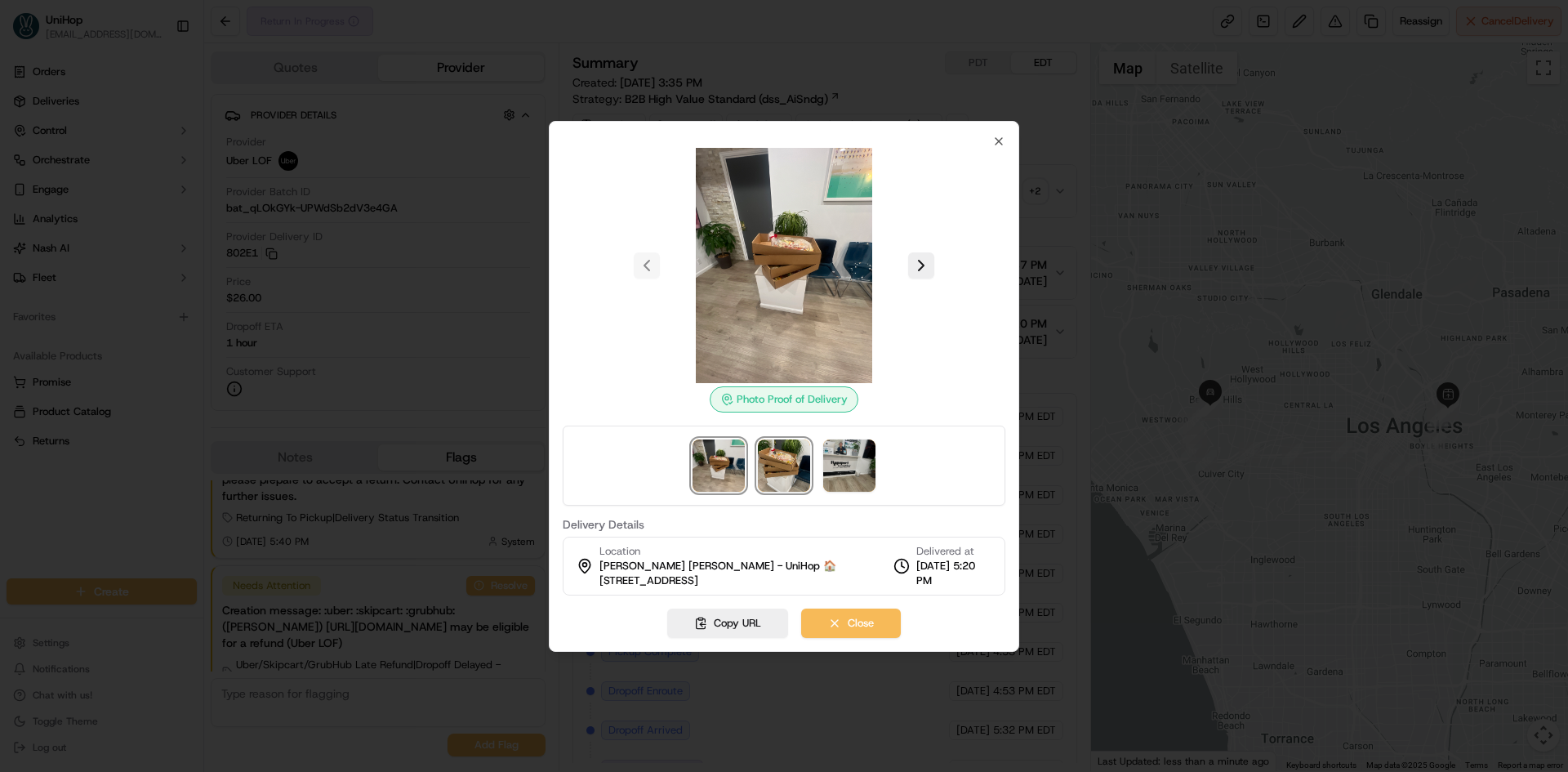
click at [809, 466] on img at bounding box center [784, 466] width 52 height 52
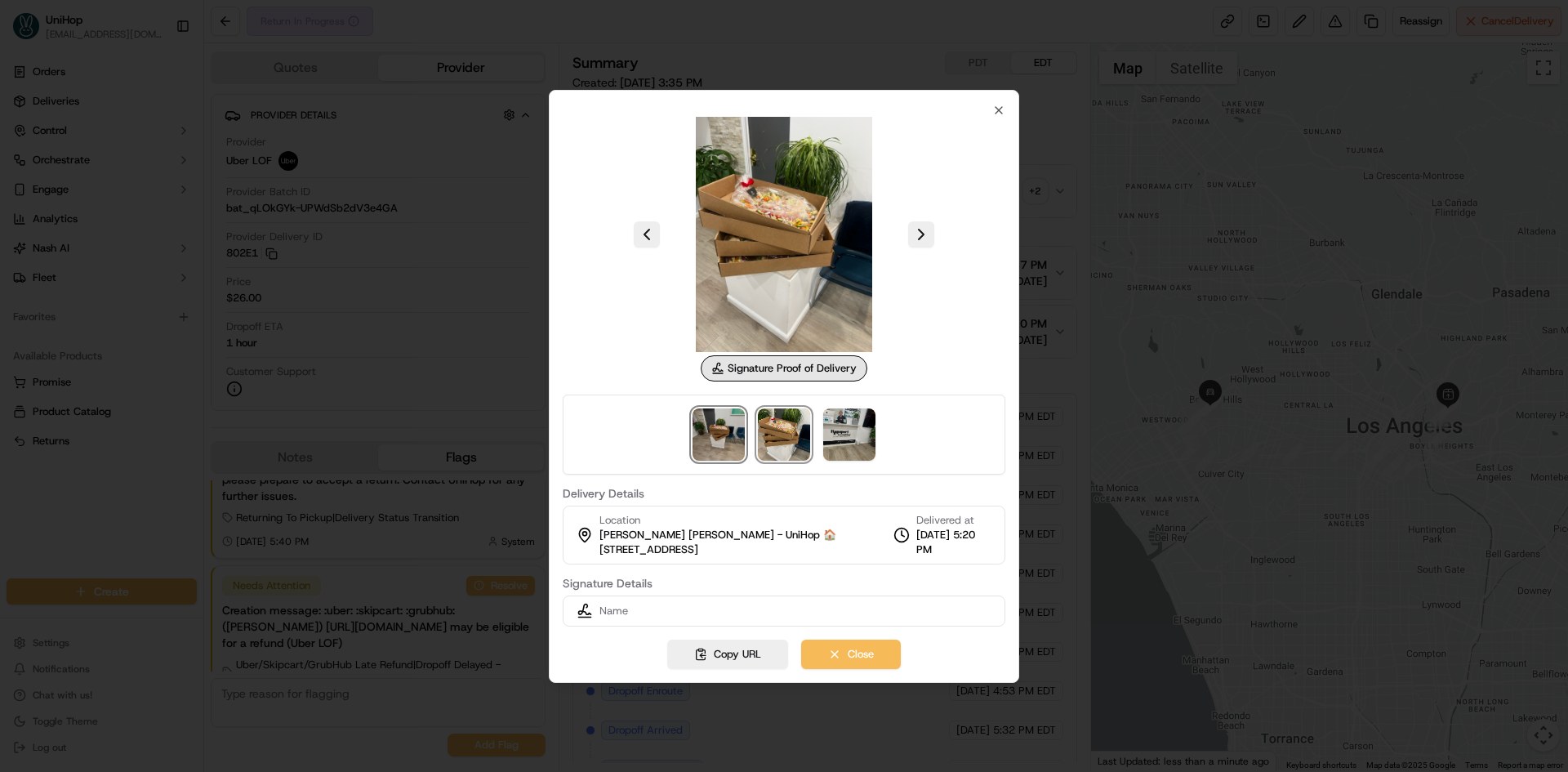
click at [726, 447] on img at bounding box center [719, 435] width 52 height 52
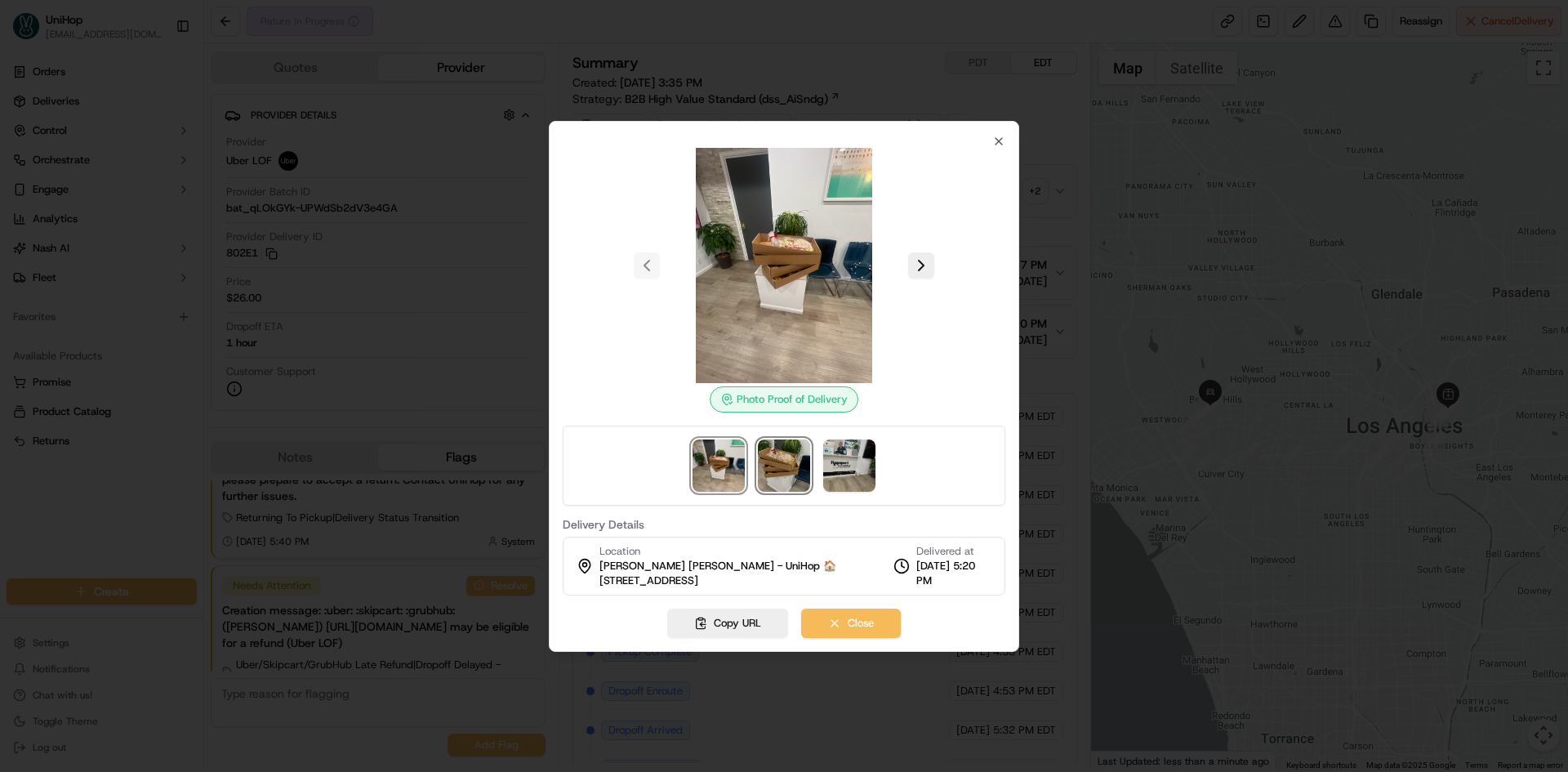
click at [782, 444] on img at bounding box center [784, 466] width 52 height 52
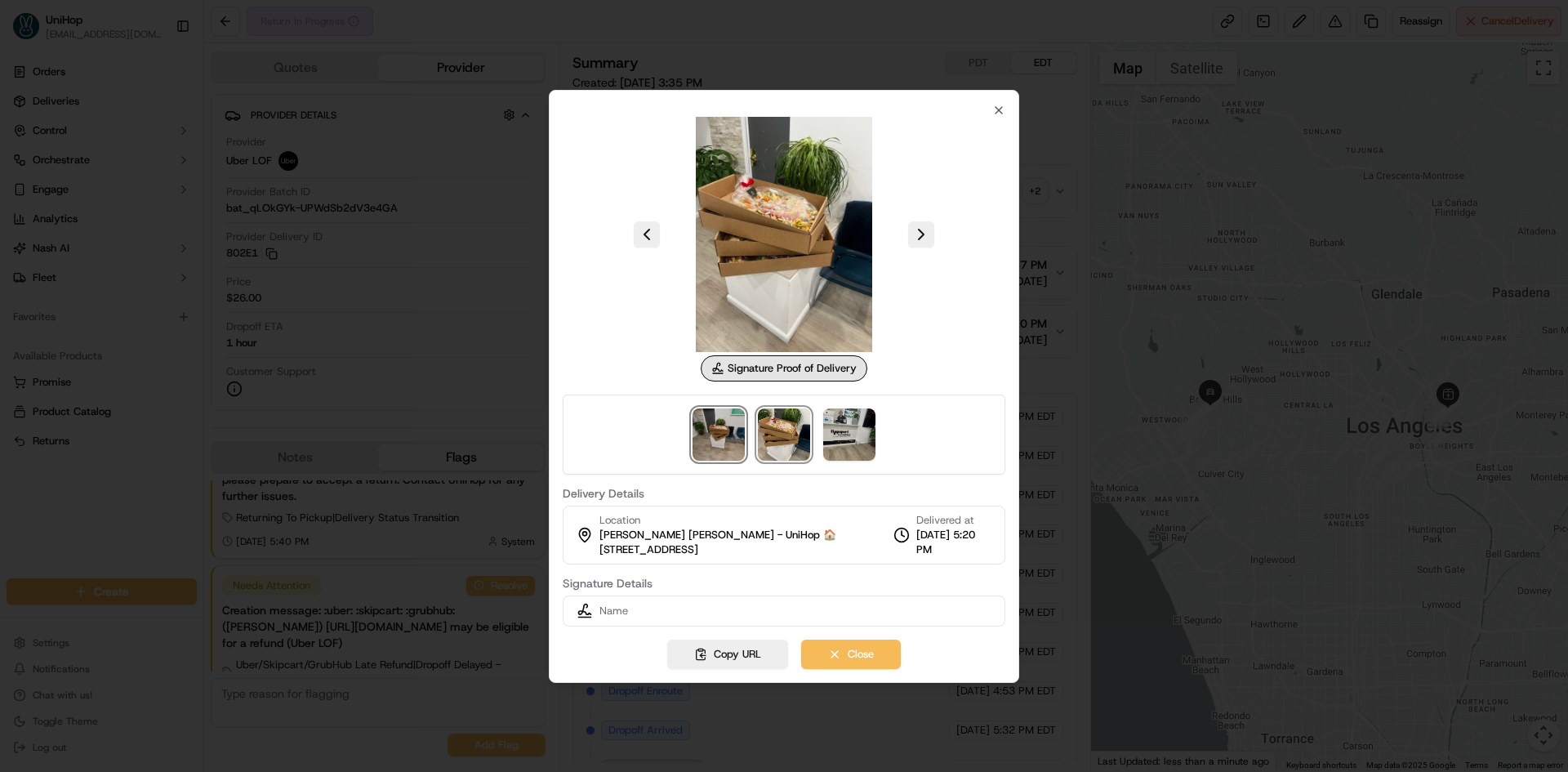
click at [744, 446] on img at bounding box center [719, 435] width 52 height 52
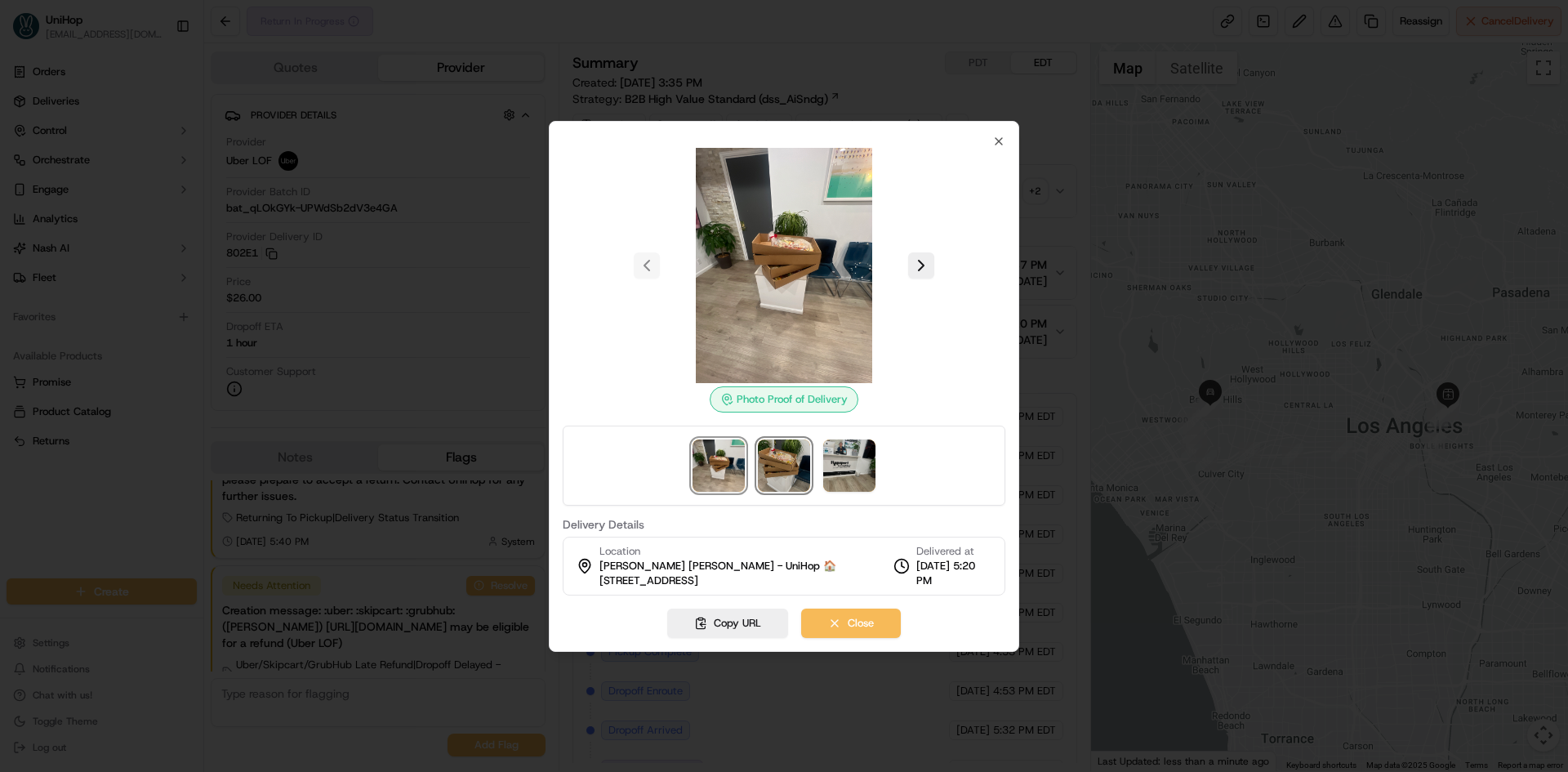
click at [778, 445] on img at bounding box center [784, 466] width 52 height 52
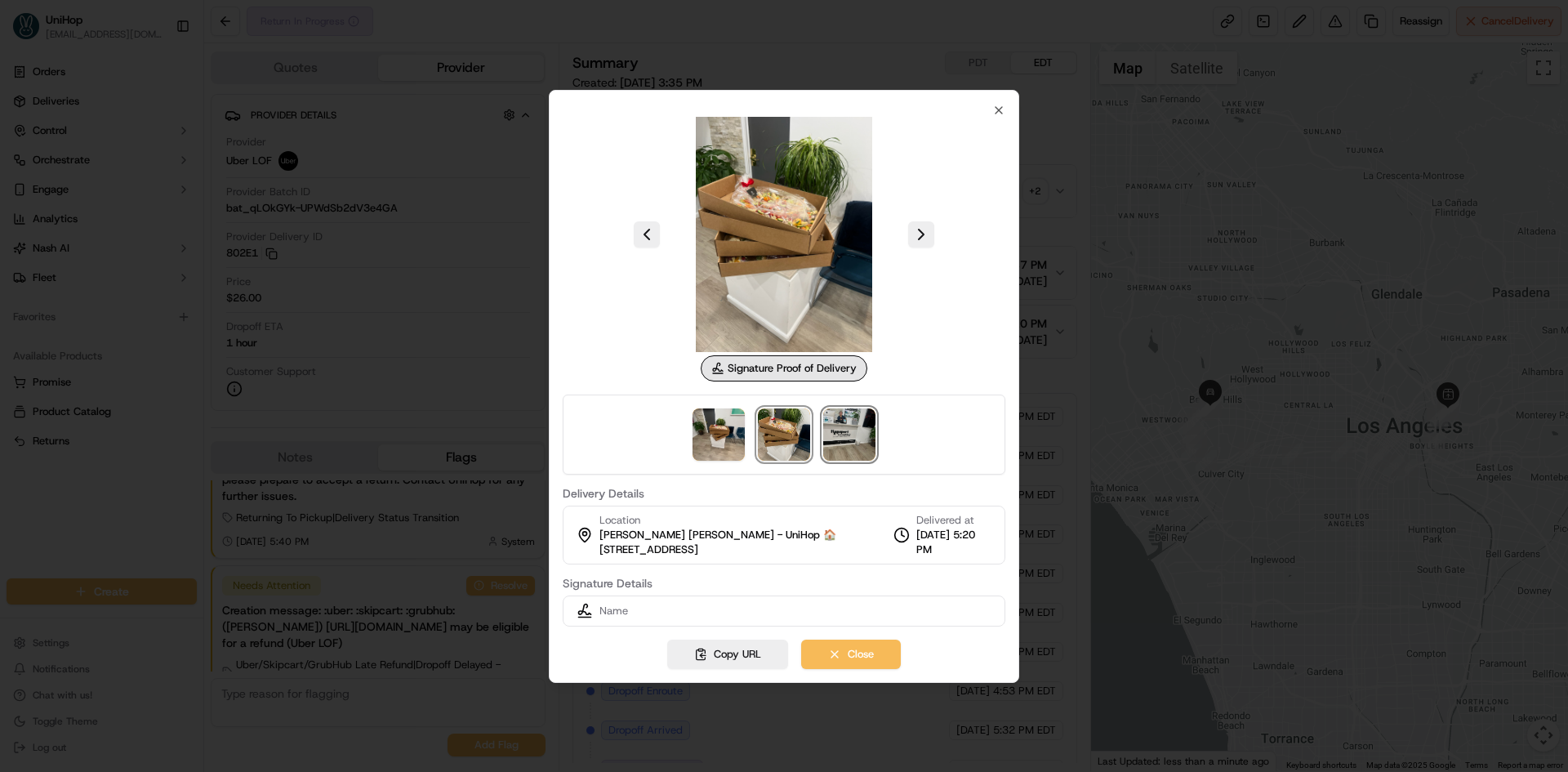
click at [842, 452] on img at bounding box center [849, 435] width 52 height 52
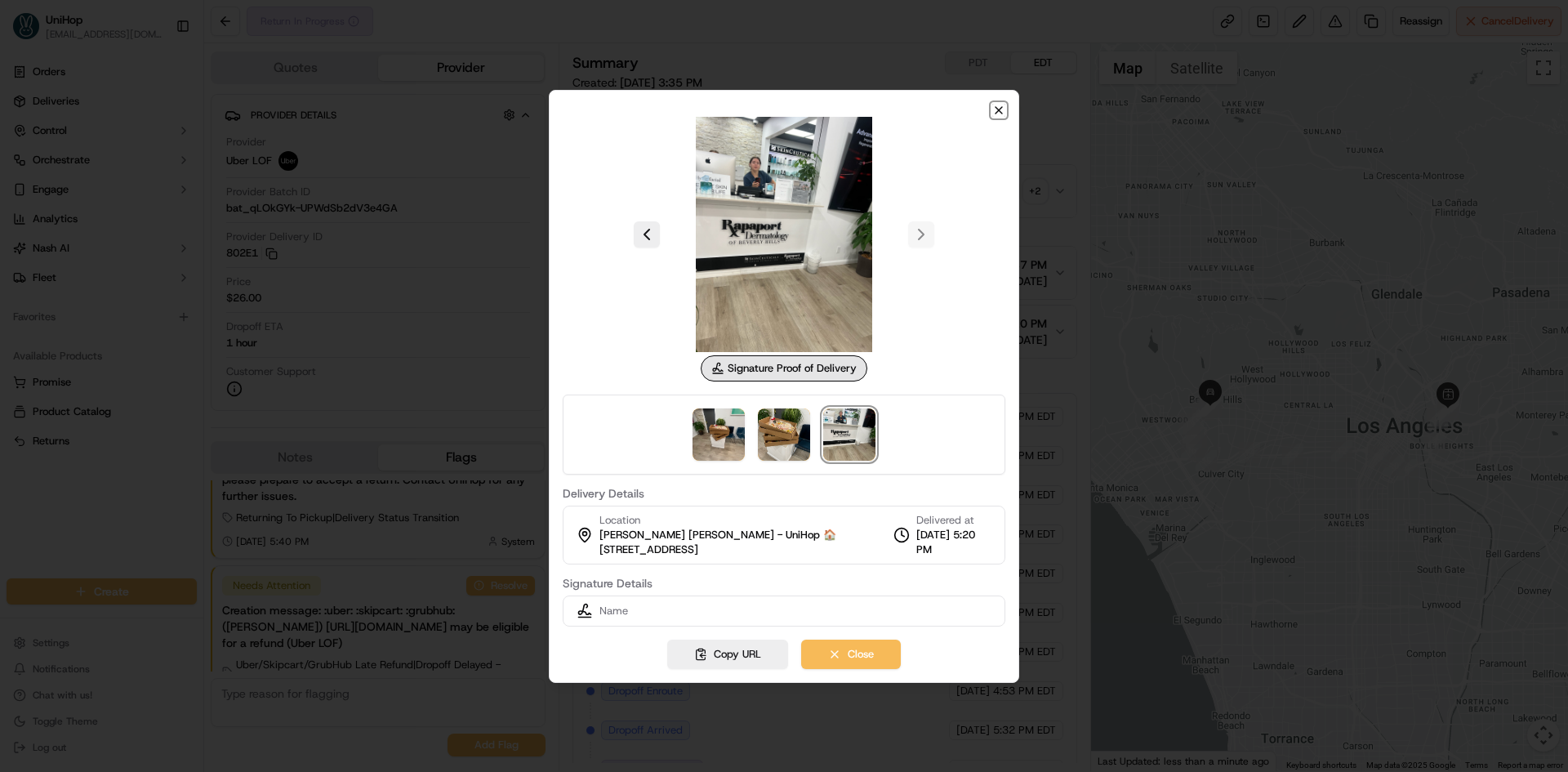
click at [1001, 109] on icon "button" at bounding box center [999, 110] width 13 height 13
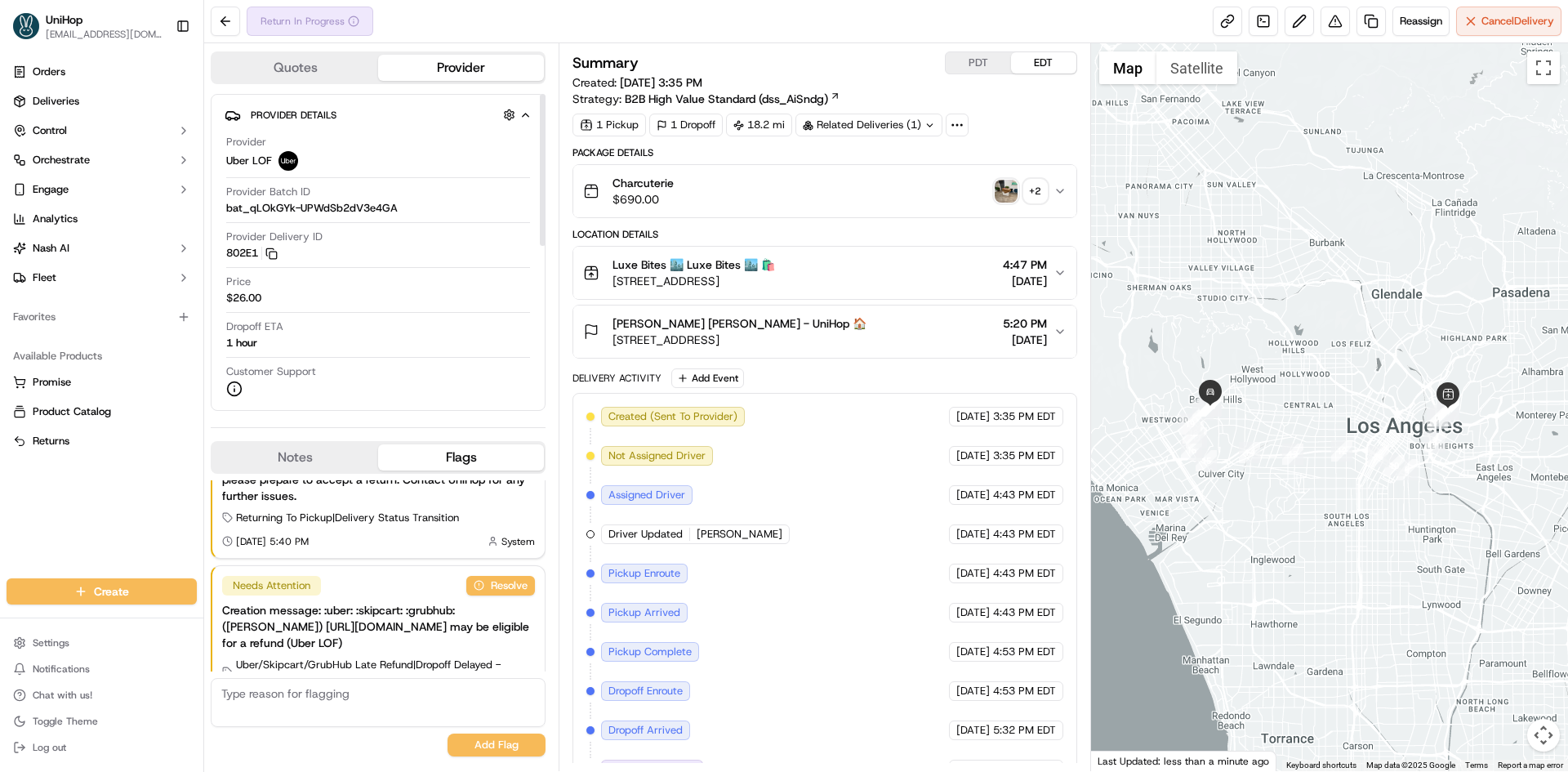
click at [344, 457] on button "Notes" at bounding box center [295, 457] width 166 height 26
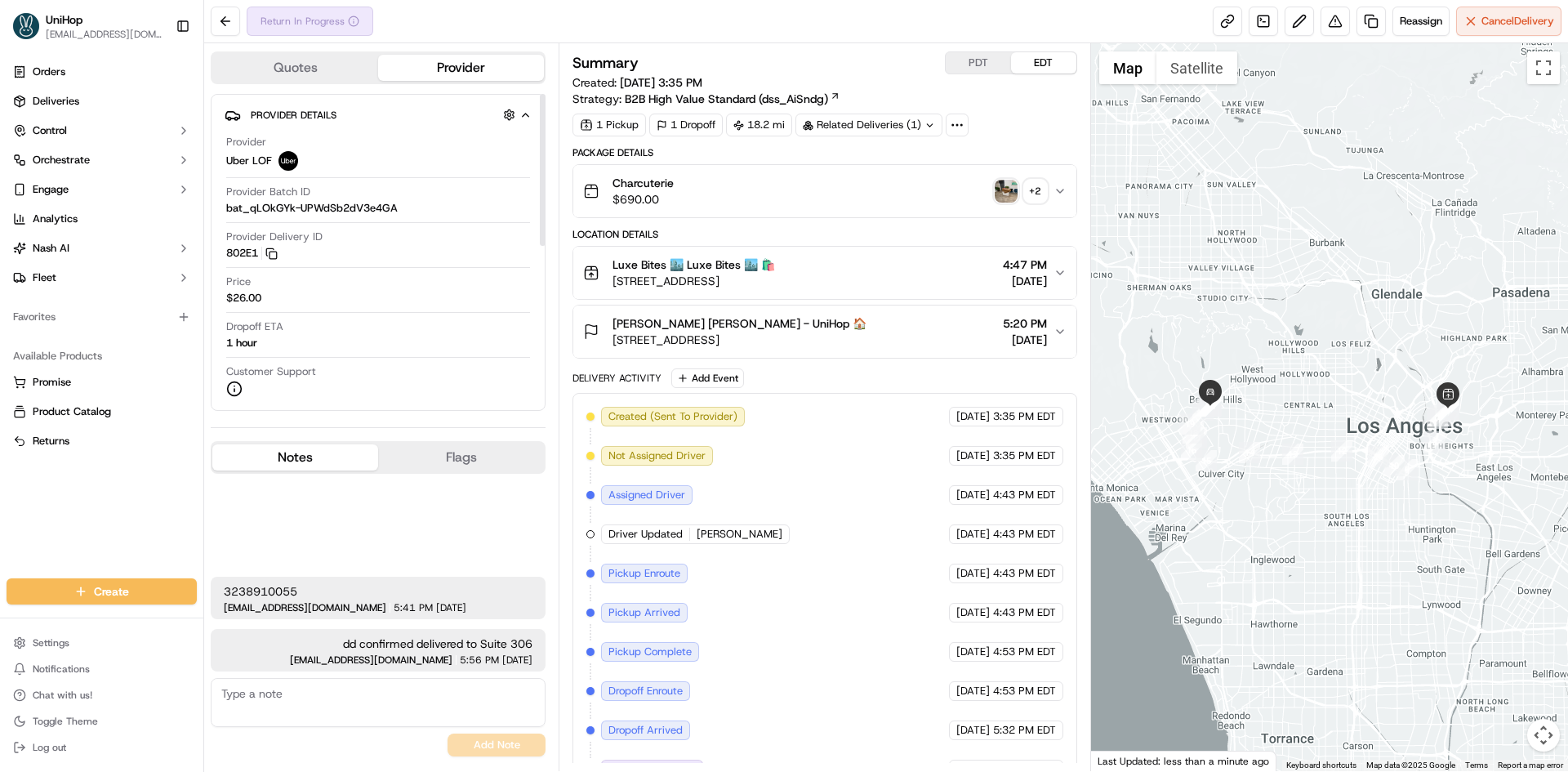
drag, startPoint x: 161, startPoint y: 558, endPoint x: 173, endPoint y: 540, distance: 21.6
click at [162, 558] on div "Orders Deliveries Control Orchestrate Engage Analytics Nash AI Fleet Favorites …" at bounding box center [102, 309] width 203 height 513
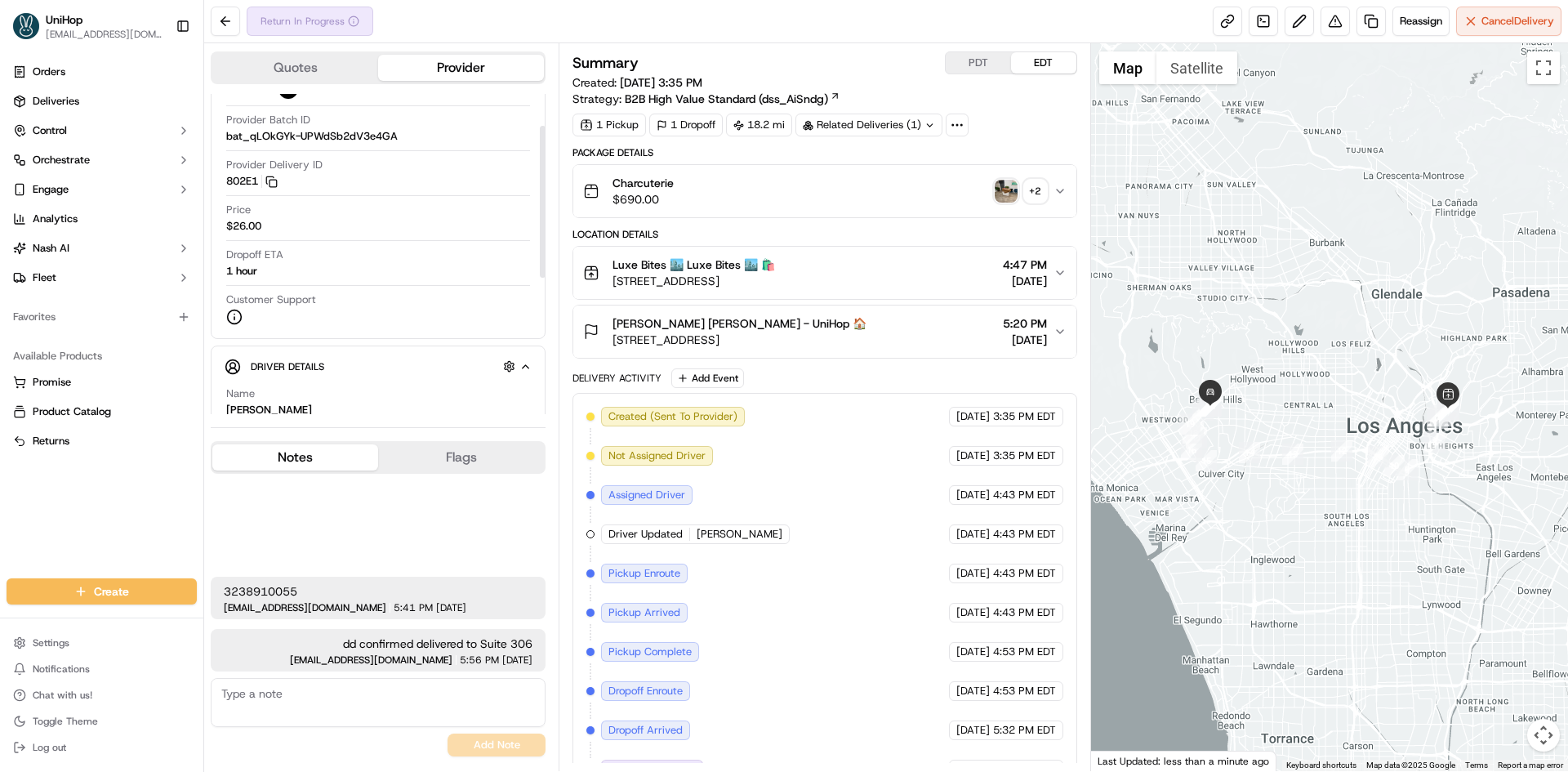
scroll to position [82, 0]
drag, startPoint x: 27, startPoint y: 535, endPoint x: 187, endPoint y: 722, distance: 246.1
click at [29, 535] on div "Orders Deliveries Control Orchestrate Engage Analytics Nash AI Fleet Favorites …" at bounding box center [102, 309] width 203 height 513
click at [147, 521] on div "Orders Deliveries Control Orchestrate Engage Analytics Nash AI Fleet Favorites …" at bounding box center [102, 309] width 203 height 513
click at [107, 526] on div "Orders Deliveries Control Orchestrate Engage Analytics Nash AI Fleet Favorites …" at bounding box center [102, 309] width 203 height 513
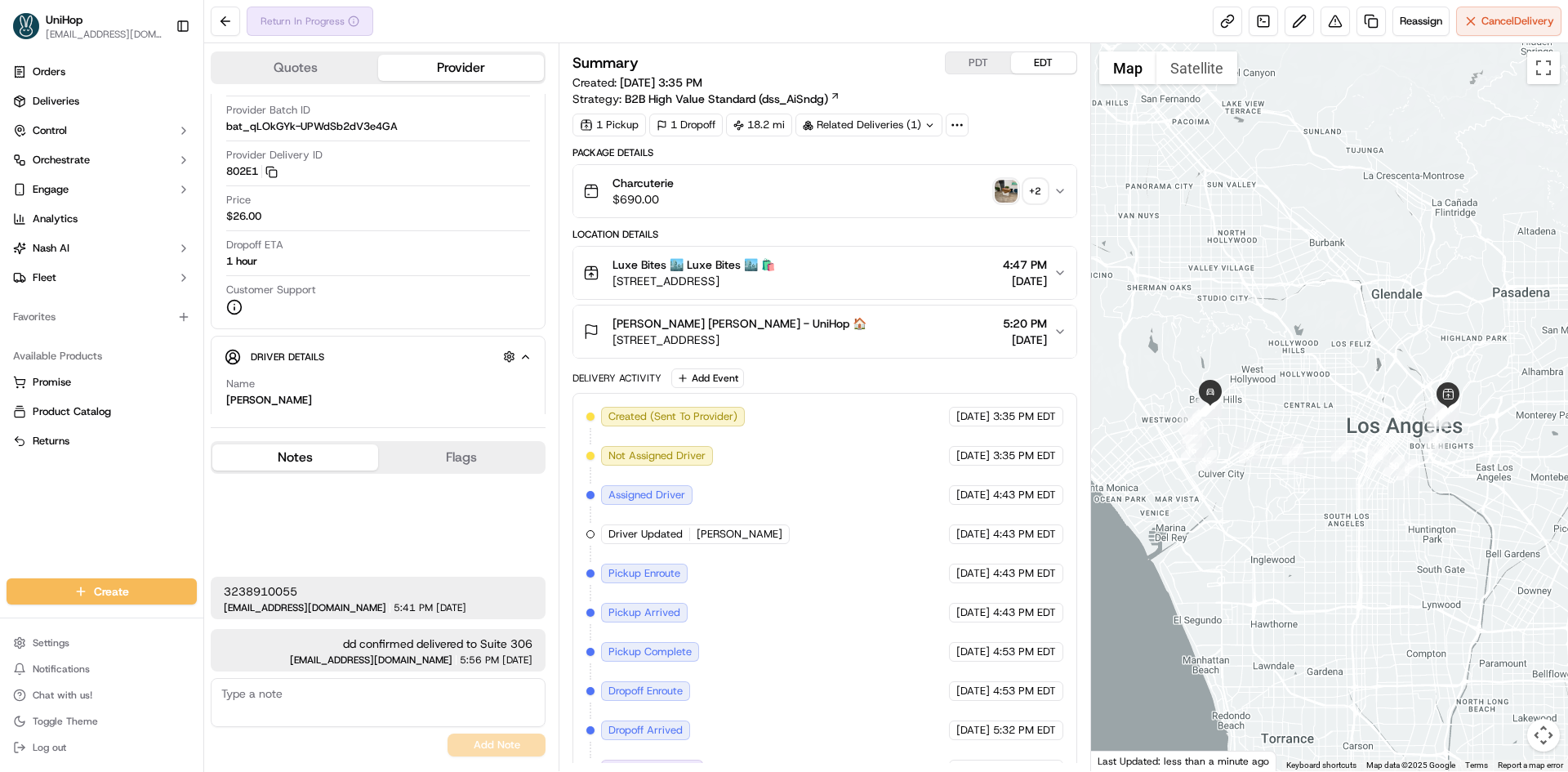
click at [301, 707] on textarea at bounding box center [378, 702] width 335 height 49
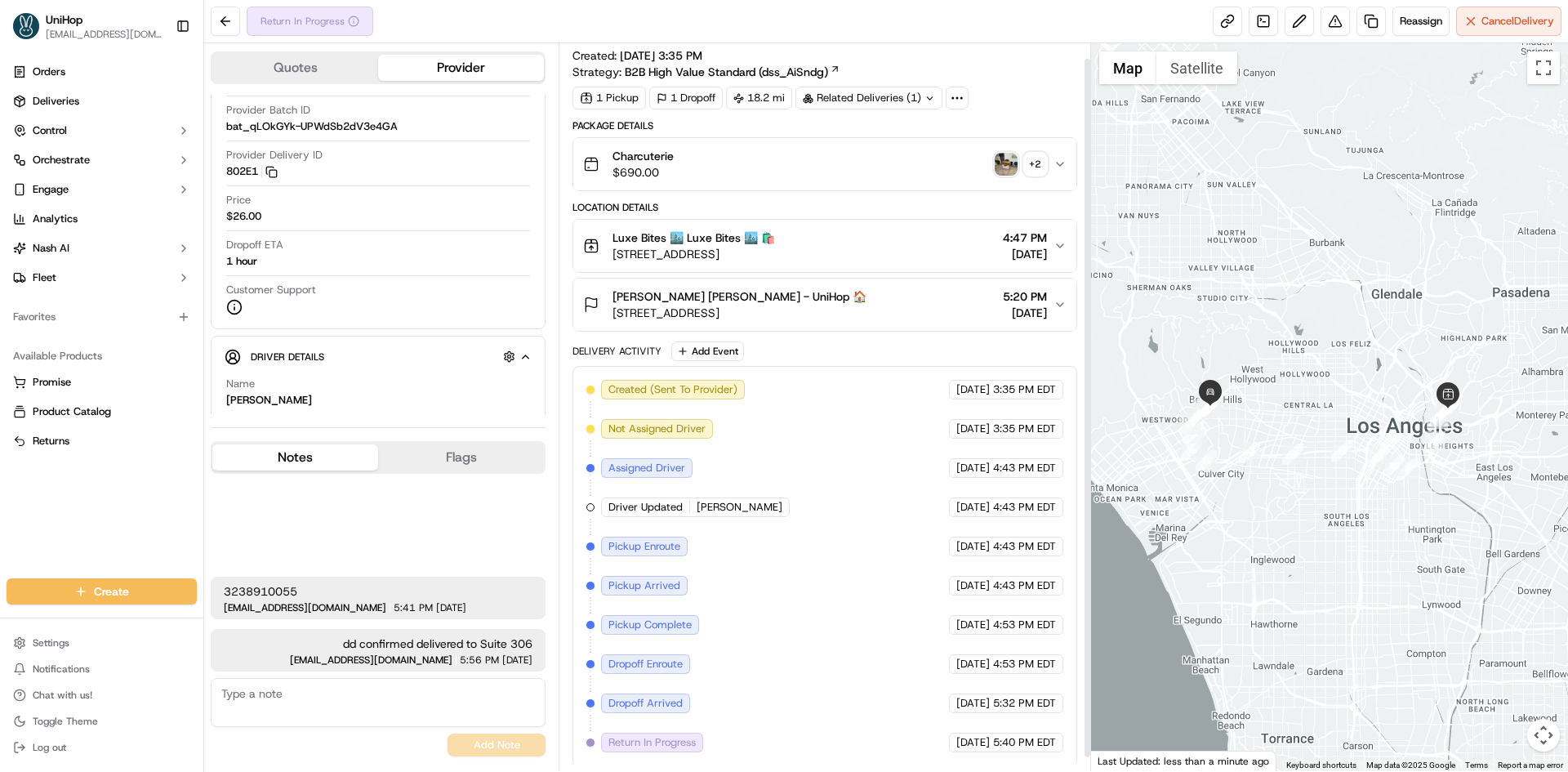
scroll to position [30, 0]
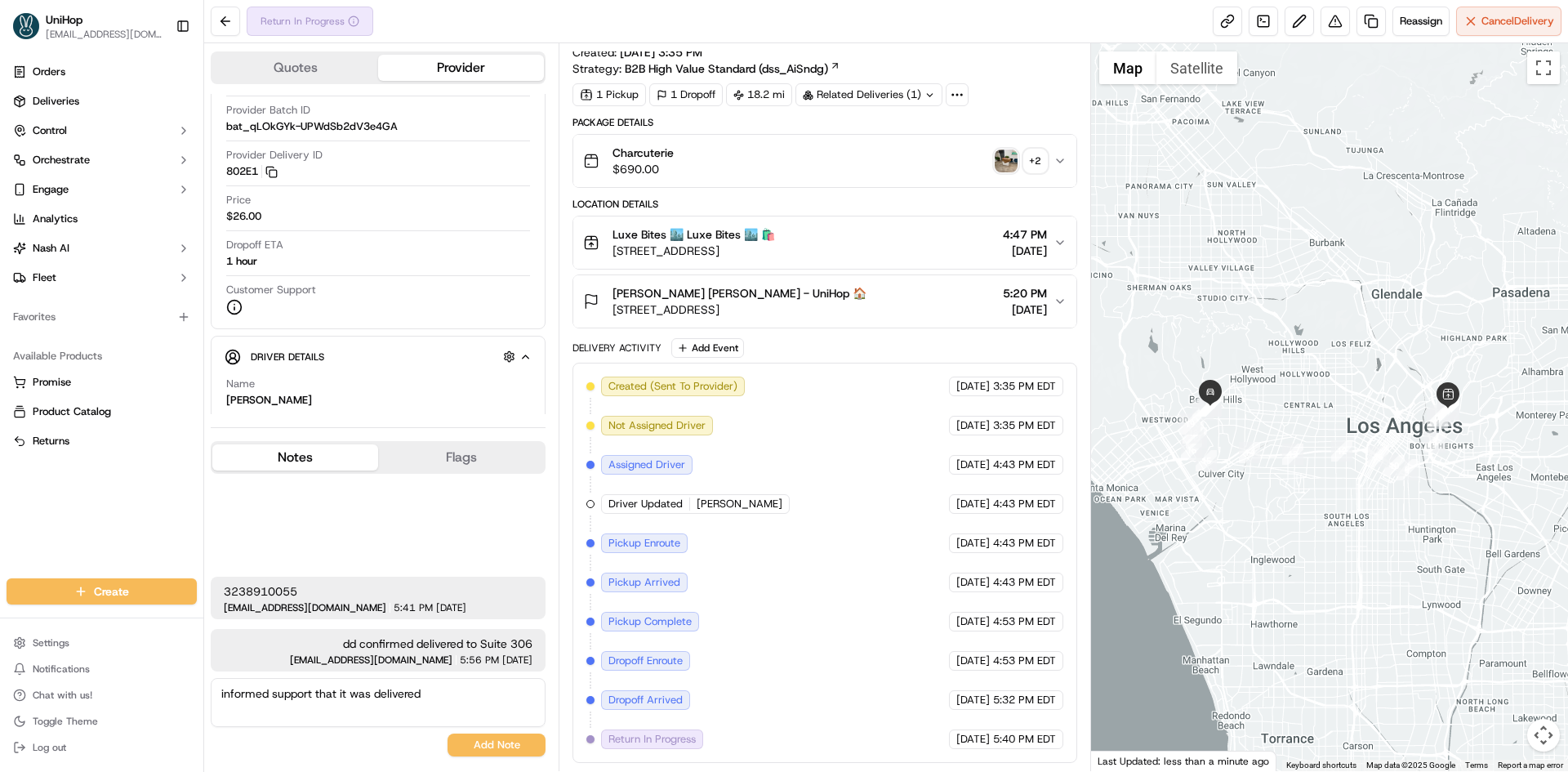
click at [339, 696] on textarea "informed support that it was delivered" at bounding box center [378, 702] width 335 height 49
type textarea "informed support that order was delivered"
click at [534, 739] on button "Add Note" at bounding box center [496, 744] width 98 height 23
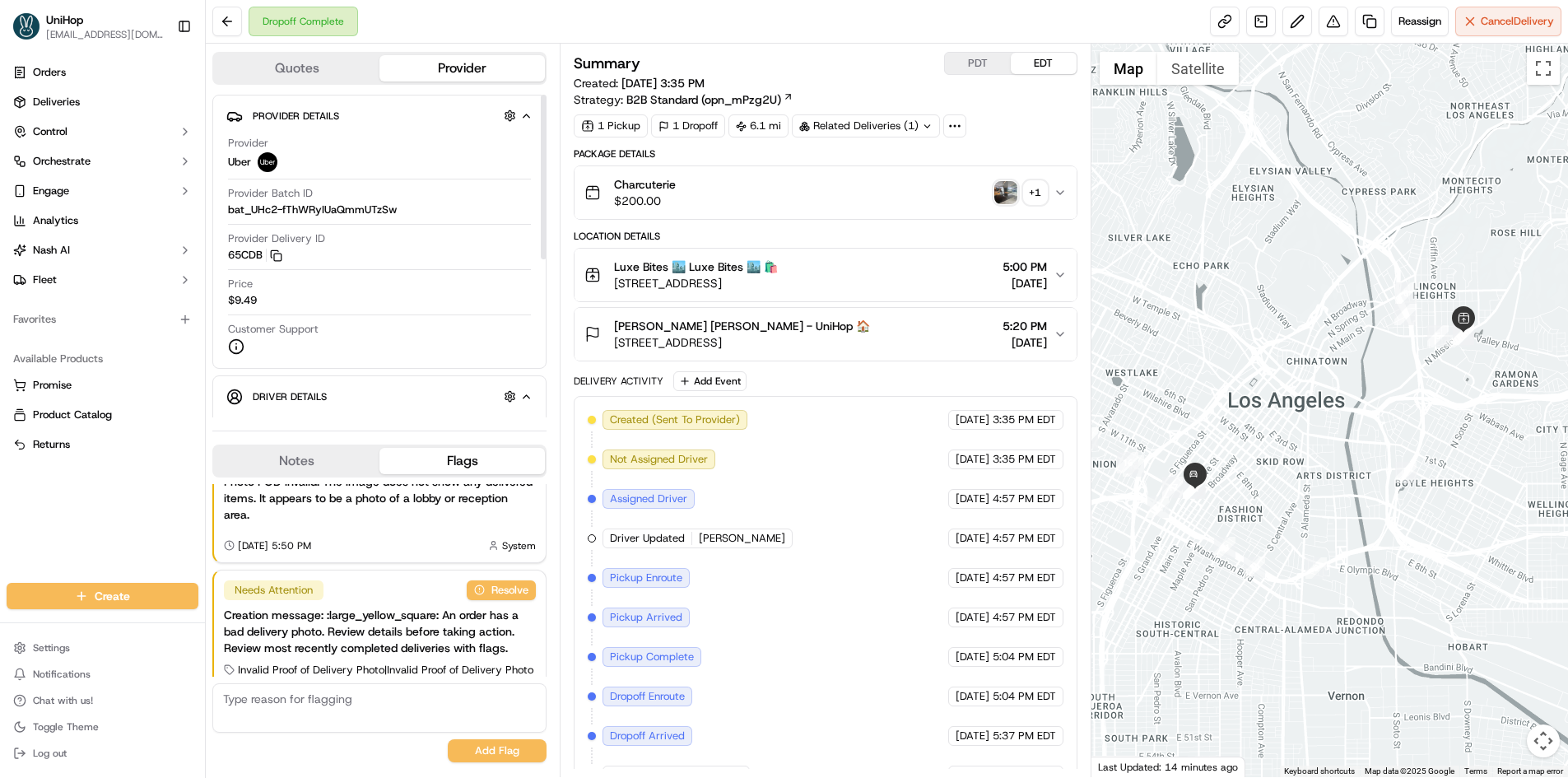
click at [327, 466] on button "Notes" at bounding box center [296, 461] width 165 height 26
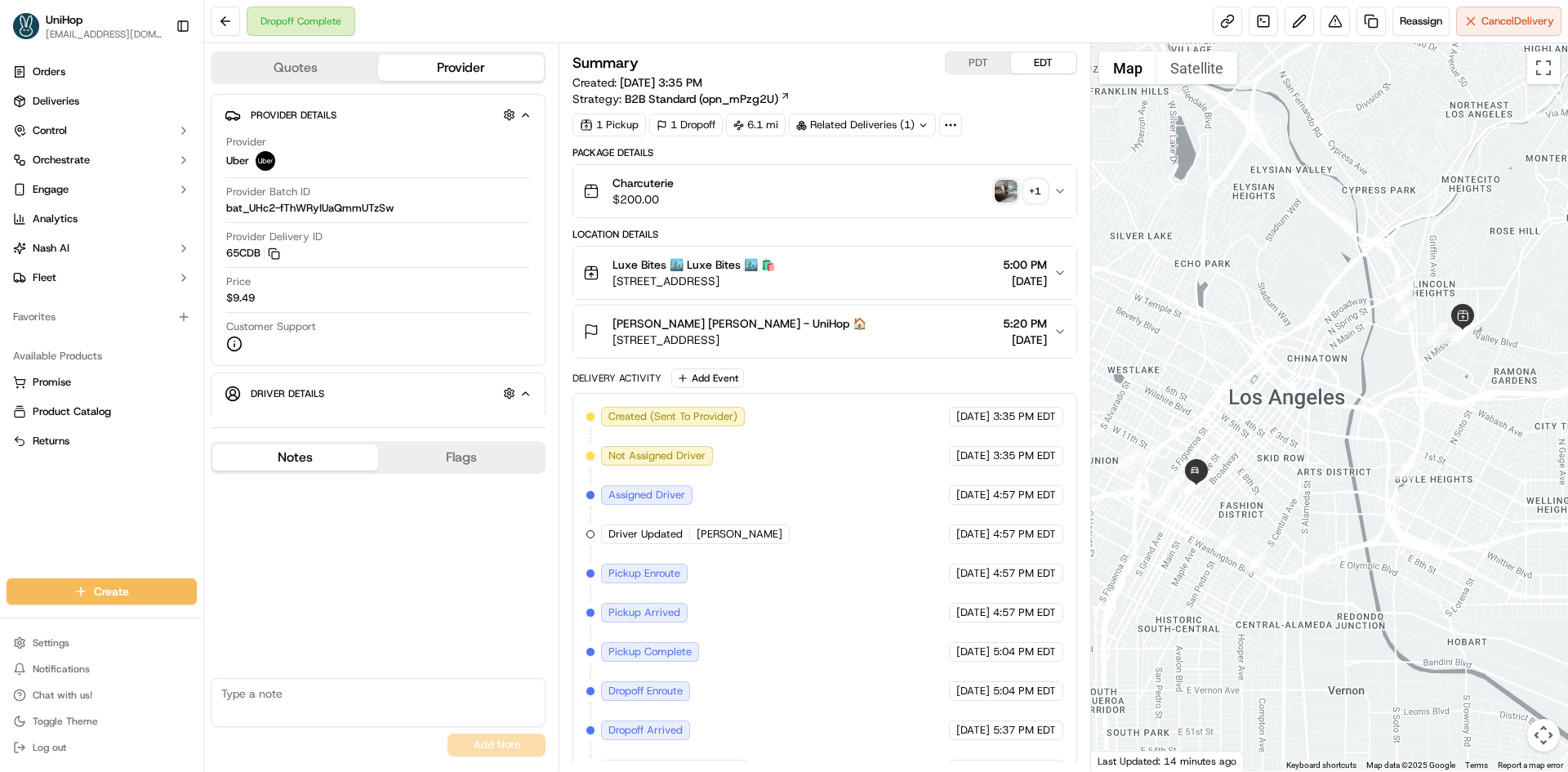
click at [1020, 192] on button "+ 1" at bounding box center [1021, 191] width 52 height 23
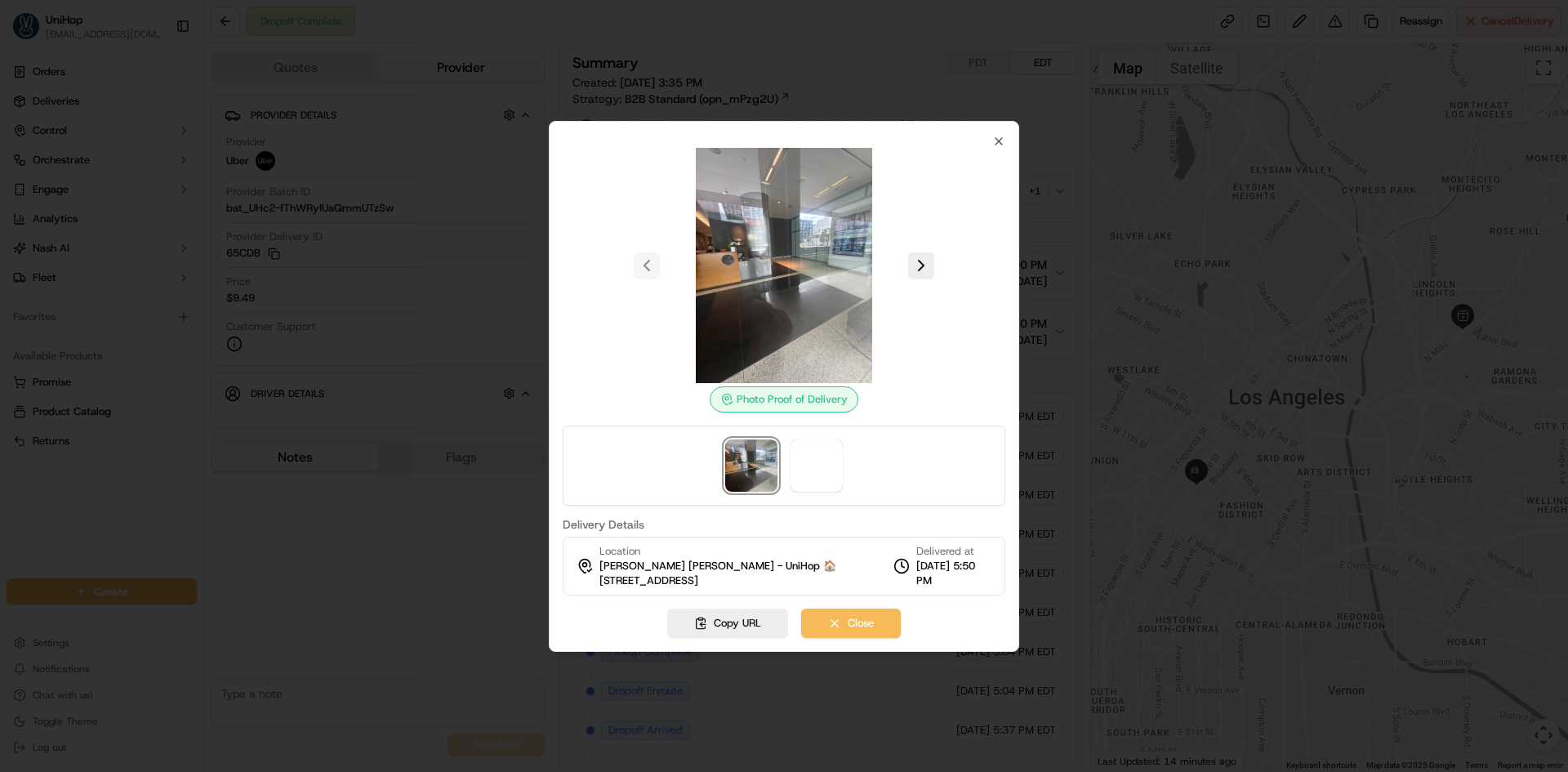
click at [1016, 191] on div "Photo Proof of Delivery Delivery Details Location Vincent Salas Vincent Salas -…" at bounding box center [784, 387] width 471 height 531
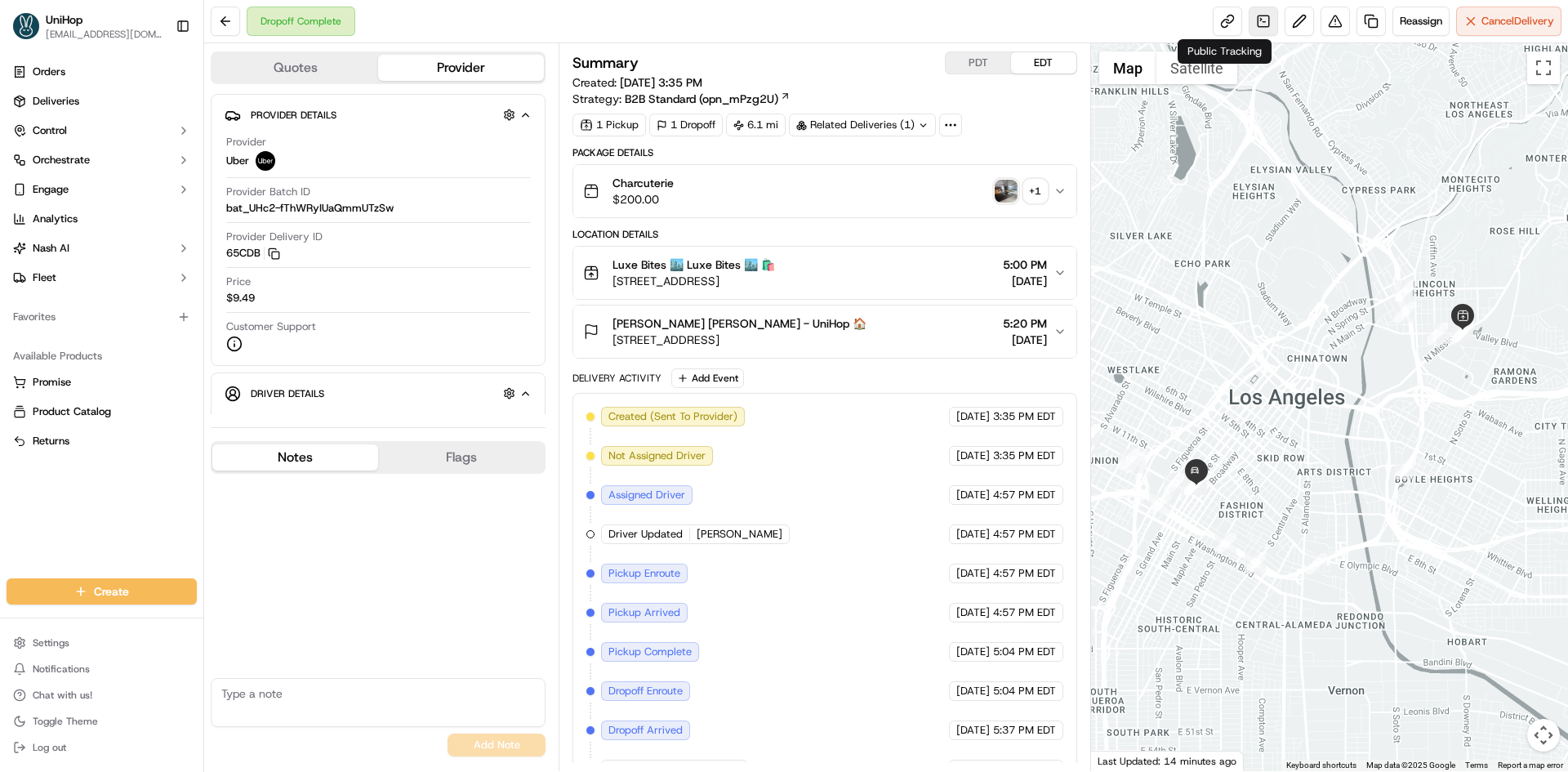
click at [1271, 11] on link at bounding box center [1264, 21] width 29 height 29
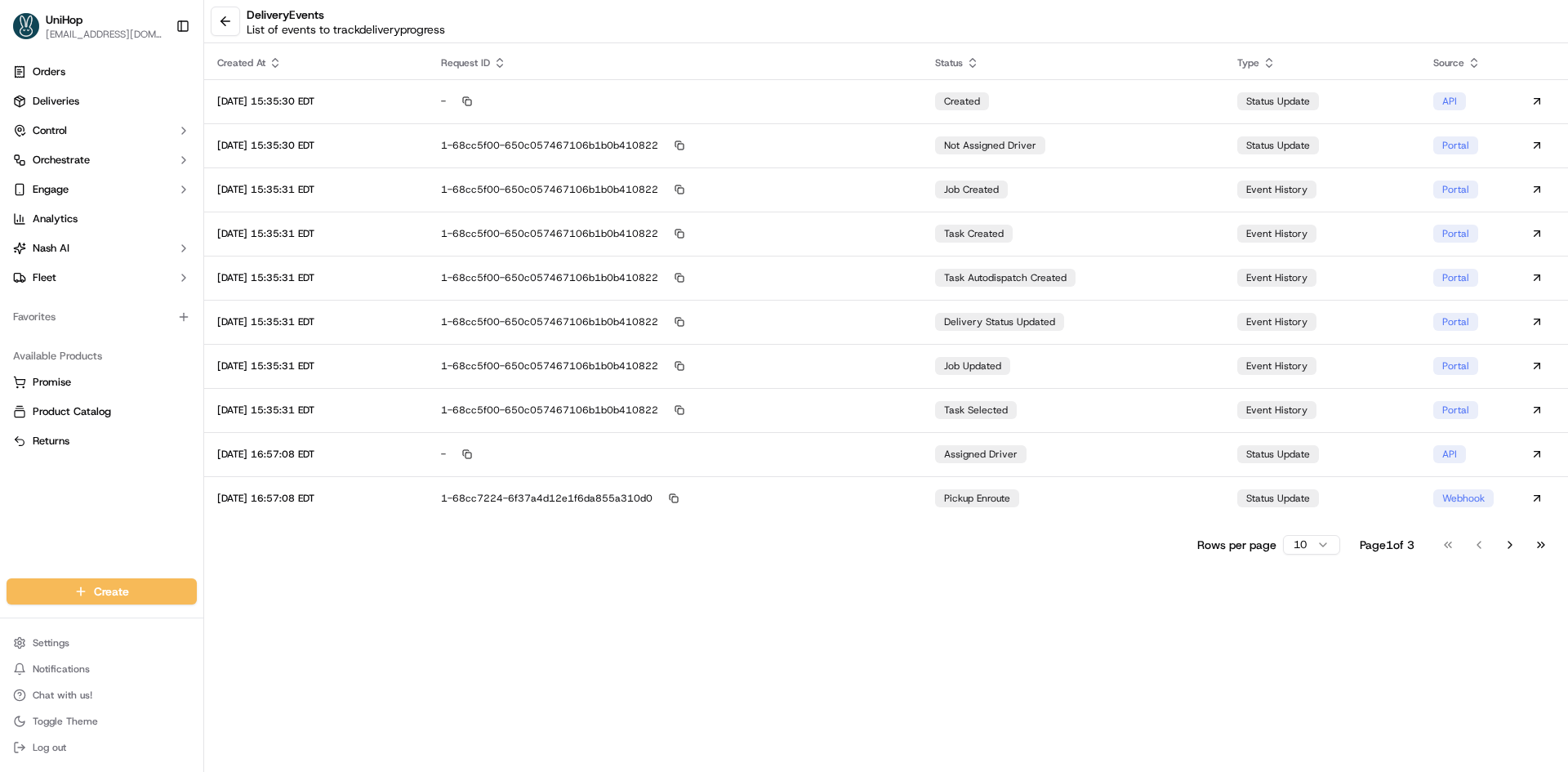
click at [1547, 550] on button "Go to last page" at bounding box center [1541, 544] width 28 height 23
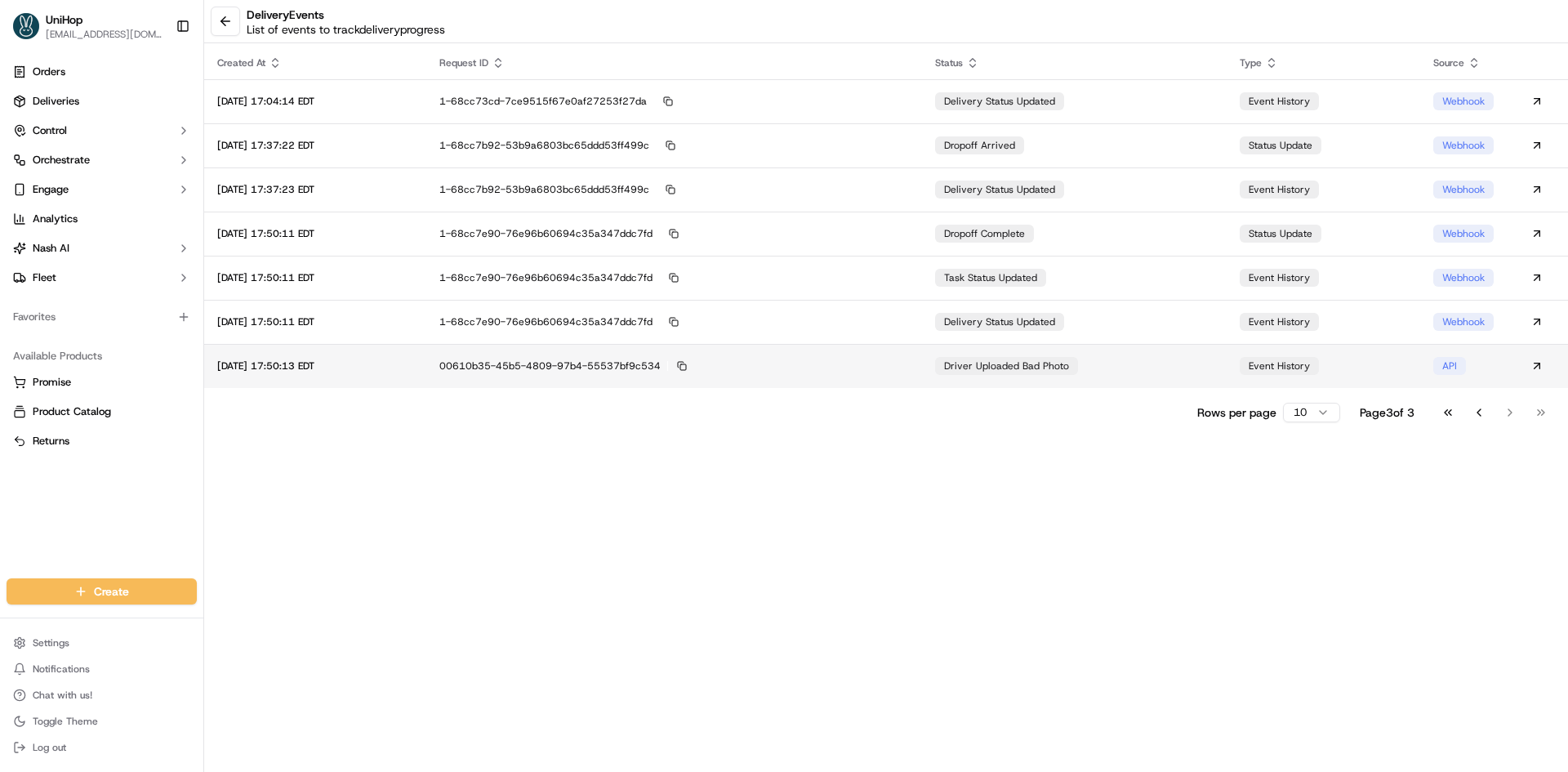
click at [1034, 368] on span "Driver Uploaded Bad Photo" at bounding box center [1006, 366] width 125 height 13
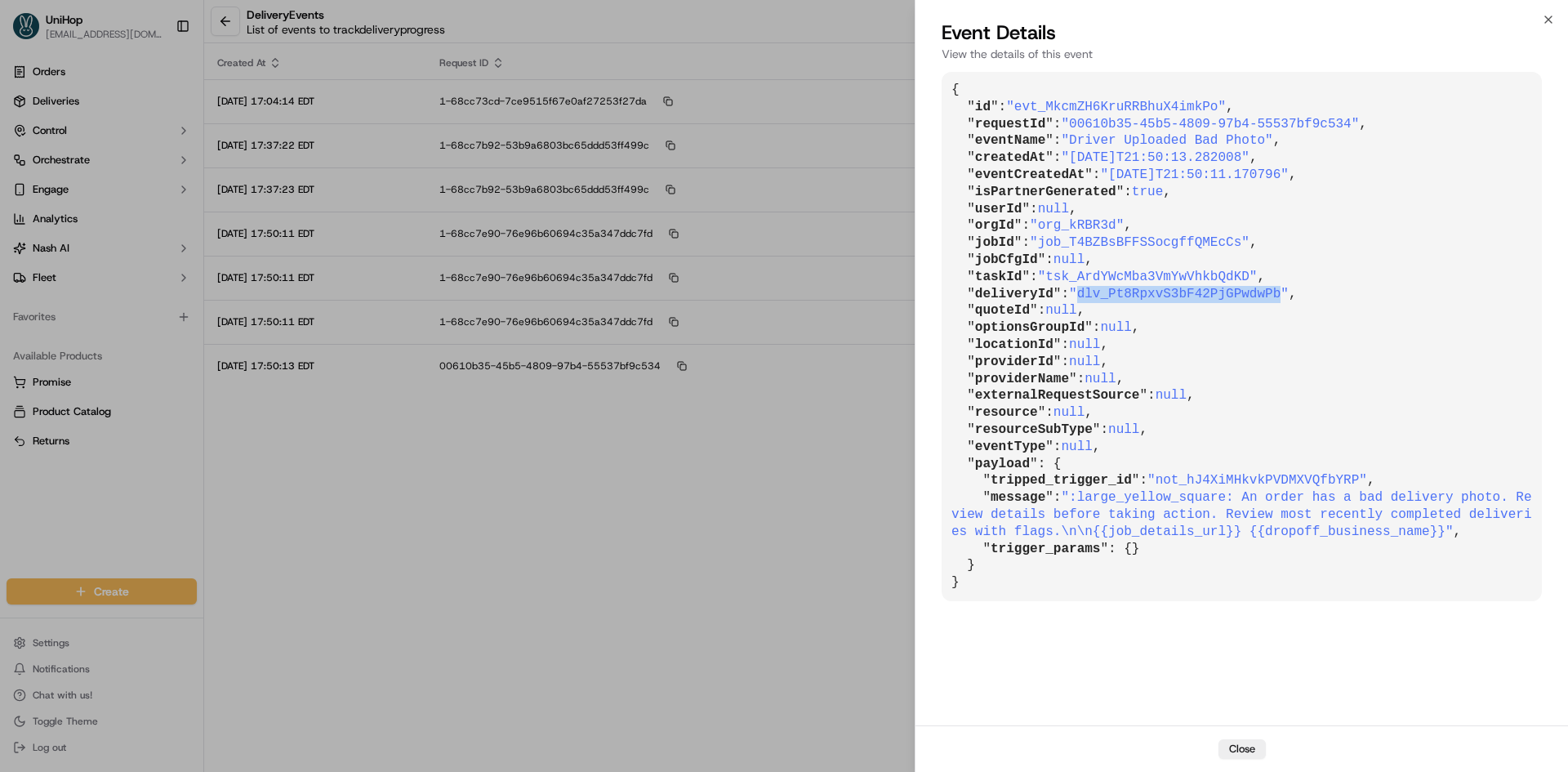
drag, startPoint x: 1074, startPoint y: 293, endPoint x: 1262, endPoint y: 293, distance: 188.0
click at [1262, 293] on span ""dlv_Pt8RpxvS3bF42PjGPwdwPb"" at bounding box center [1179, 293] width 219 height 14
copy span "dlv_Pt8RpxvS3bF42PjGPwdwPb"
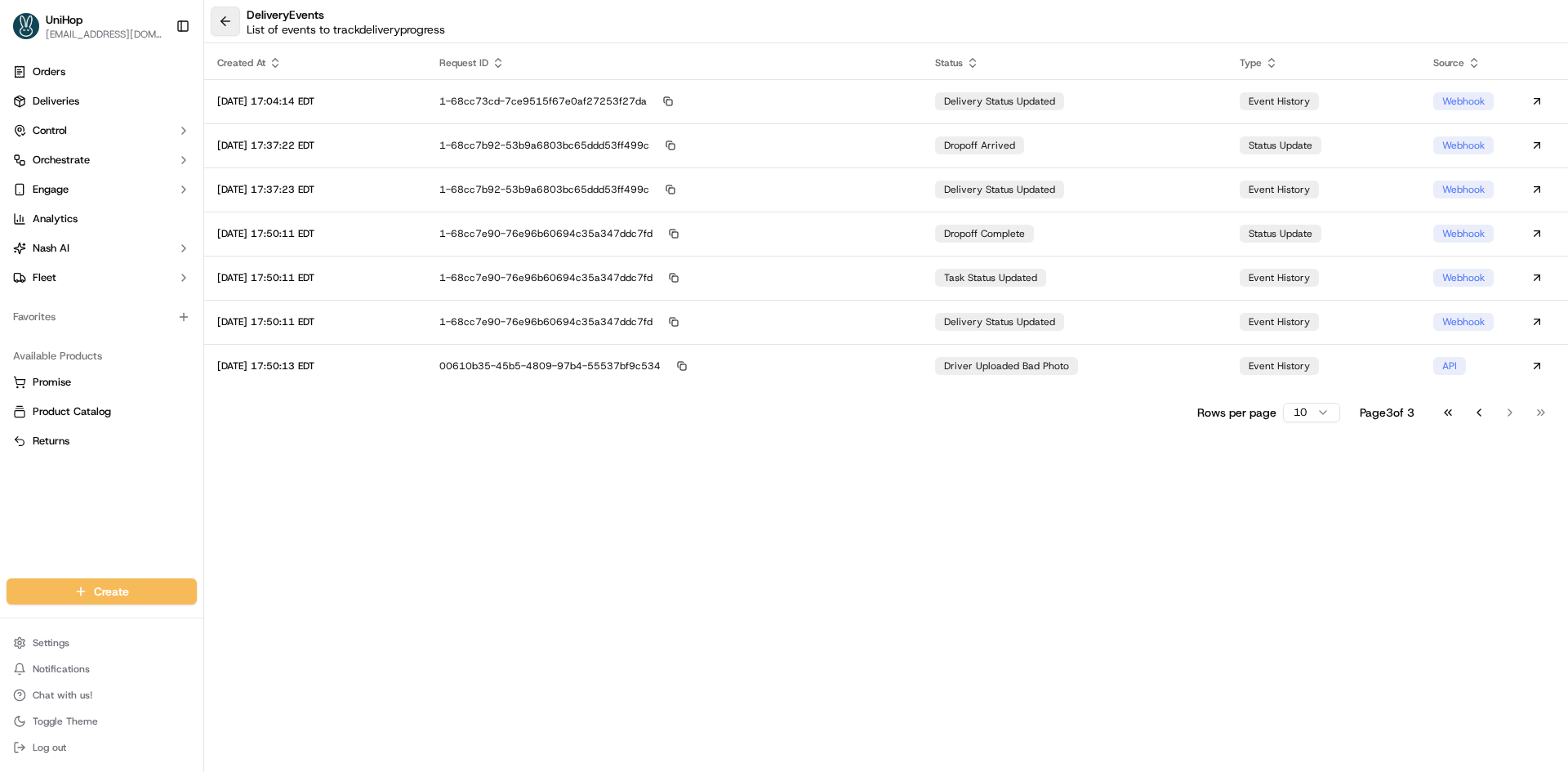
click at [227, 16] on button at bounding box center [225, 21] width 29 height 29
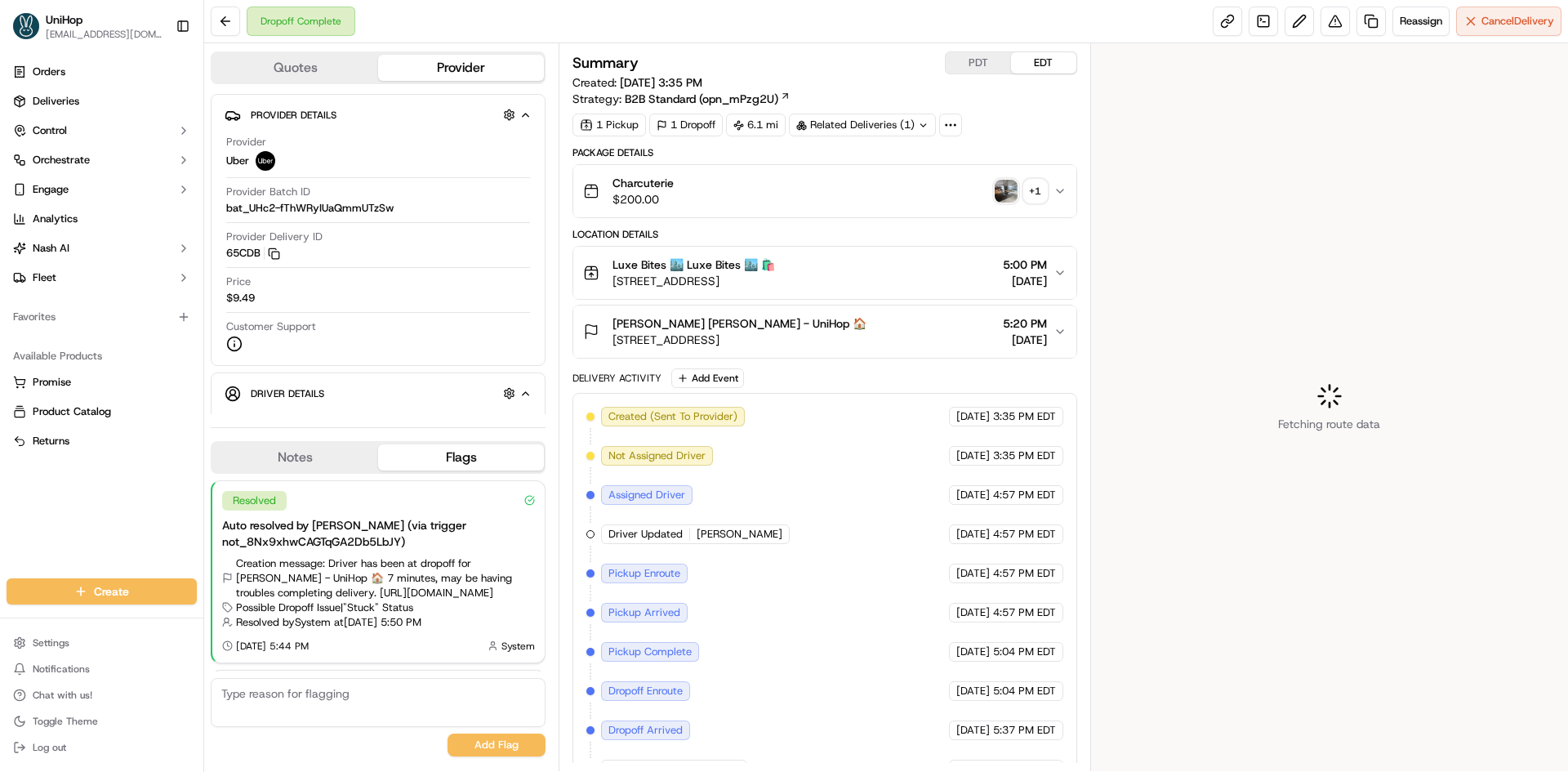
scroll to position [237, 0]
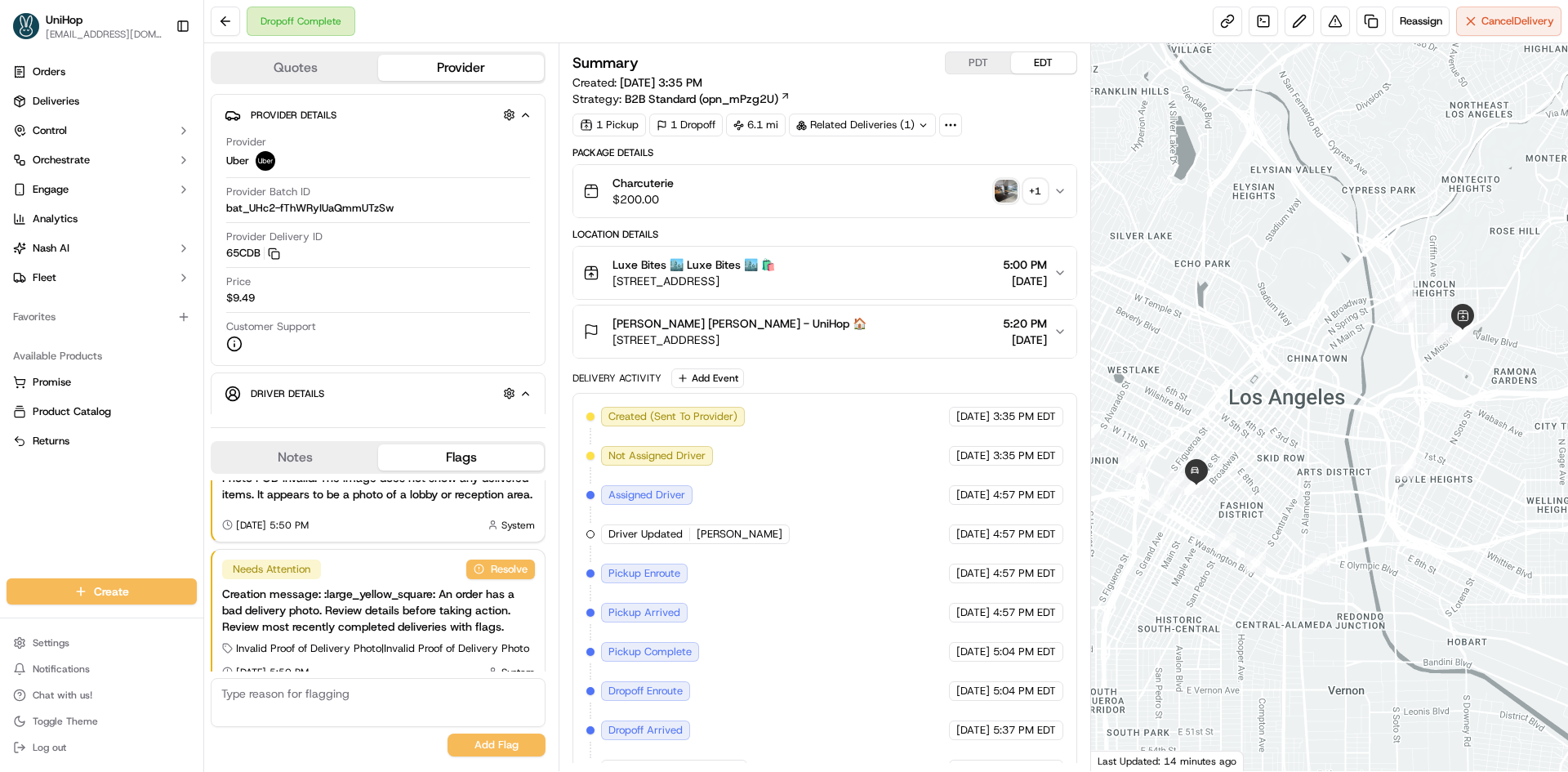
click at [782, 342] on span "1150 S Olive St 32nd floor, Los Angeles, CA 90015, USA" at bounding box center [740, 339] width 254 height 16
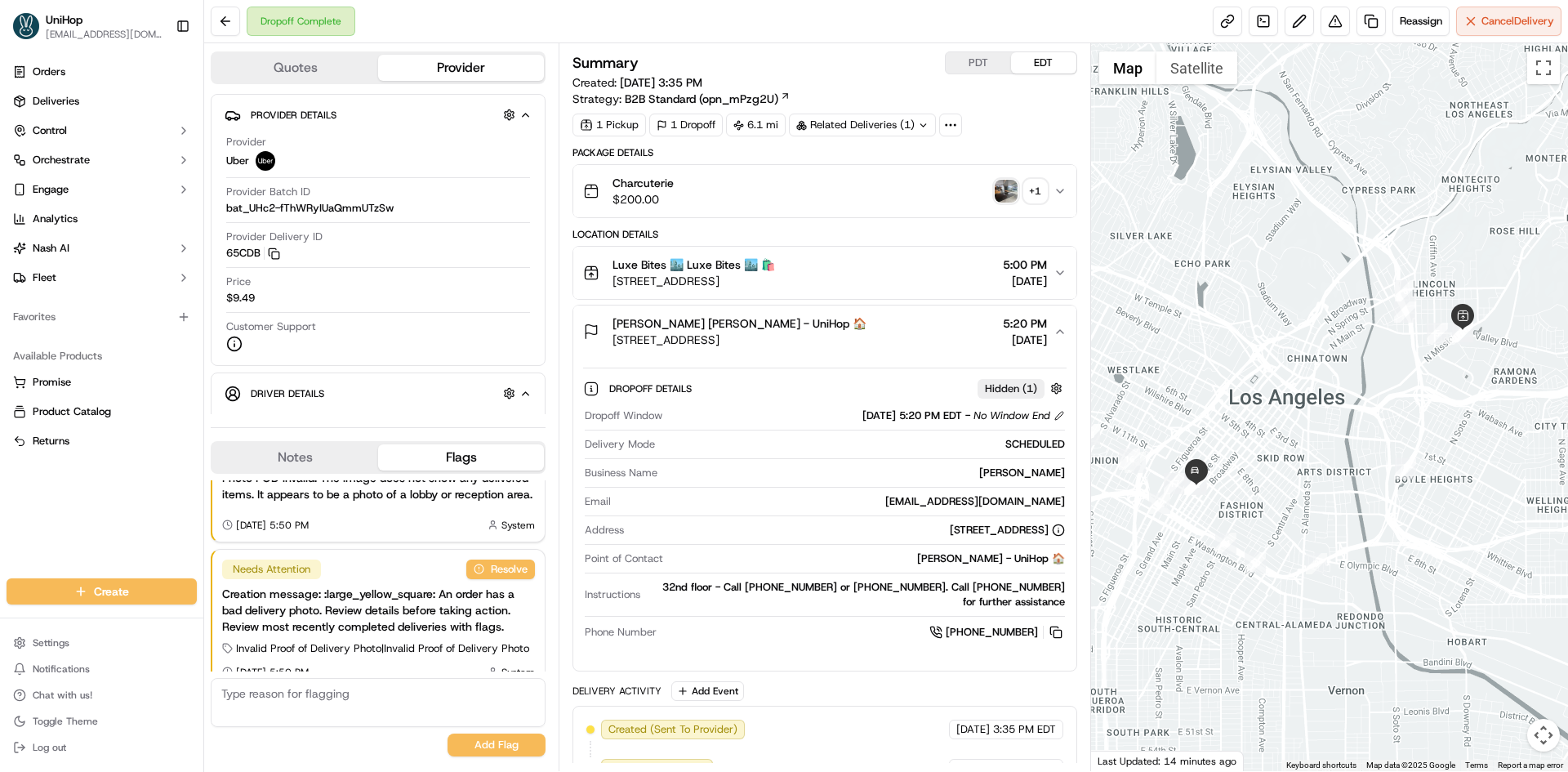
click at [784, 336] on span "1150 S Olive St 32nd floor, Los Angeles, CA 90015, USA" at bounding box center [740, 339] width 254 height 16
